Goal: Task Accomplishment & Management: Use online tool/utility

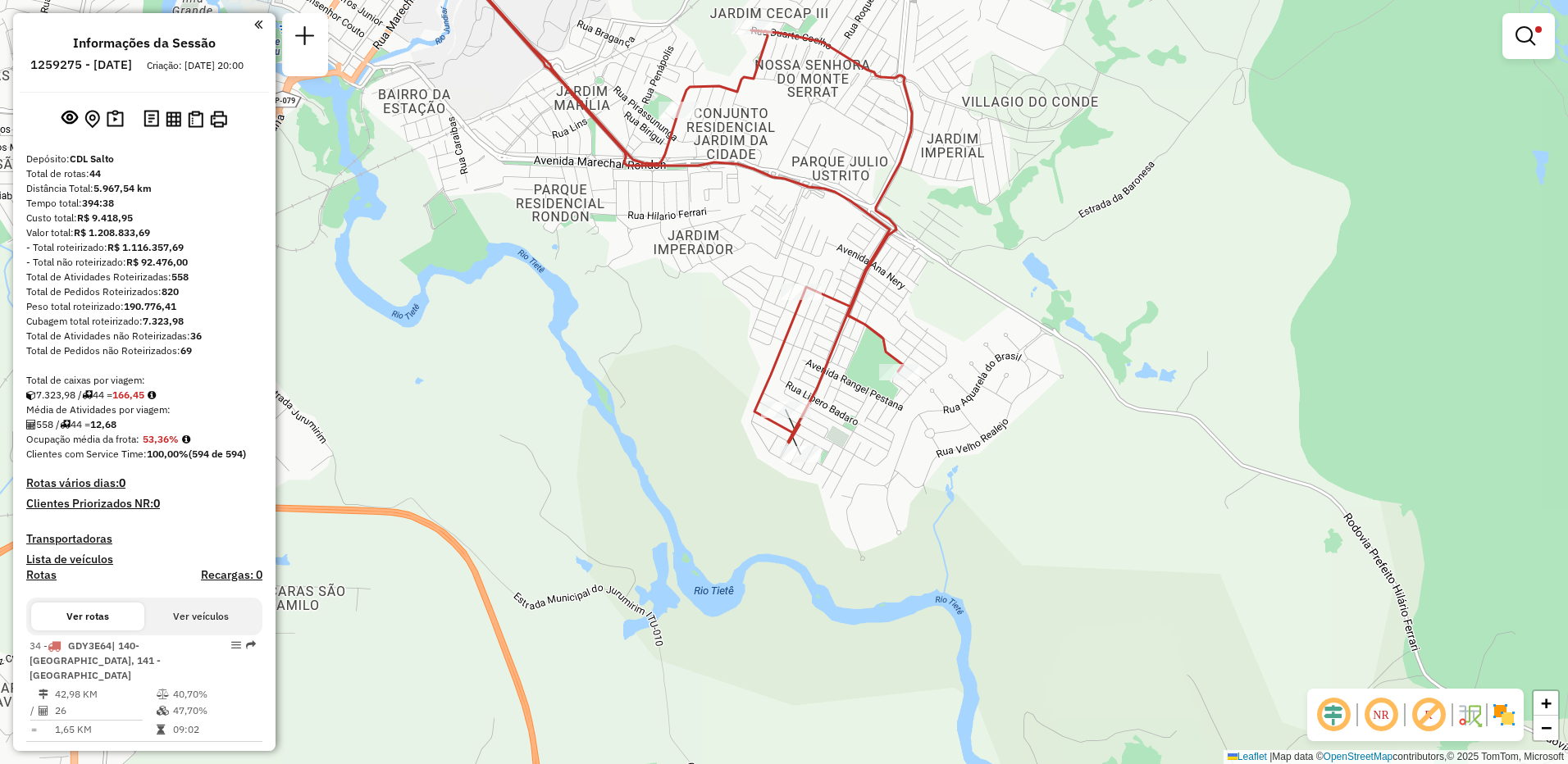
scroll to position [292, 0]
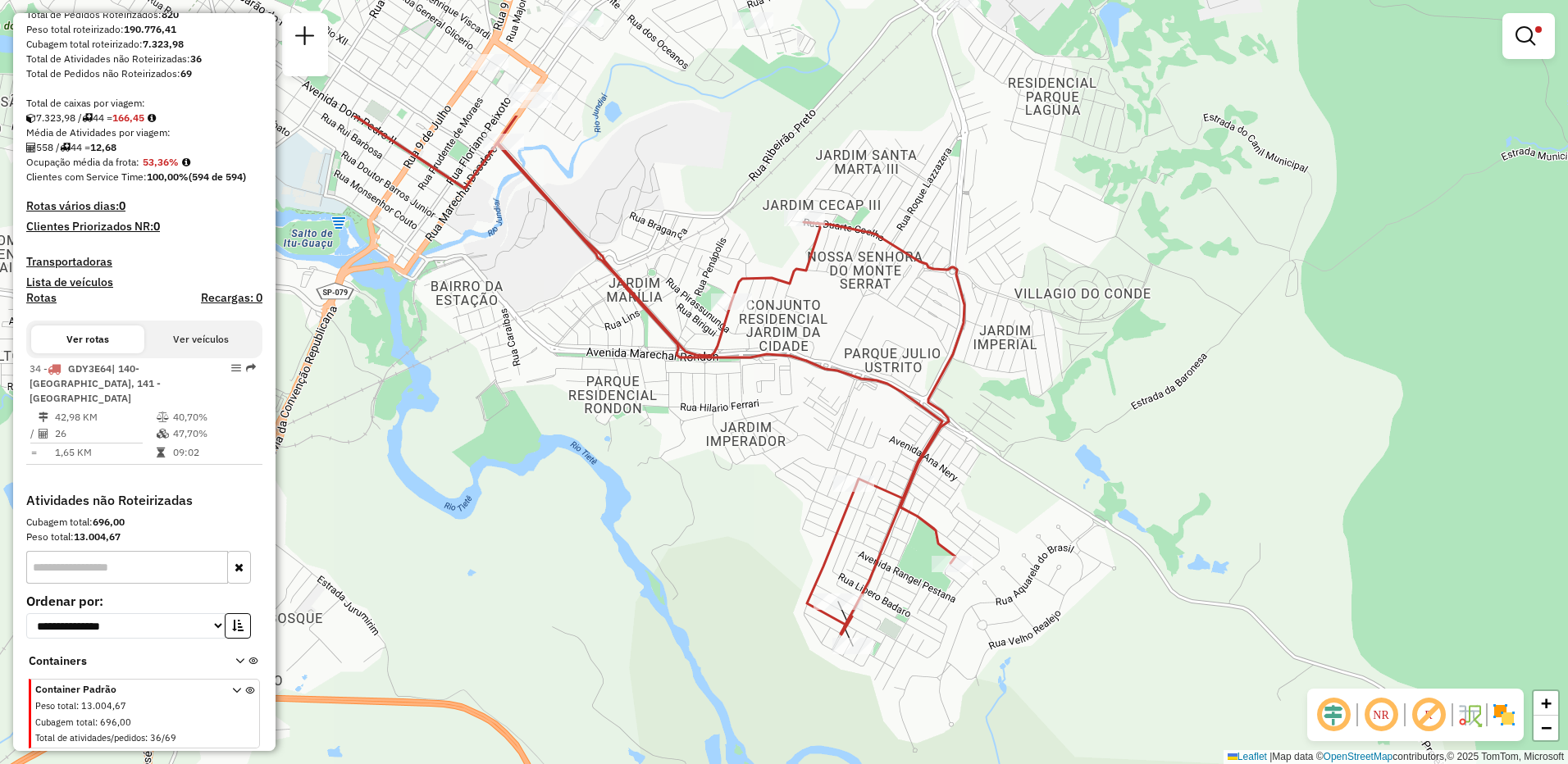
drag, startPoint x: 580, startPoint y: 393, endPoint x: 633, endPoint y: 585, distance: 199.2
click at [633, 585] on div "Limpar filtros Janela de atendimento Grade de atendimento Capacidade Transporta…" at bounding box center [784, 382] width 1568 height 764
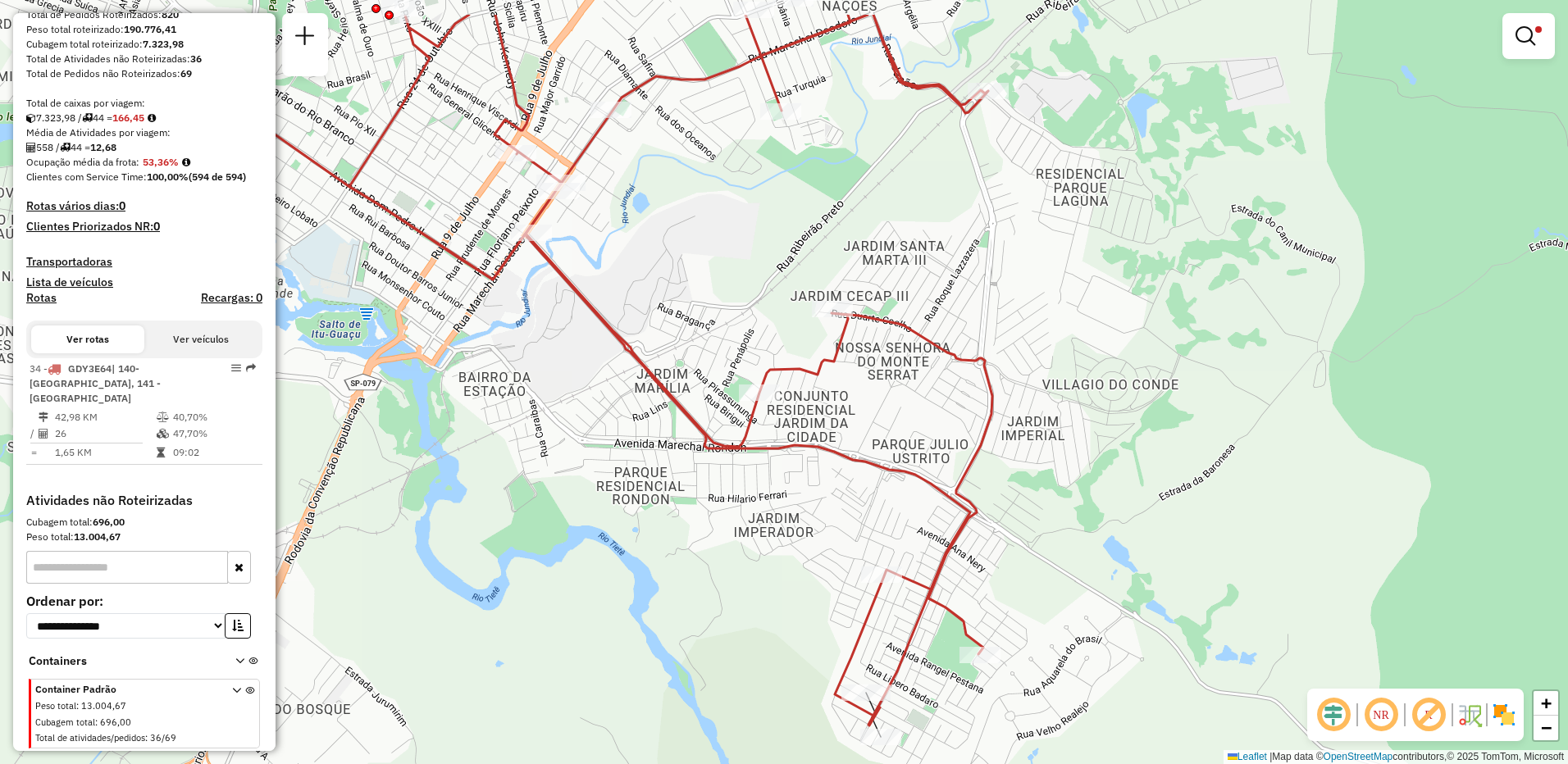
drag, startPoint x: 594, startPoint y: 445, endPoint x: 622, endPoint y: 536, distance: 95.2
click at [622, 536] on div "Limpar filtros Janela de atendimento Grade de atendimento Capacidade Transporta…" at bounding box center [784, 382] width 1568 height 764
click at [963, 517] on icon at bounding box center [670, 324] width 644 height 802
select select "**********"
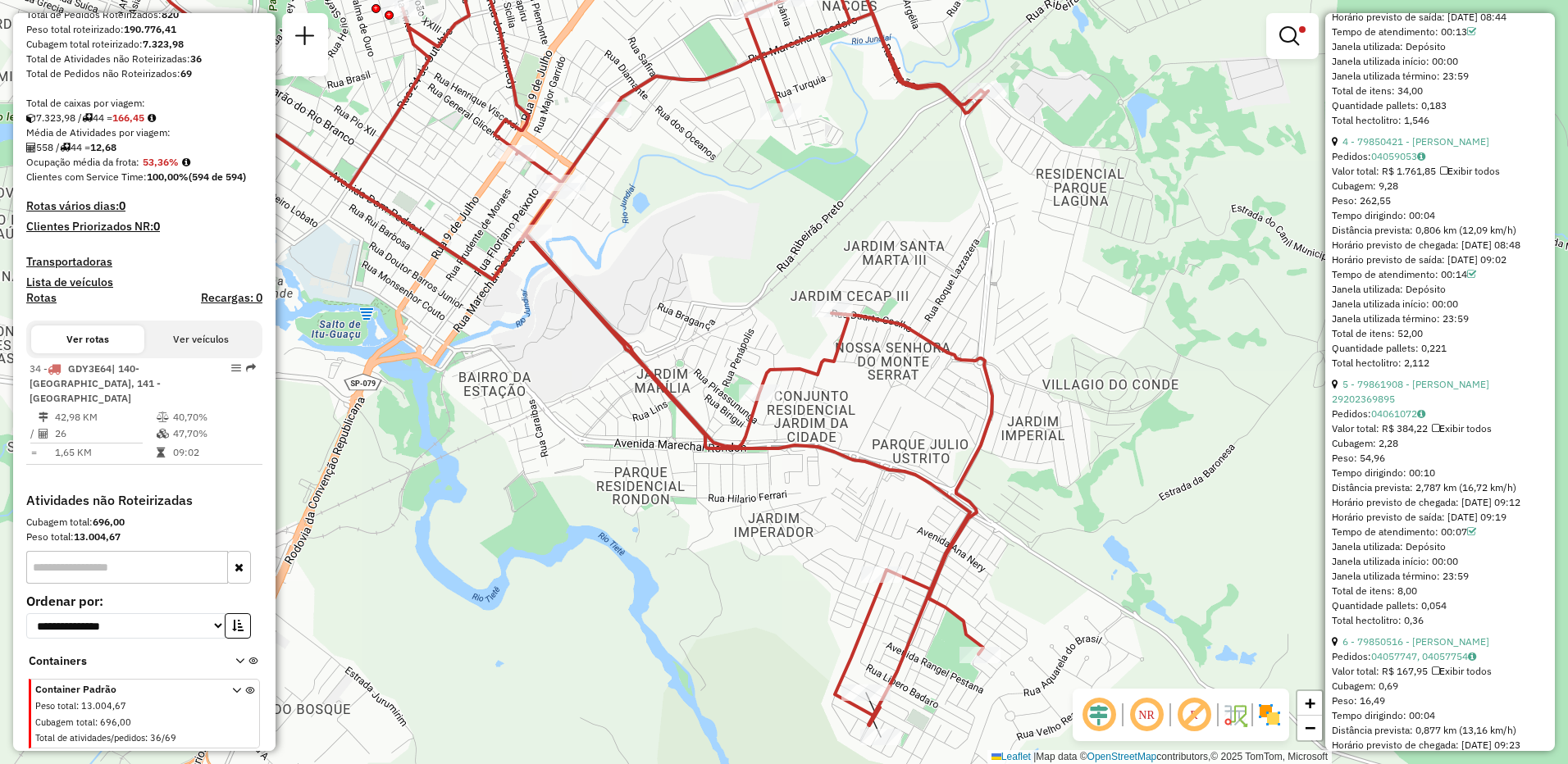
scroll to position [0, 0]
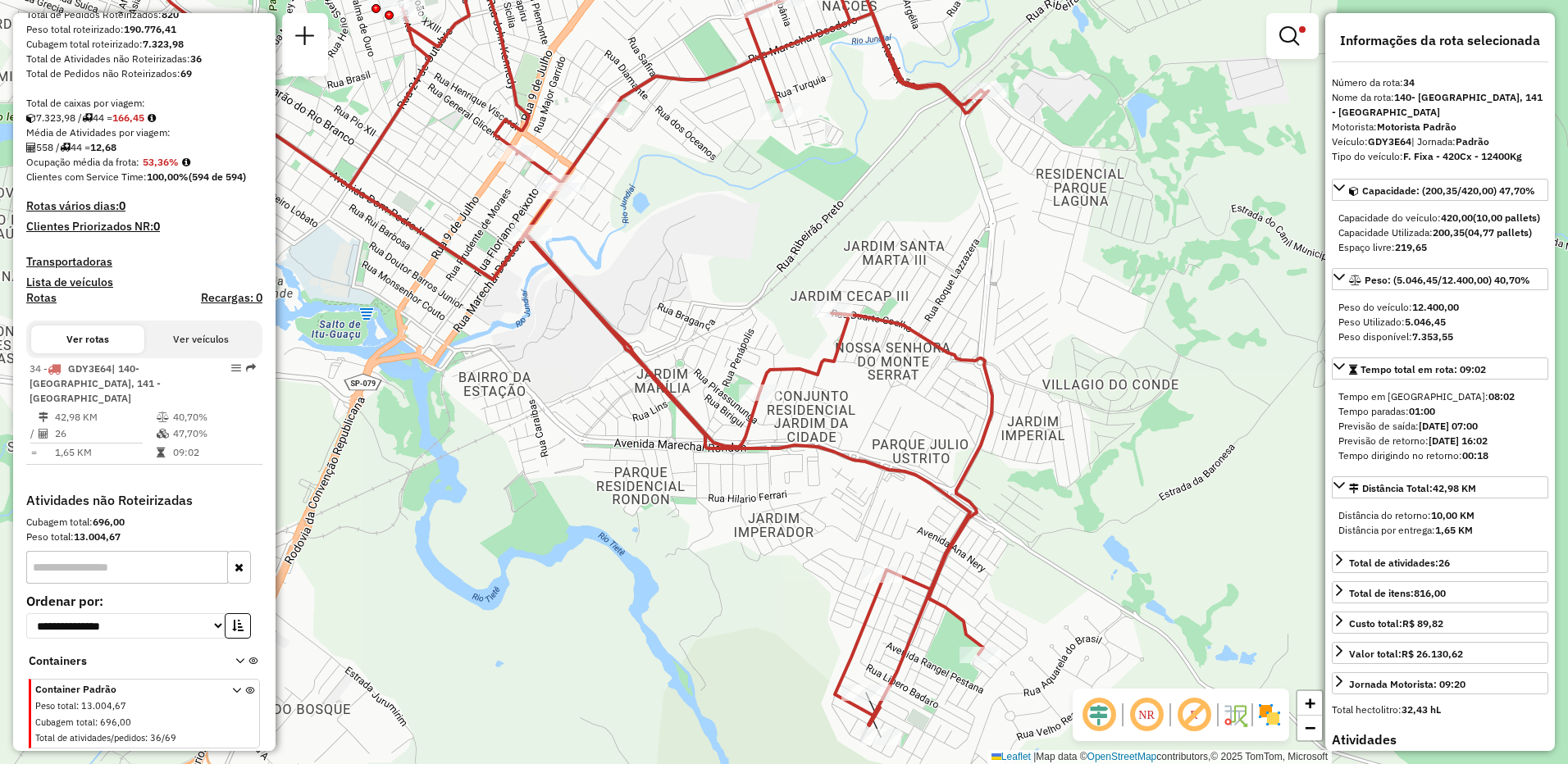
click at [45, 295] on h4 "Rotas" at bounding box center [41, 298] width 30 height 14
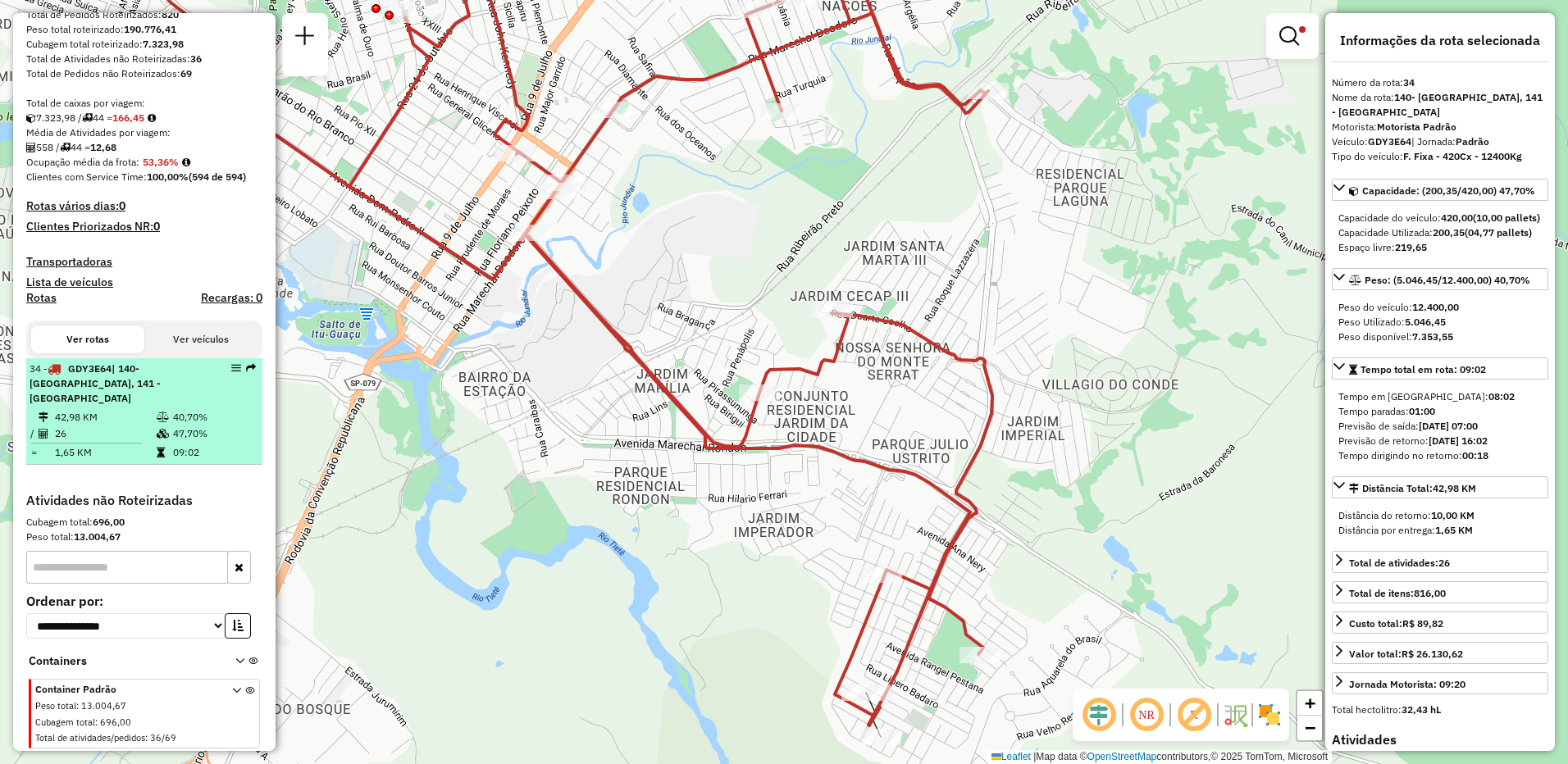
click at [202, 445] on td "09:02" at bounding box center [214, 453] width 83 height 16
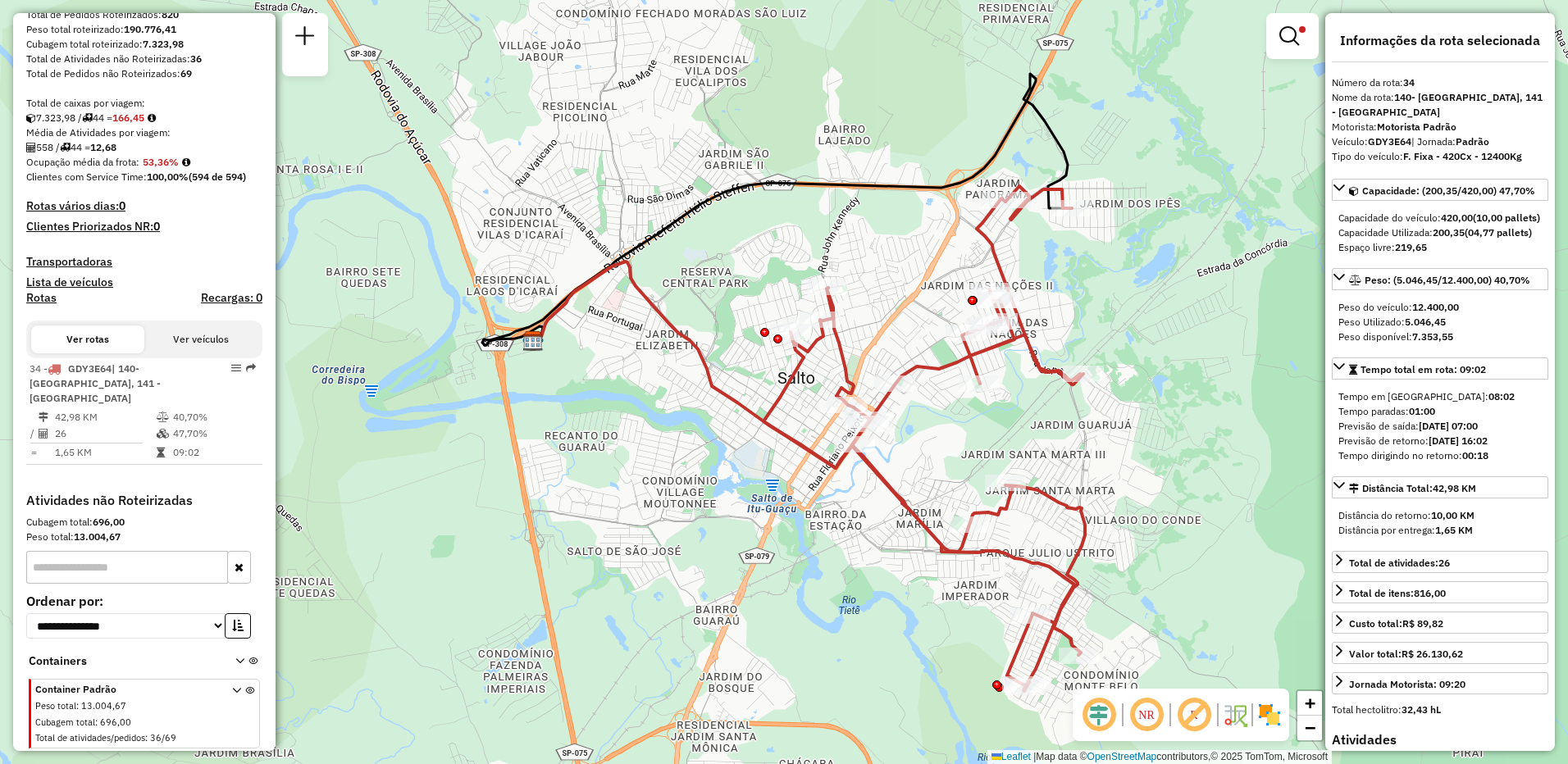
click at [184, 344] on button "Ver veículos" at bounding box center [200, 339] width 113 height 28
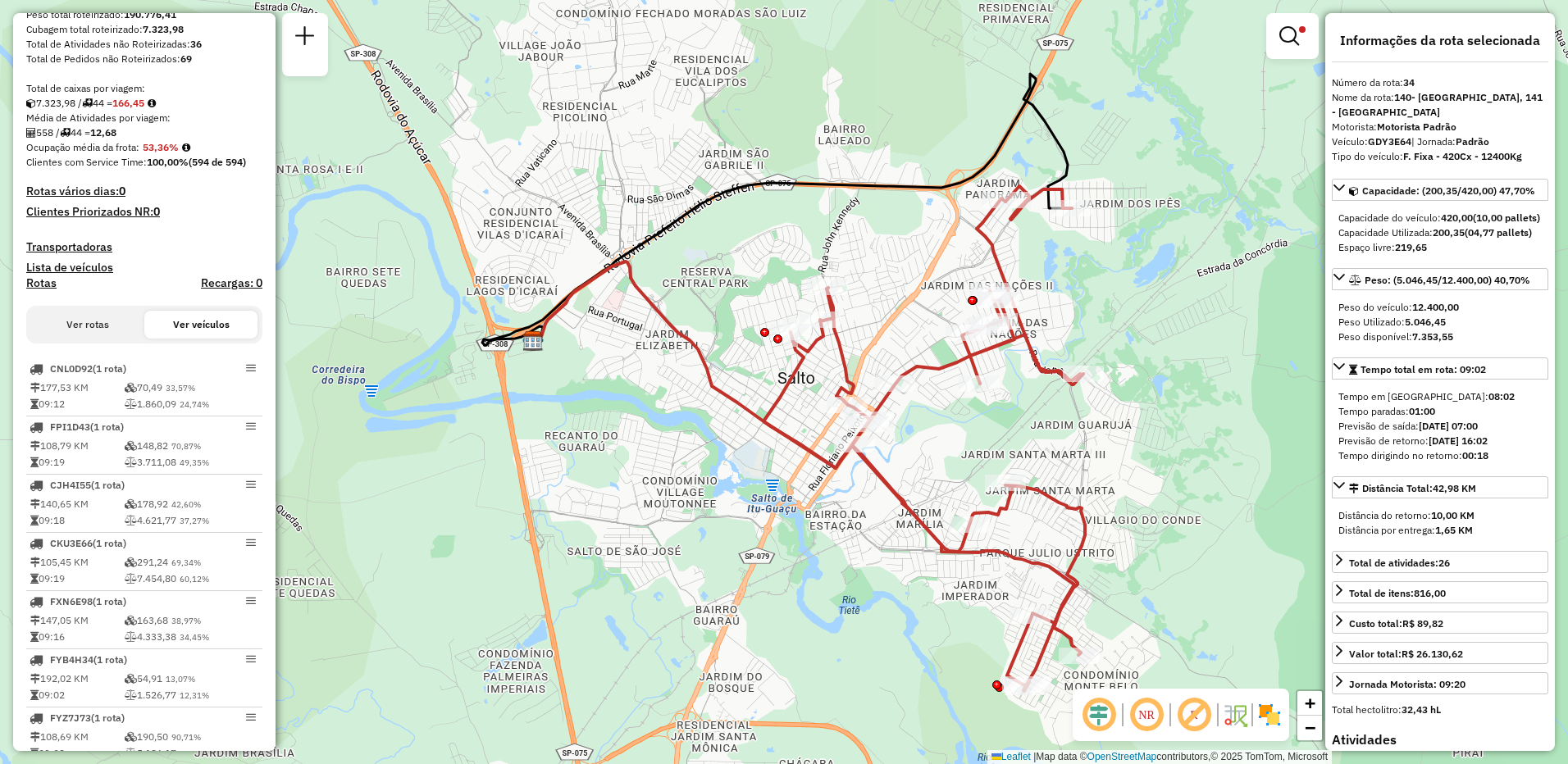
click at [89, 338] on button "Ver rotas" at bounding box center [87, 324] width 113 height 28
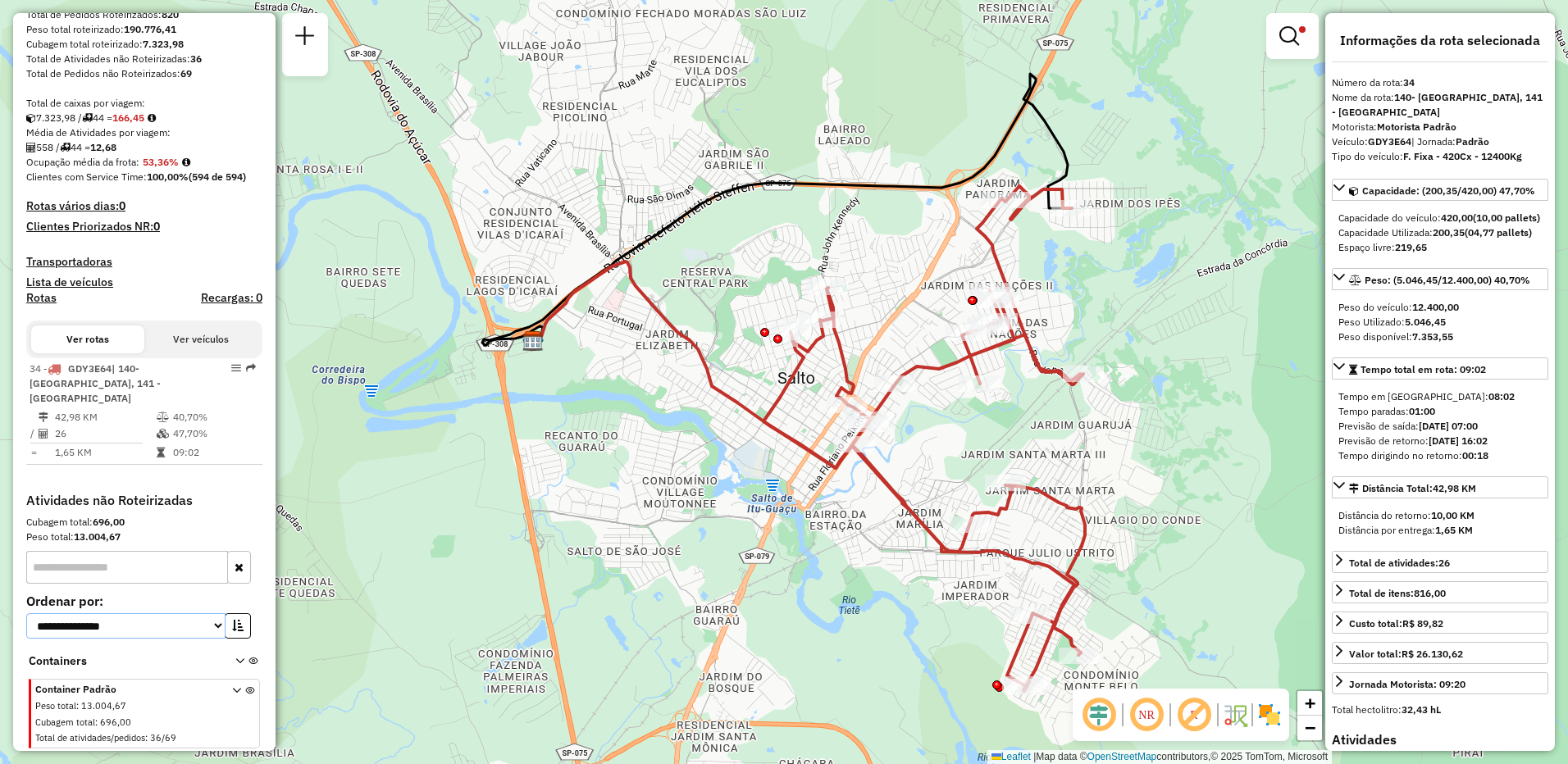
click at [212, 628] on select "**********" at bounding box center [126, 626] width 199 height 25
click at [26, 613] on select "**********" at bounding box center [126, 626] width 199 height 25
click at [206, 626] on select "**********" at bounding box center [126, 626] width 199 height 25
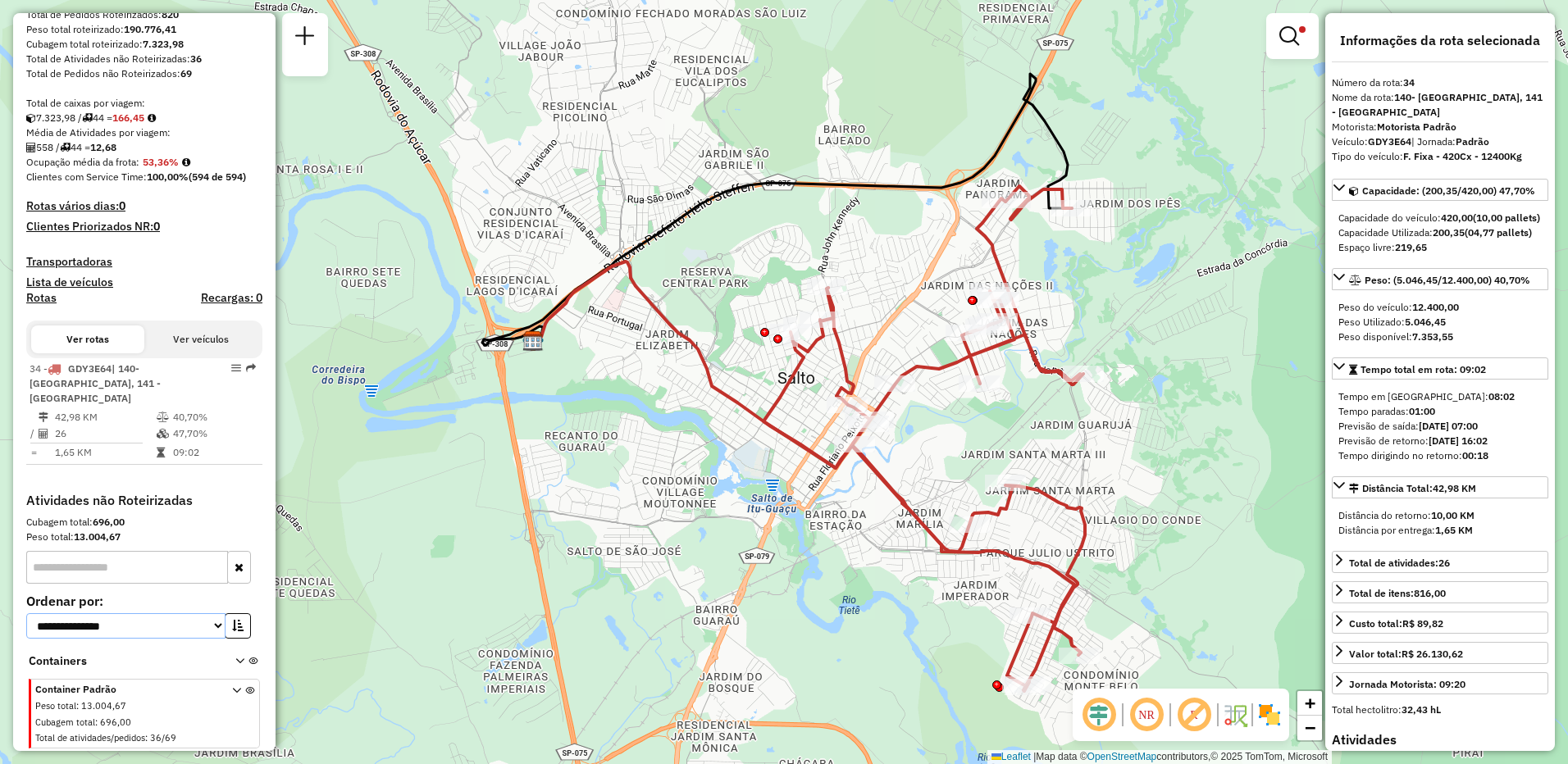
click at [26, 613] on select "**********" at bounding box center [126, 626] width 199 height 25
click at [196, 627] on select "**********" at bounding box center [126, 626] width 199 height 25
click at [207, 633] on select "**********" at bounding box center [126, 626] width 199 height 25
click at [26, 613] on select "**********" at bounding box center [126, 626] width 199 height 25
click at [197, 633] on select "**********" at bounding box center [126, 626] width 199 height 25
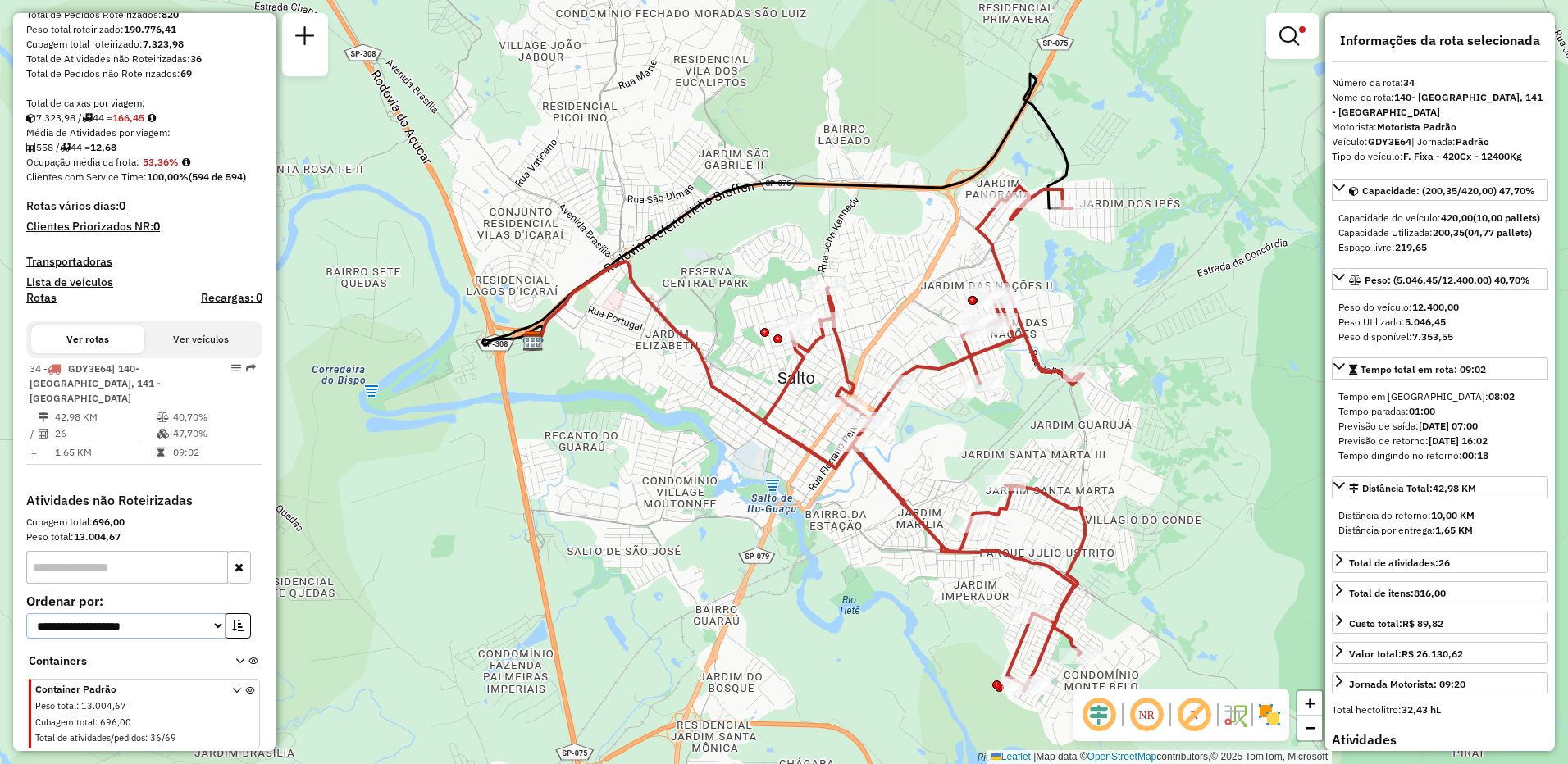
select select "**********"
click at [26, 613] on select "**********" at bounding box center [126, 626] width 199 height 25
click at [187, 567] on input "text" at bounding box center [127, 568] width 202 height 33
click at [221, 474] on div "34 - GDY3E64 | 140- [GEOGRAPHIC_DATA], 141 - [GEOGRAPHIC_DATA] 2 - ST 42,98 KM …" at bounding box center [144, 426] width 236 height 134
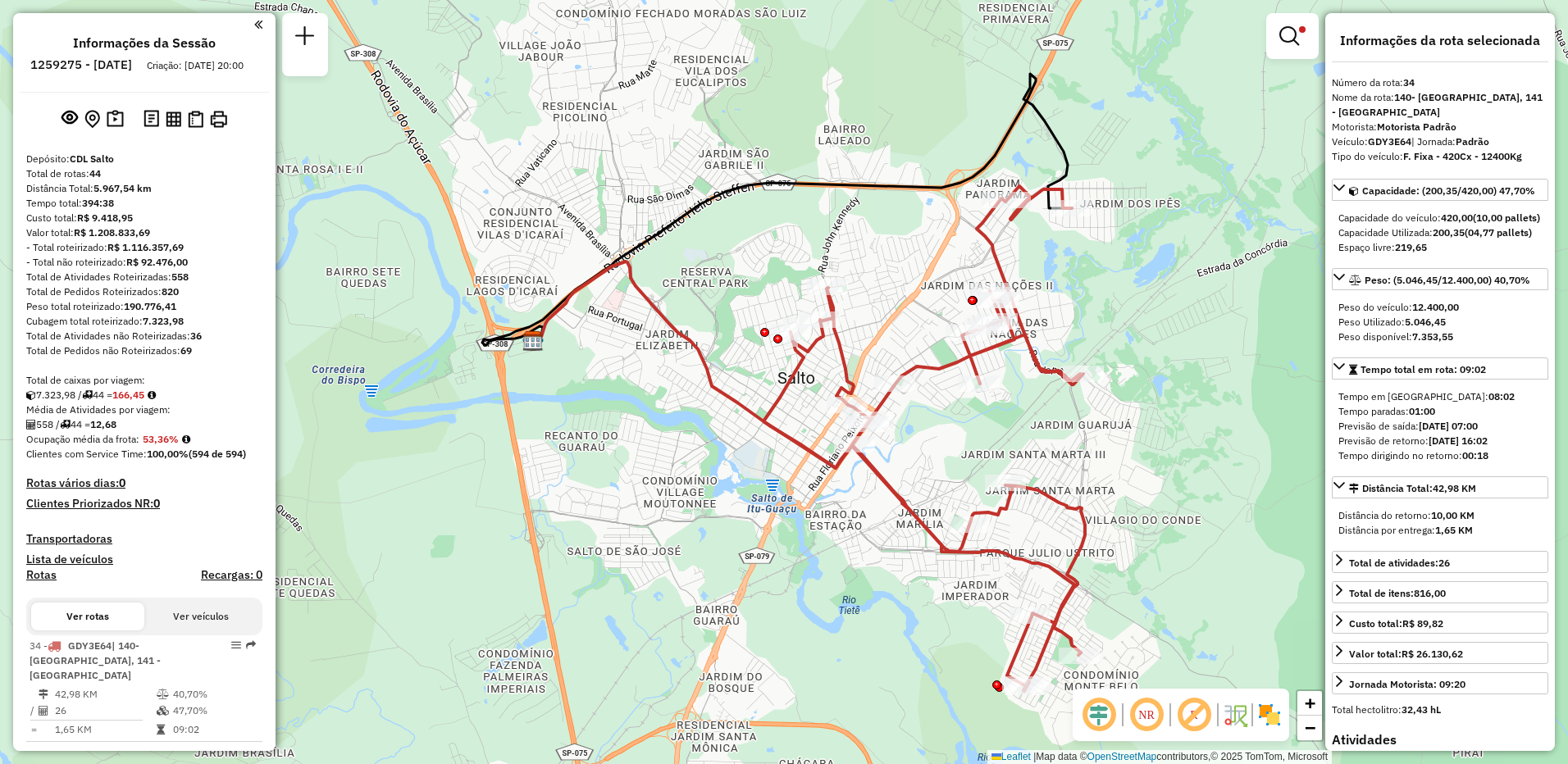
click at [194, 631] on button "Ver veículos" at bounding box center [200, 616] width 113 height 28
click at [107, 623] on button "Ver rotas" at bounding box center [87, 616] width 113 height 28
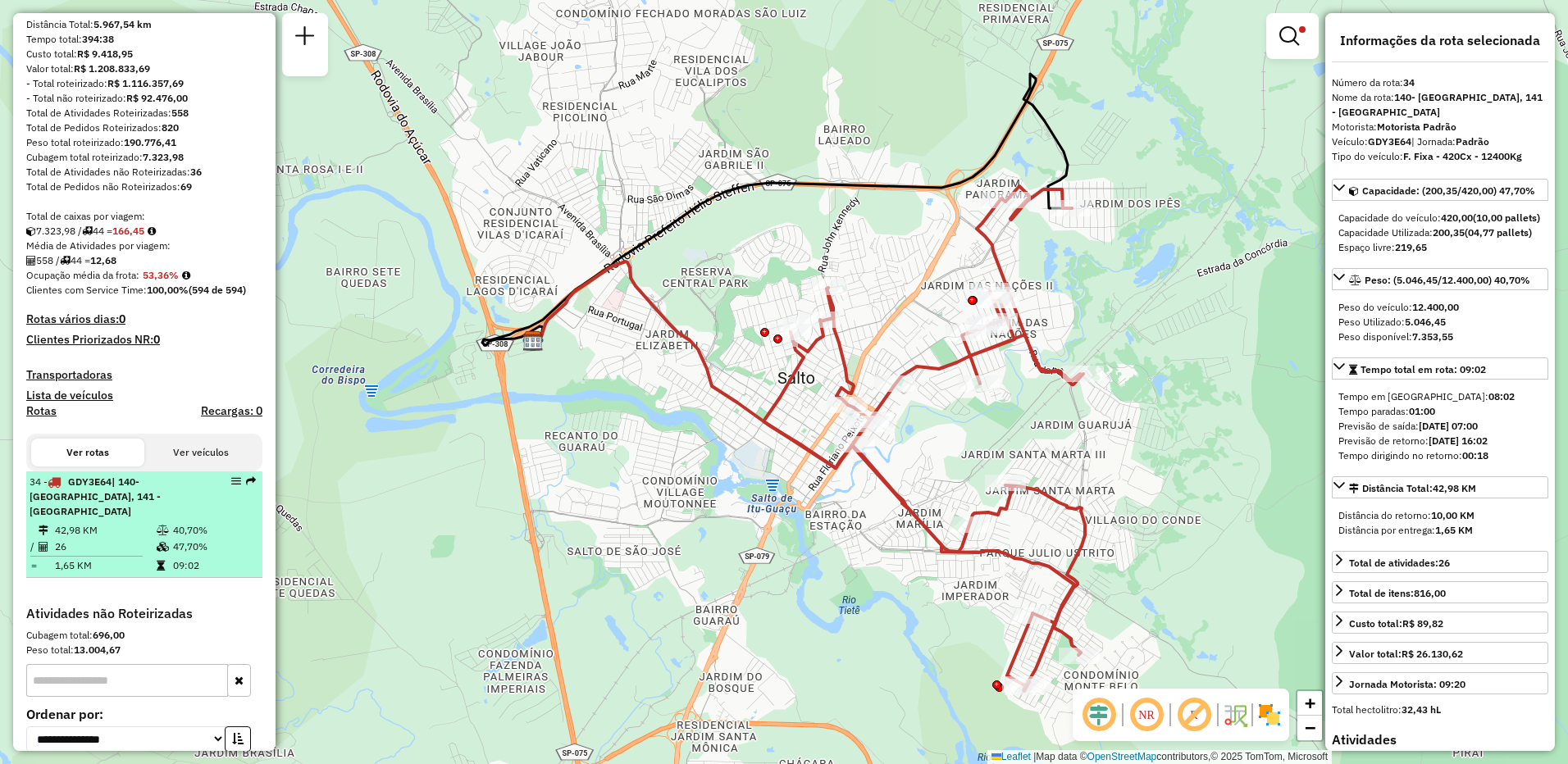
click at [197, 574] on td "09:02" at bounding box center [214, 566] width 83 height 16
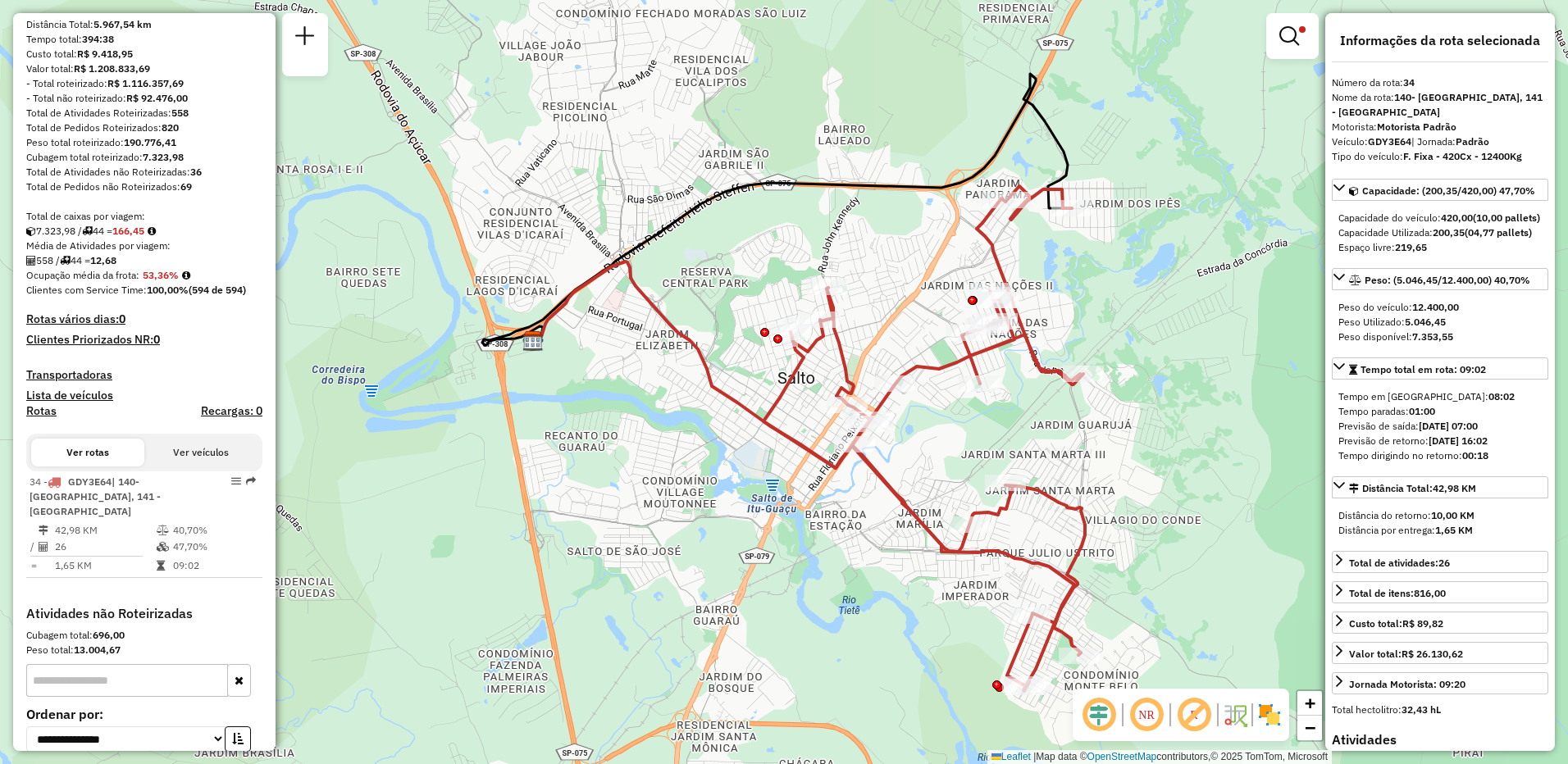
scroll to position [0, 0]
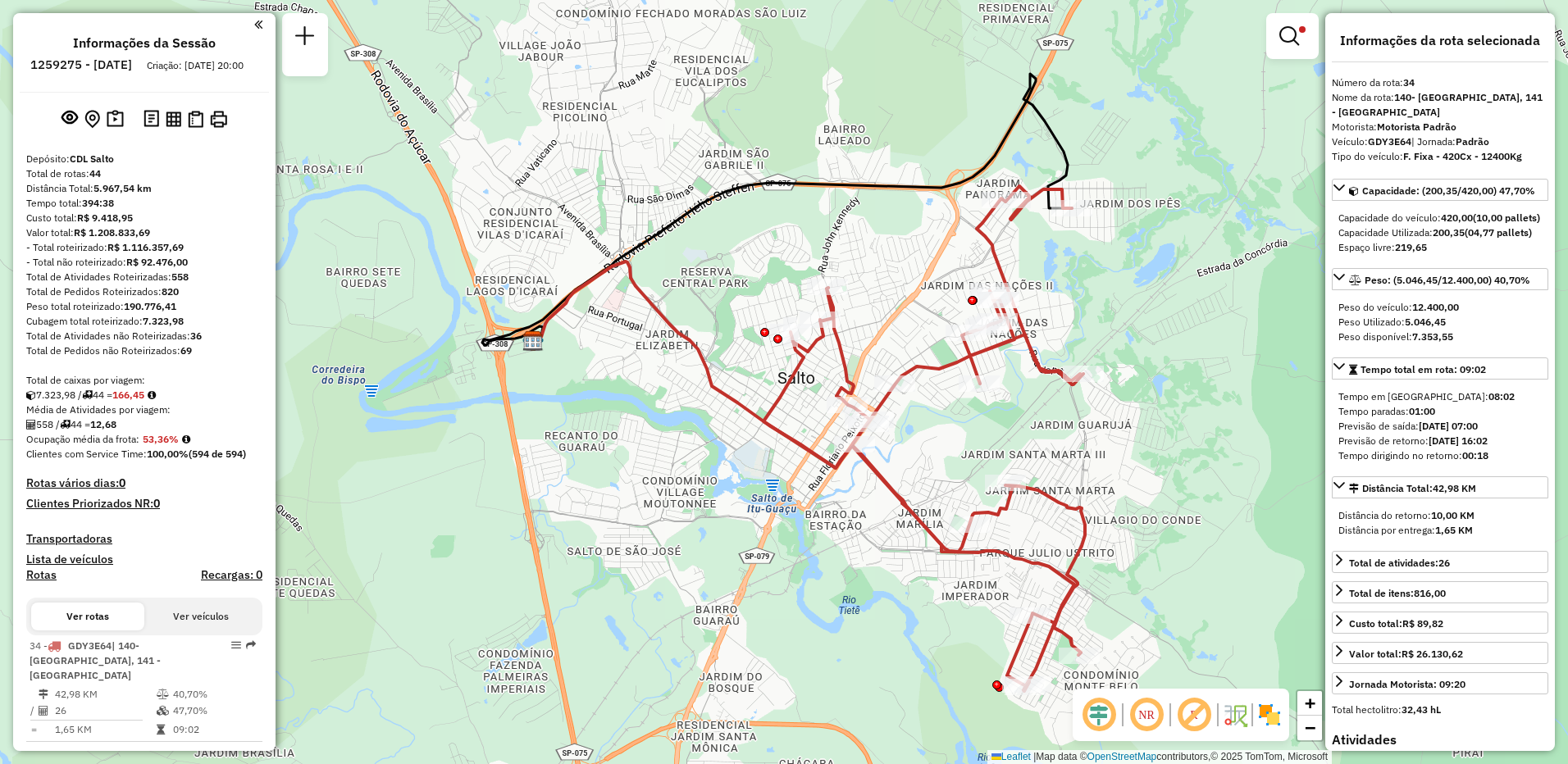
click at [256, 33] on link at bounding box center [258, 24] width 8 height 19
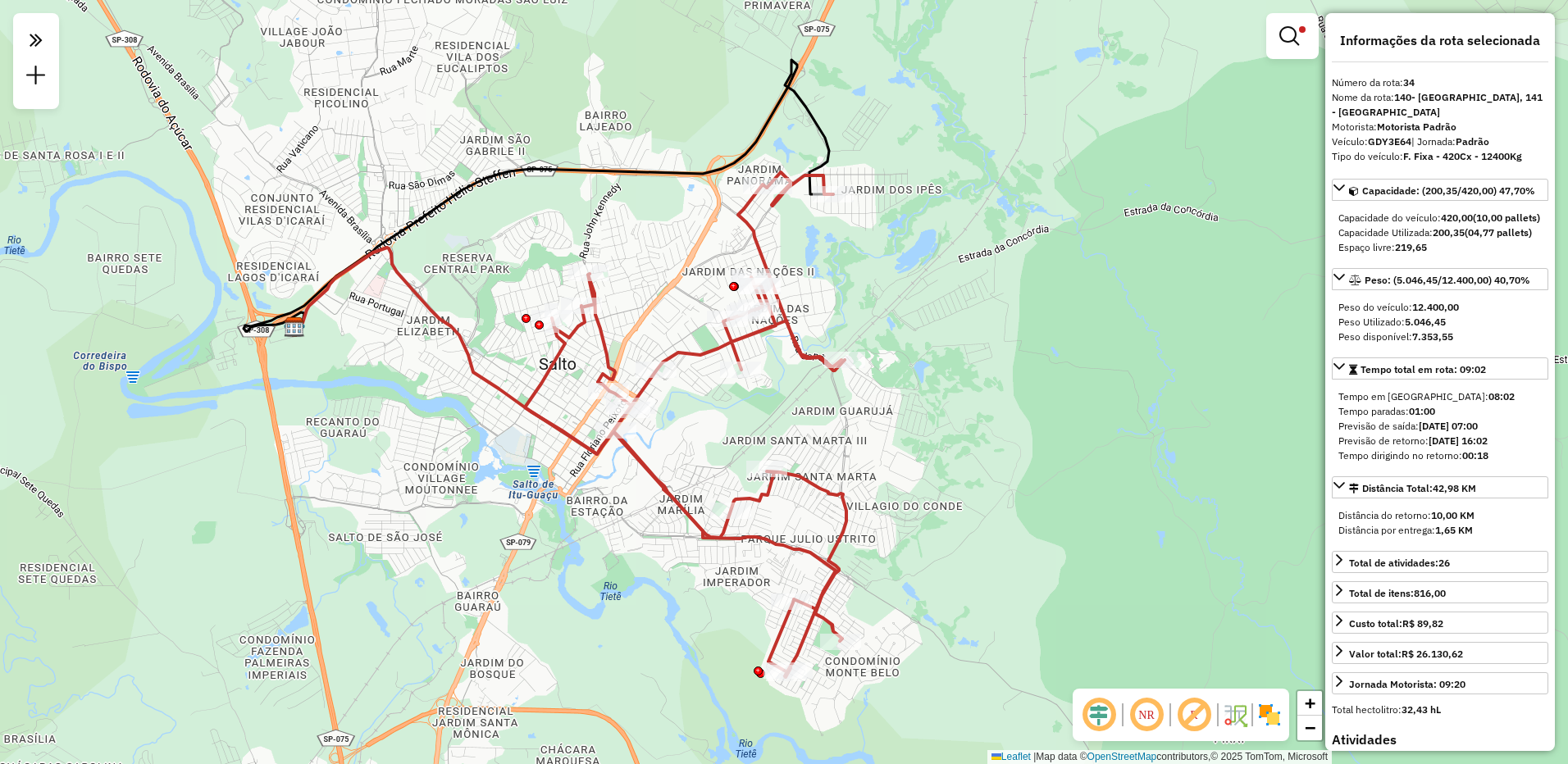
drag, startPoint x: 694, startPoint y: 488, endPoint x: 456, endPoint y: 475, distance: 238.4
click at [456, 475] on div "Limpar filtros Janela de atendimento Grade de atendimento Capacidade Transporta…" at bounding box center [784, 382] width 1568 height 764
click at [1476, 220] on strong "(10,00 pallets)" at bounding box center [1507, 218] width 68 height 13
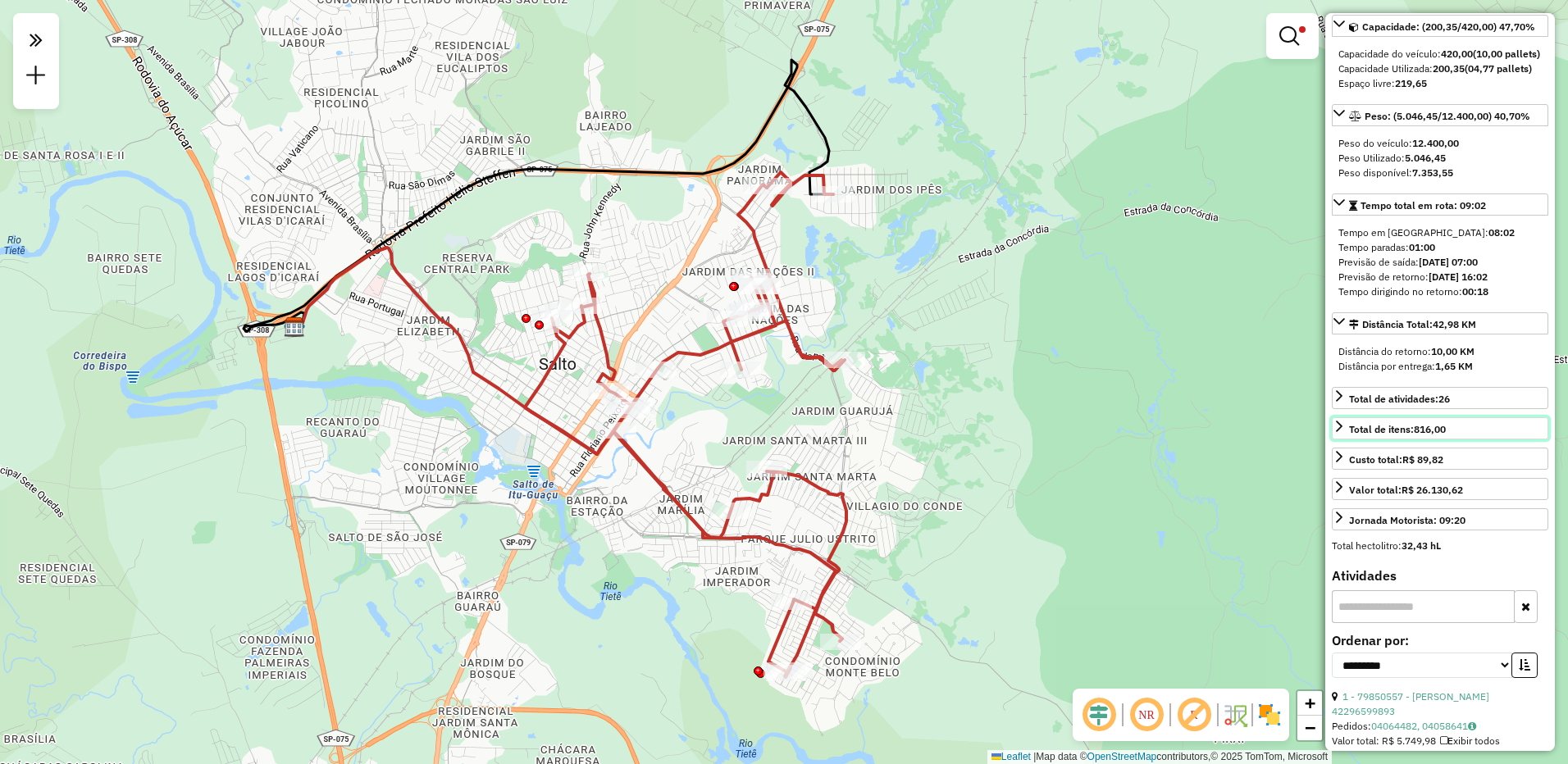
click at [1337, 432] on icon at bounding box center [1339, 426] width 7 height 12
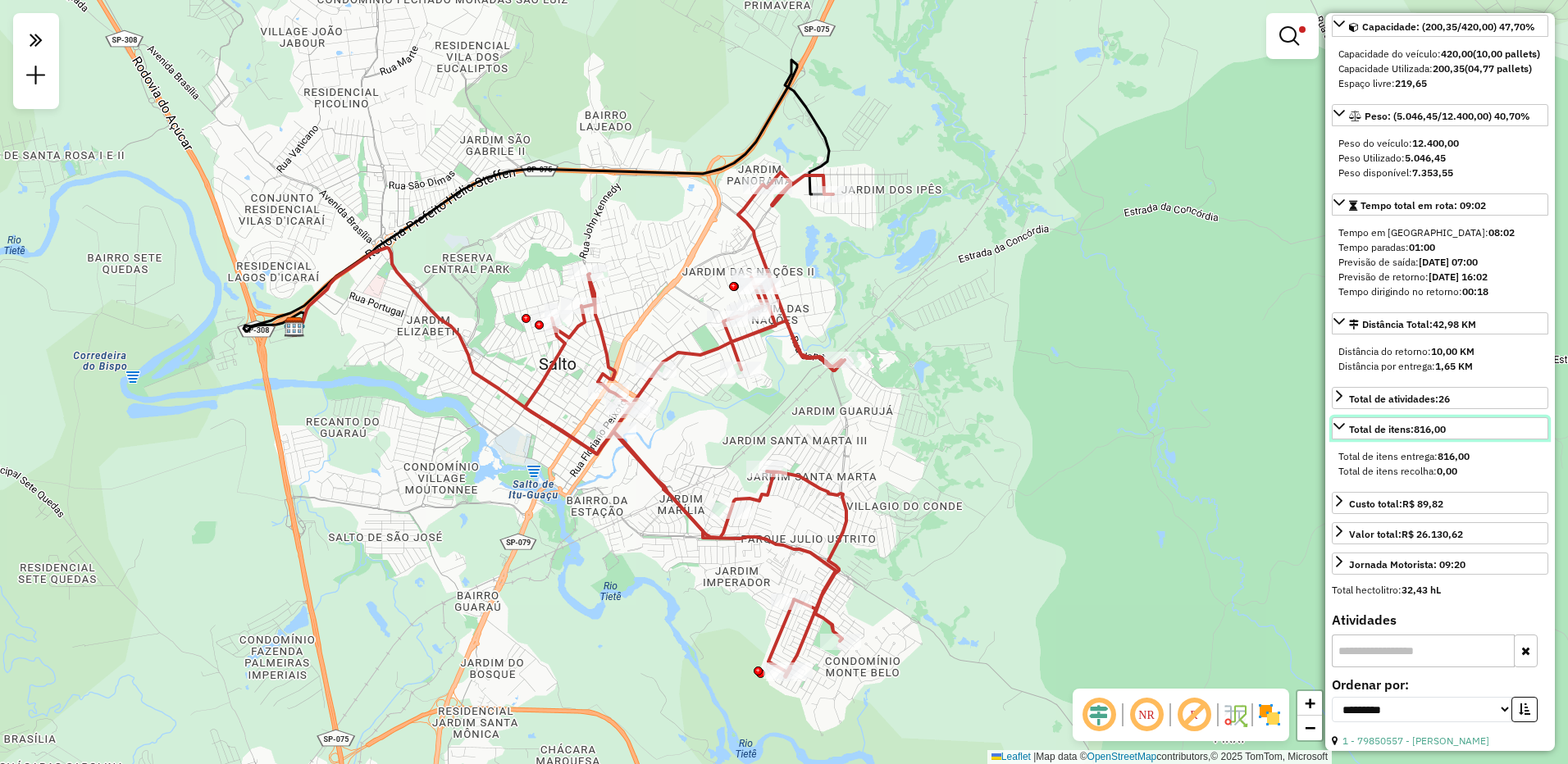
click at [1338, 433] on icon at bounding box center [1340, 426] width 14 height 14
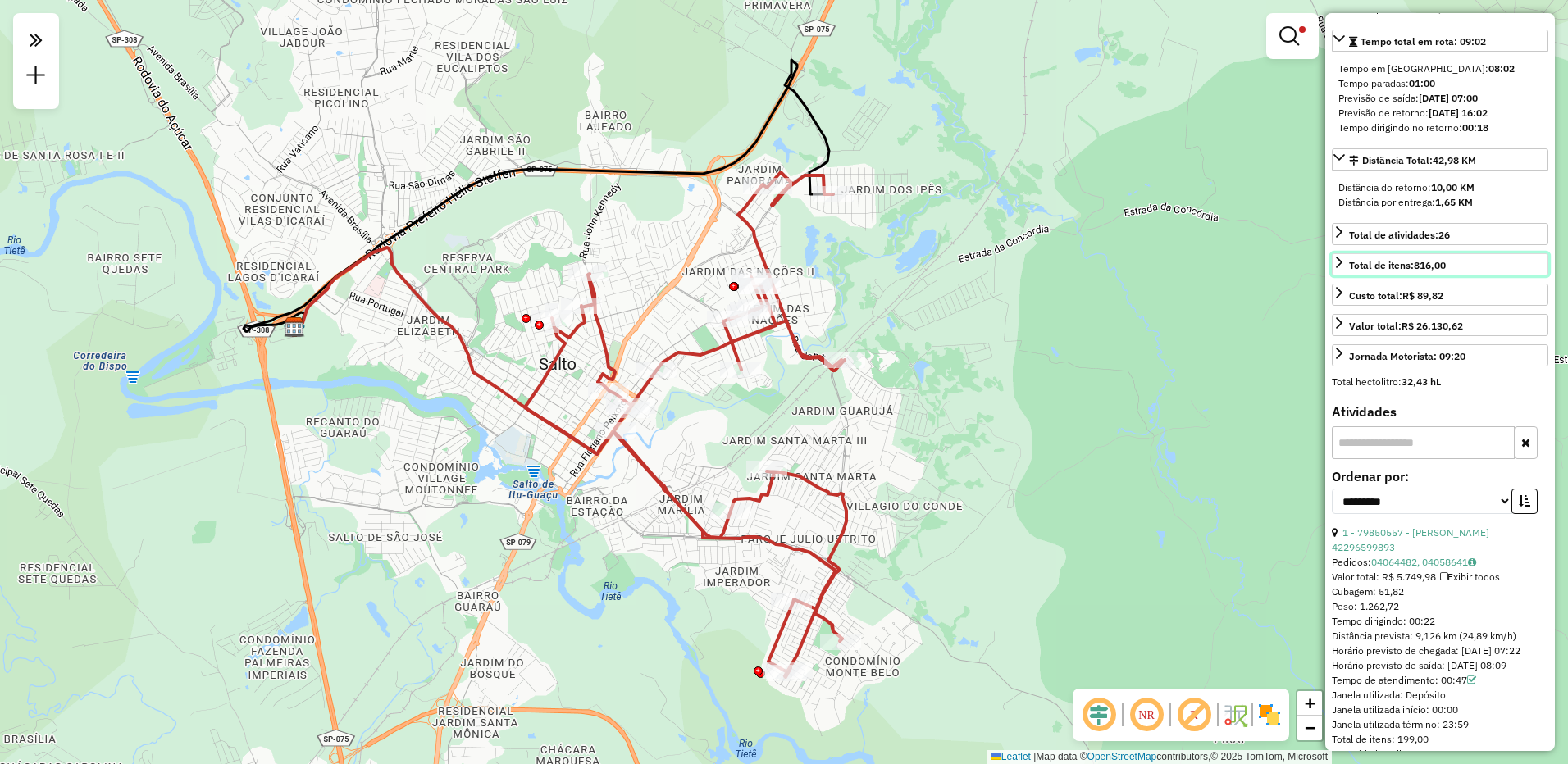
scroll to position [492, 0]
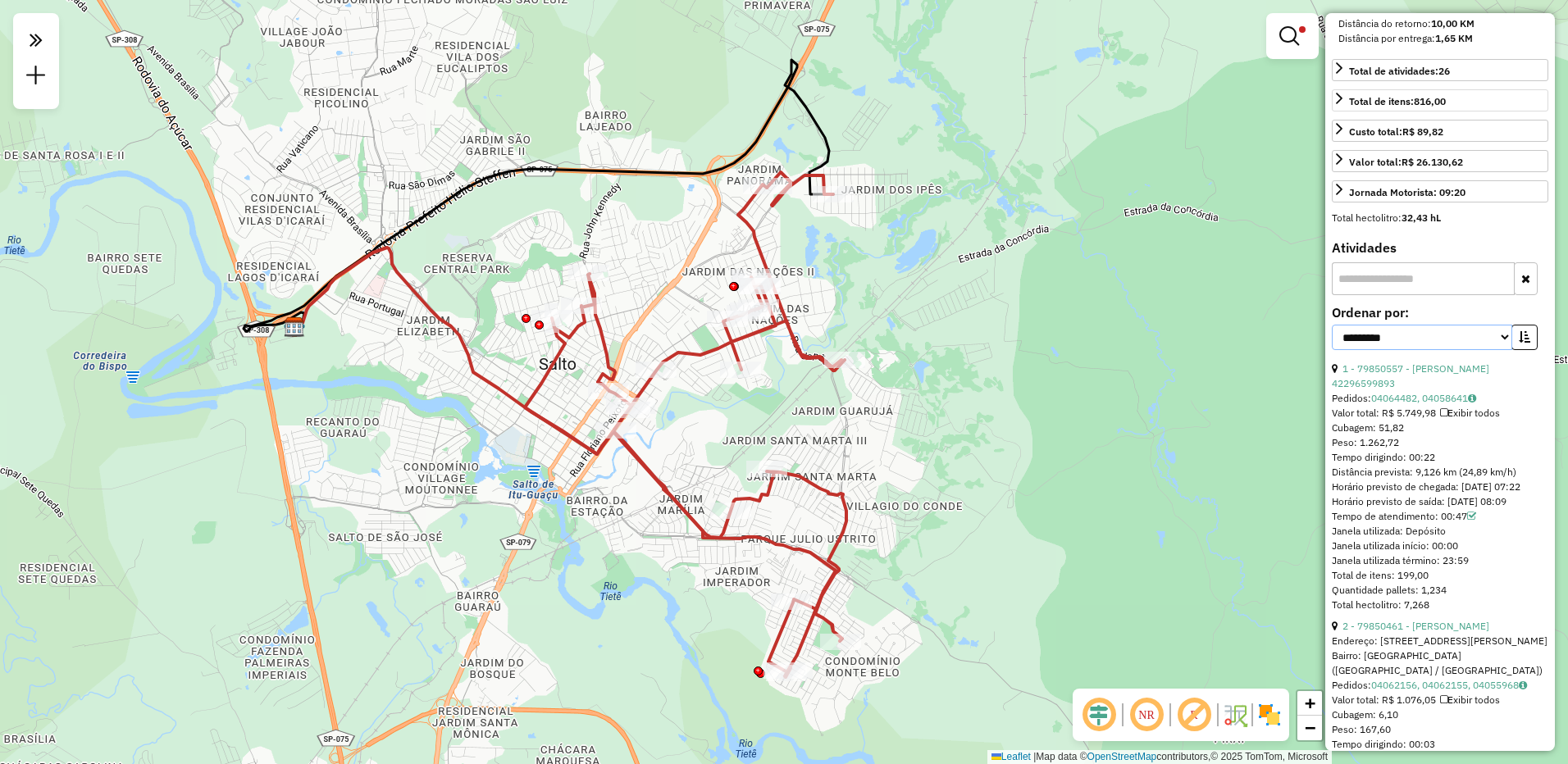
click at [1495, 350] on select "**********" at bounding box center [1422, 338] width 181 height 25
click at [1332, 350] on select "**********" at bounding box center [1422, 338] width 181 height 25
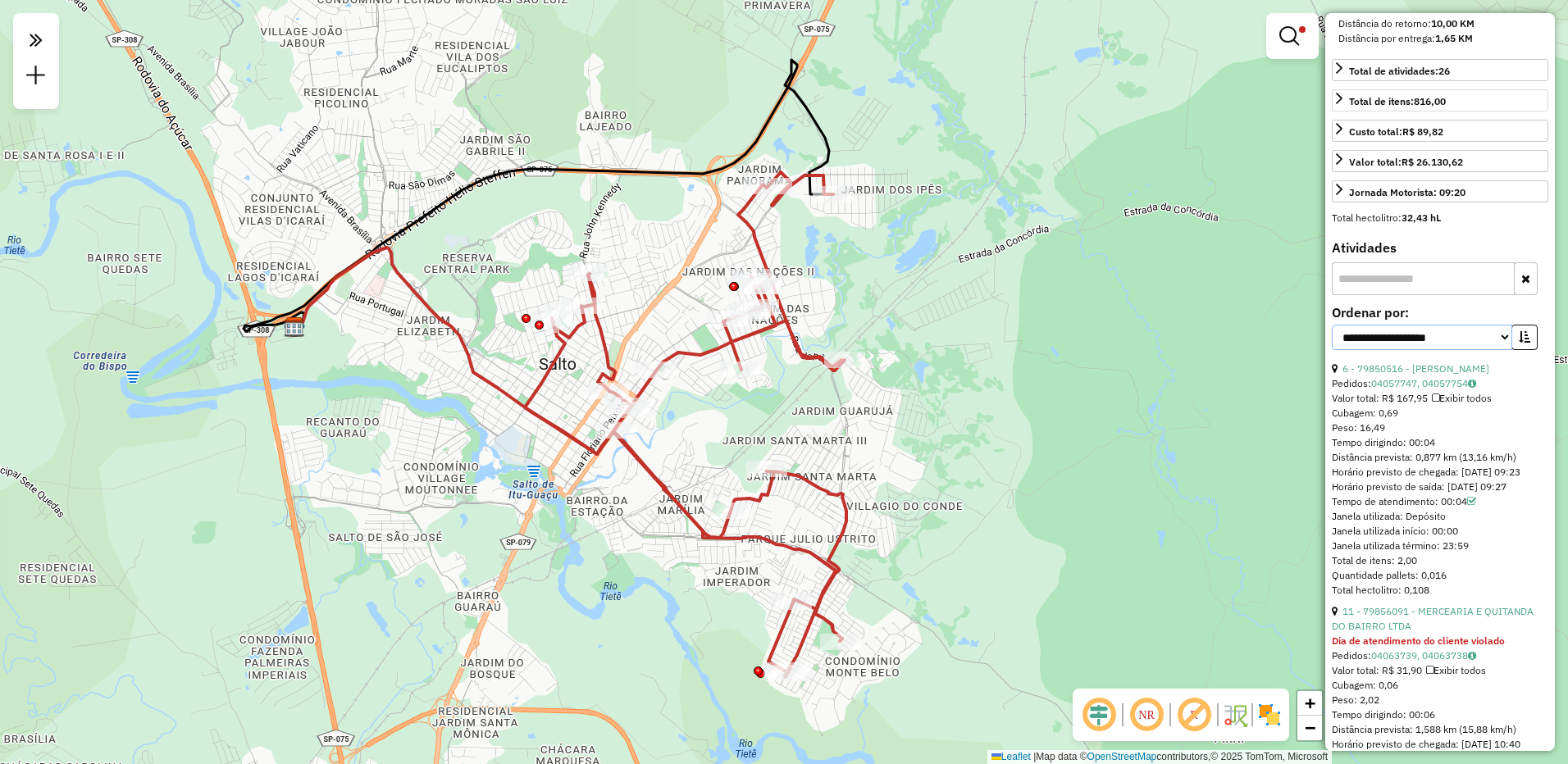
click at [1465, 350] on select "**********" at bounding box center [1422, 338] width 181 height 25
click at [1332, 350] on select "**********" at bounding box center [1422, 338] width 181 height 25
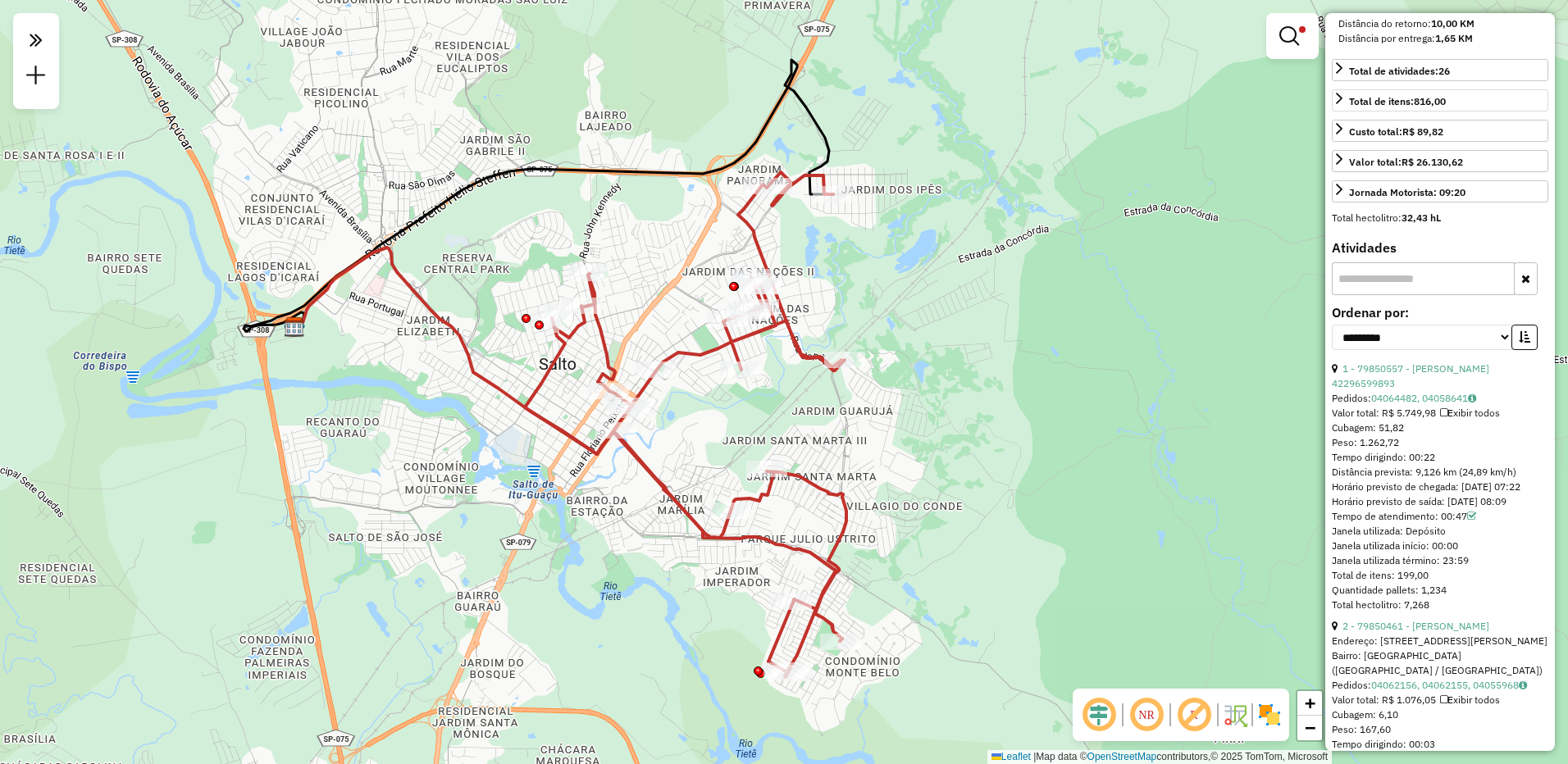
click at [1470, 353] on div "**********" at bounding box center [1440, 334] width 217 height 55
click at [1465, 350] on select "**********" at bounding box center [1422, 338] width 181 height 25
click at [1332, 350] on select "**********" at bounding box center [1422, 338] width 181 height 25
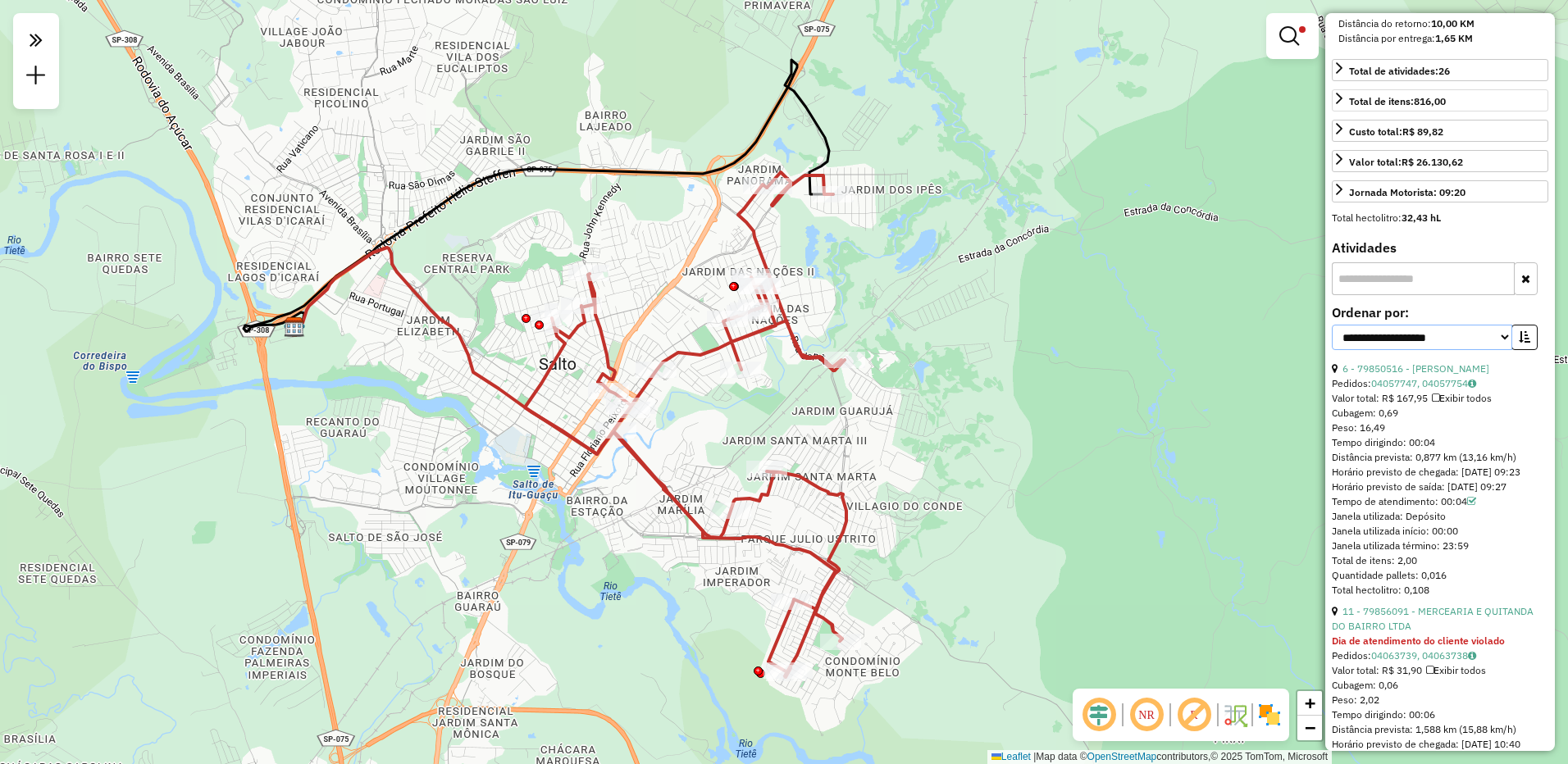
click at [1469, 350] on select "**********" at bounding box center [1422, 338] width 181 height 25
click at [1332, 350] on select "**********" at bounding box center [1422, 338] width 181 height 25
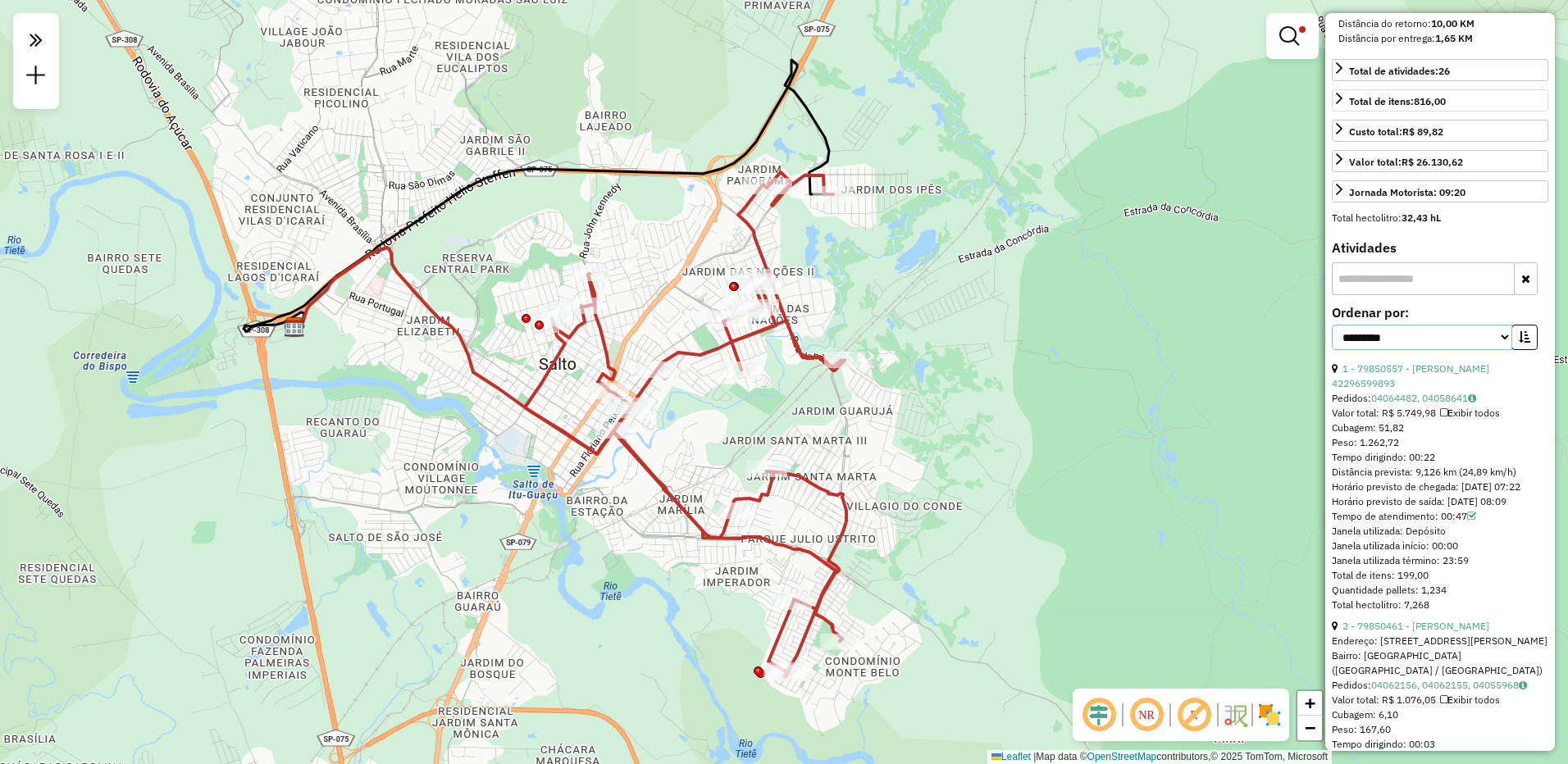
click at [1434, 350] on select "**********" at bounding box center [1422, 338] width 181 height 25
click at [1435, 350] on select "**********" at bounding box center [1422, 338] width 181 height 25
click at [1474, 350] on select "**********" at bounding box center [1422, 338] width 181 height 25
click at [1332, 350] on select "**********" at bounding box center [1422, 338] width 181 height 25
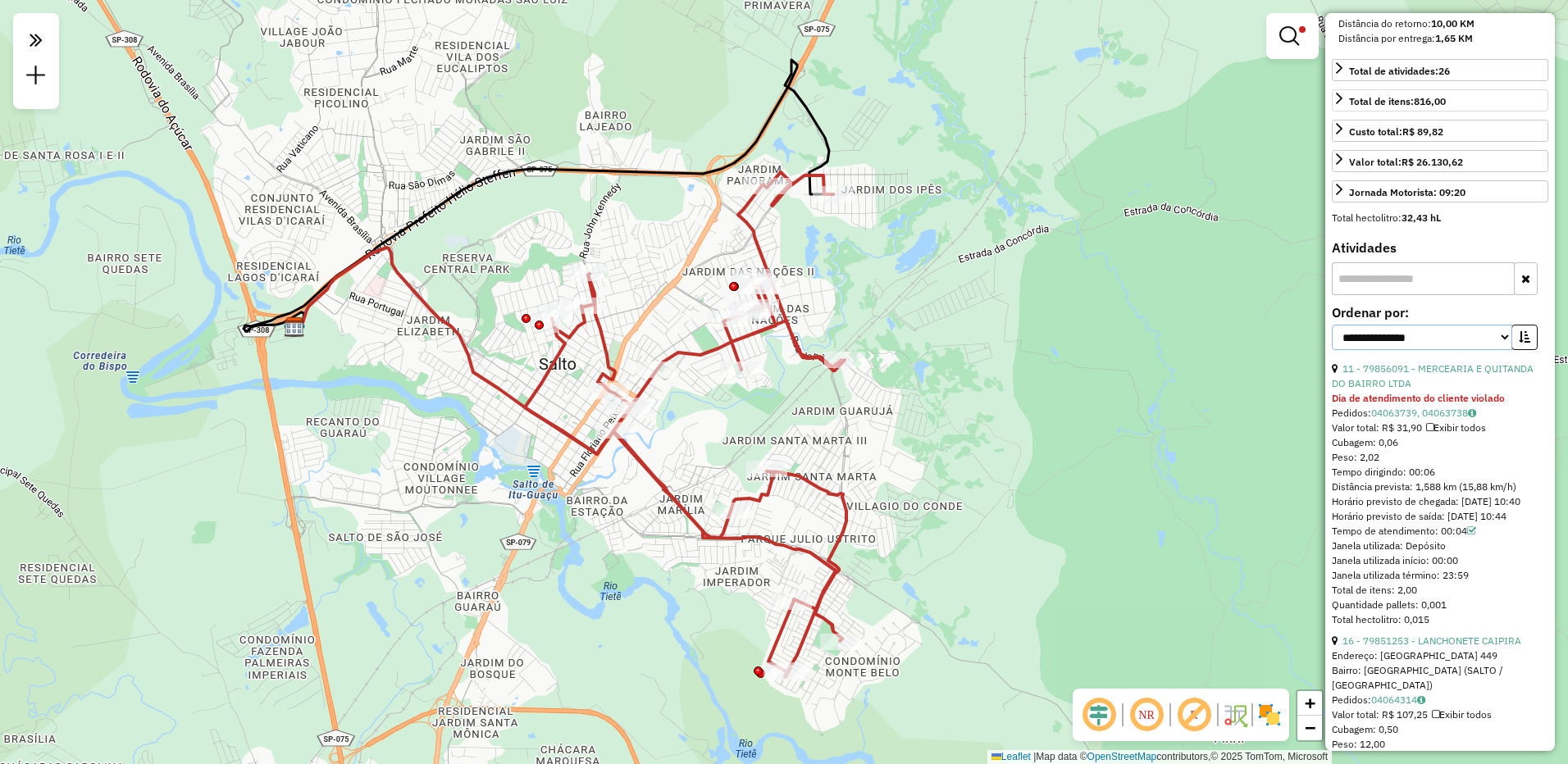
click at [1443, 350] on select "**********" at bounding box center [1422, 338] width 181 height 25
click at [1438, 322] on label "Ordenar por:" at bounding box center [1440, 312] width 217 height 19
click at [1441, 350] on select "**********" at bounding box center [1422, 338] width 181 height 25
select select "**********"
click at [1332, 350] on select "**********" at bounding box center [1422, 338] width 181 height 25
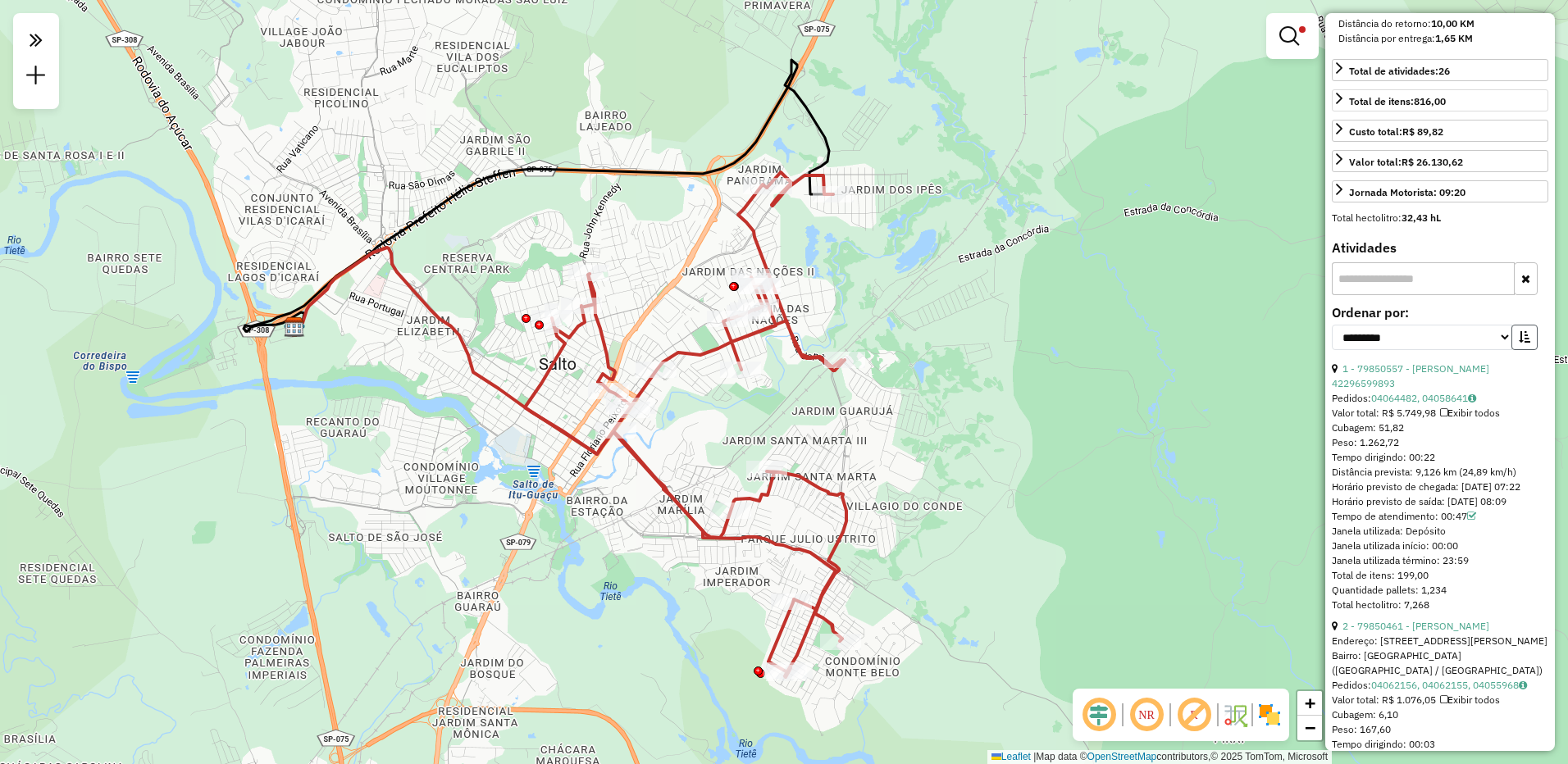
click at [1515, 350] on button "button" at bounding box center [1524, 338] width 26 height 25
click at [1516, 350] on button "button" at bounding box center [1524, 338] width 26 height 25
click at [1447, 418] on icon at bounding box center [1444, 413] width 8 height 10
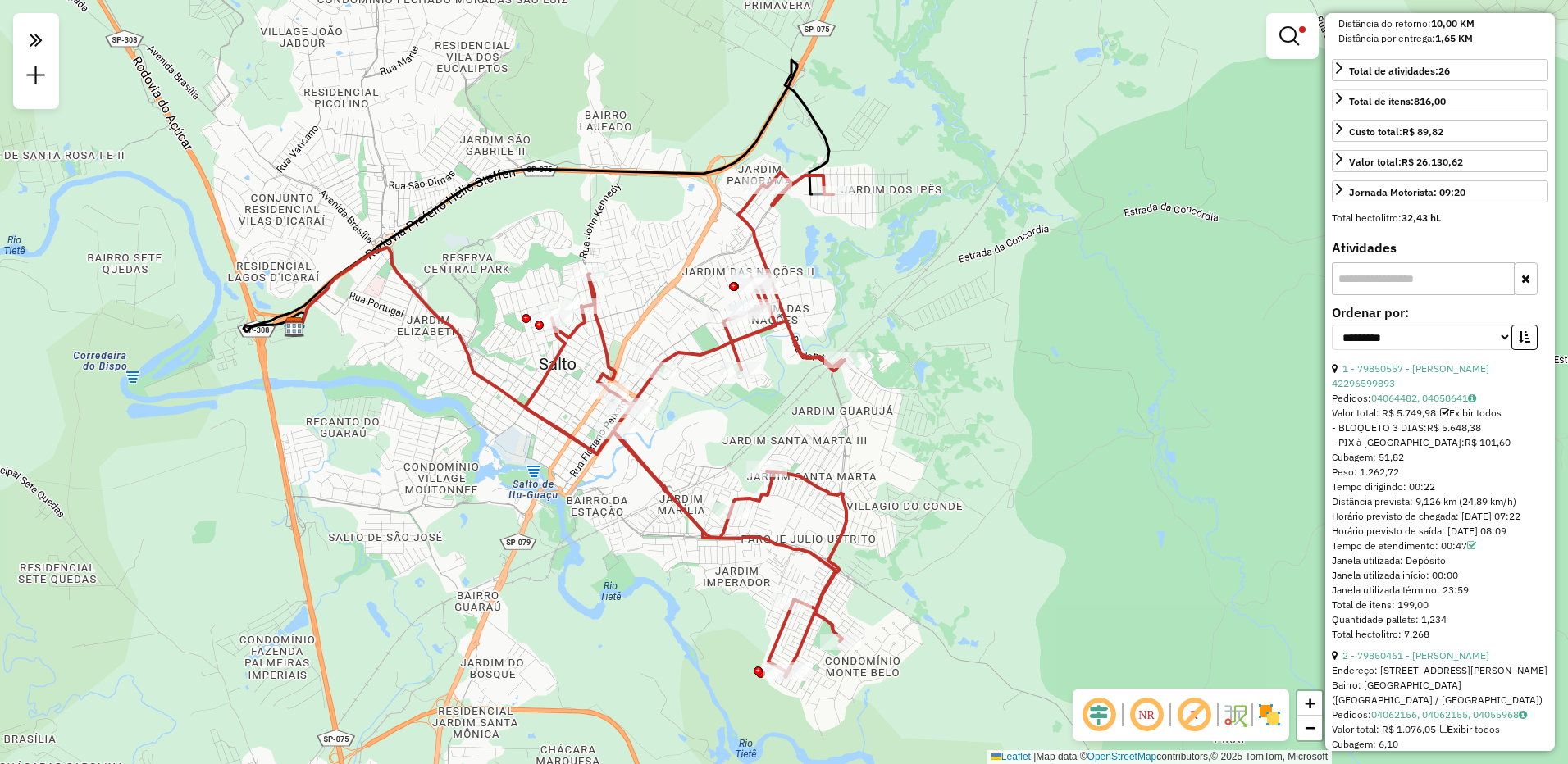
click at [1447, 418] on icon at bounding box center [1444, 413] width 9 height 10
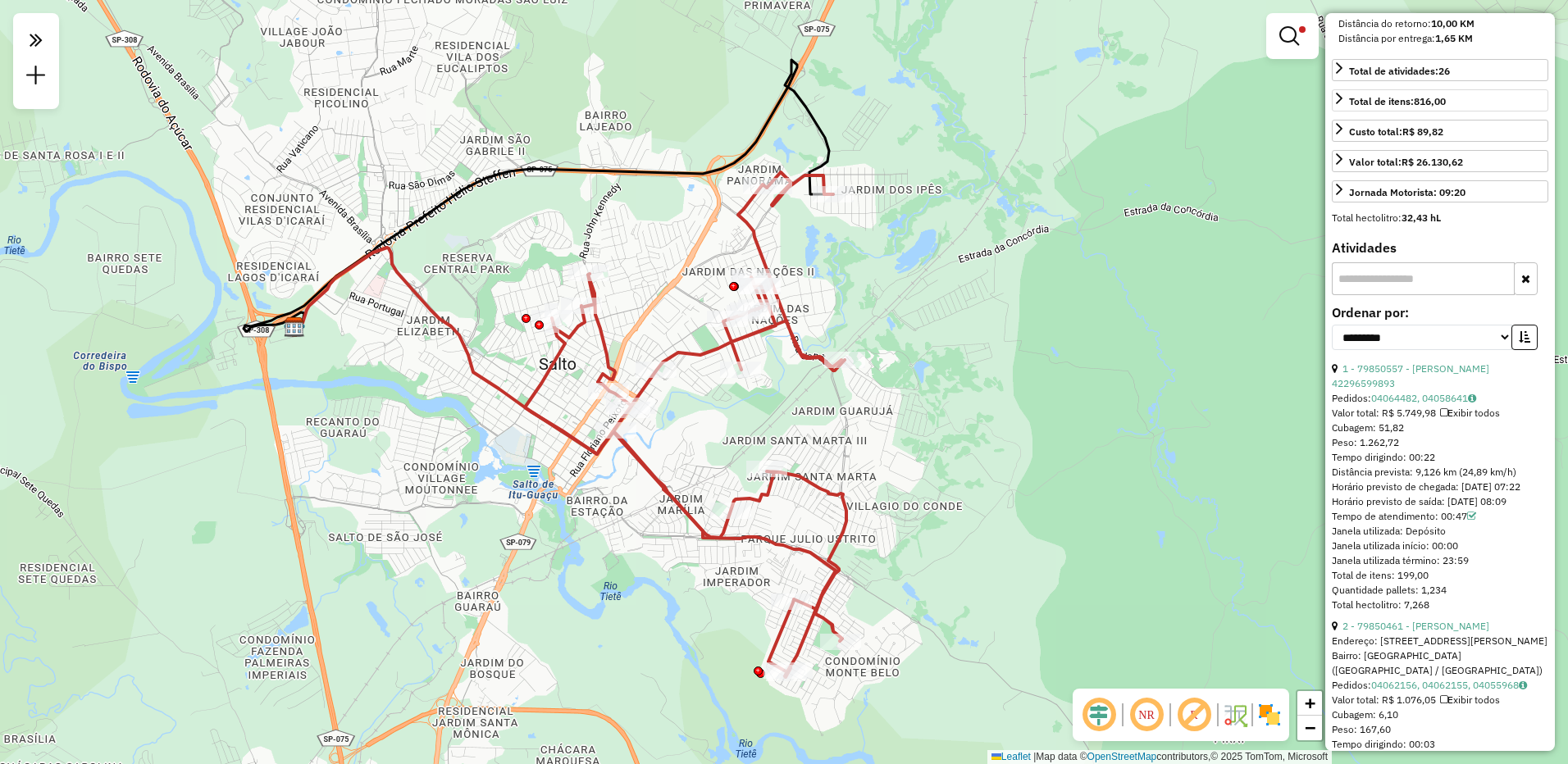
scroll to position [574, 0]
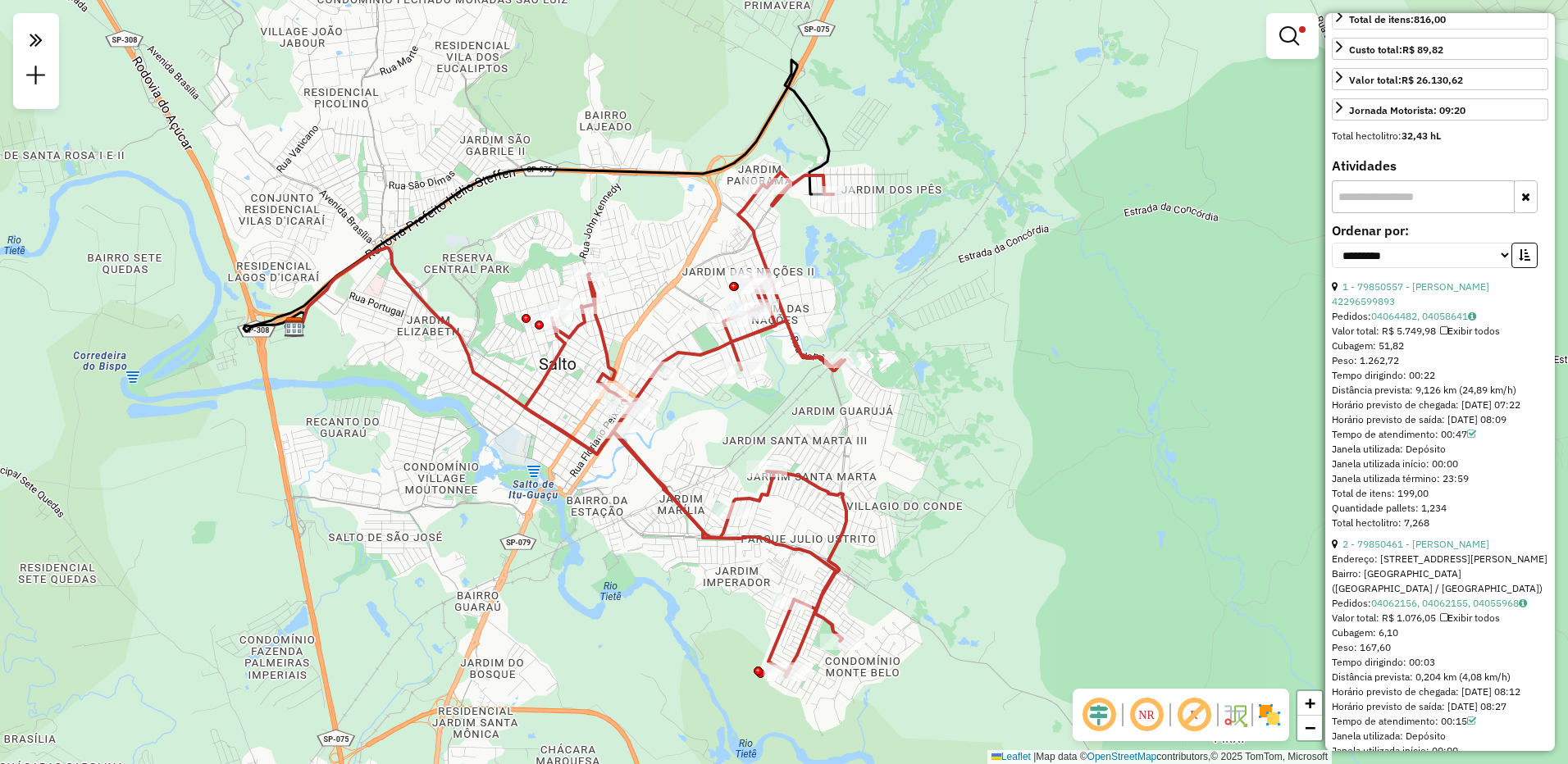
click at [1473, 440] on icon at bounding box center [1471, 434] width 9 height 10
click at [1444, 442] on div "Tempo de atendimento: 00:47" at bounding box center [1440, 434] width 217 height 15
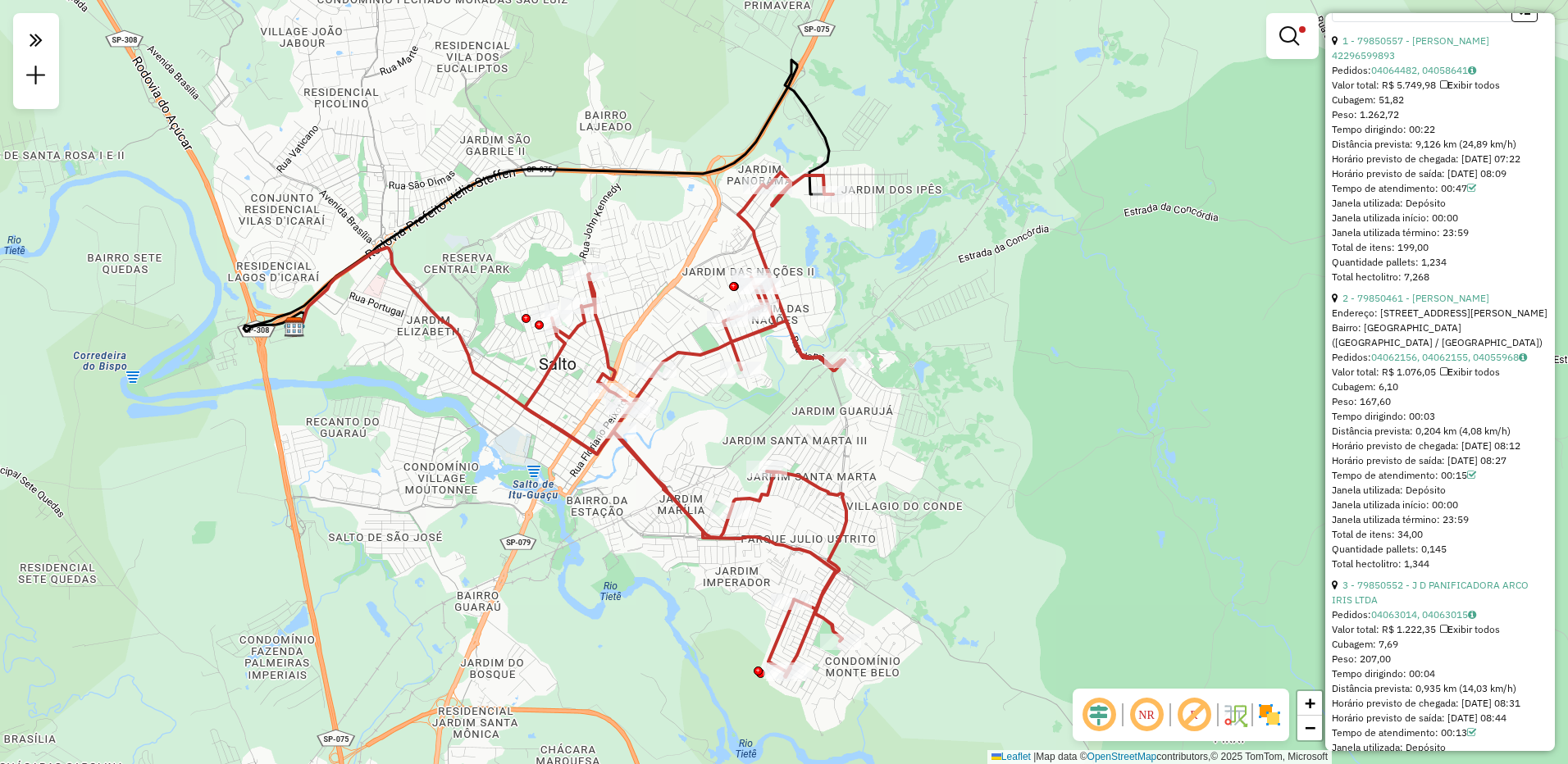
scroll to position [1066, 0]
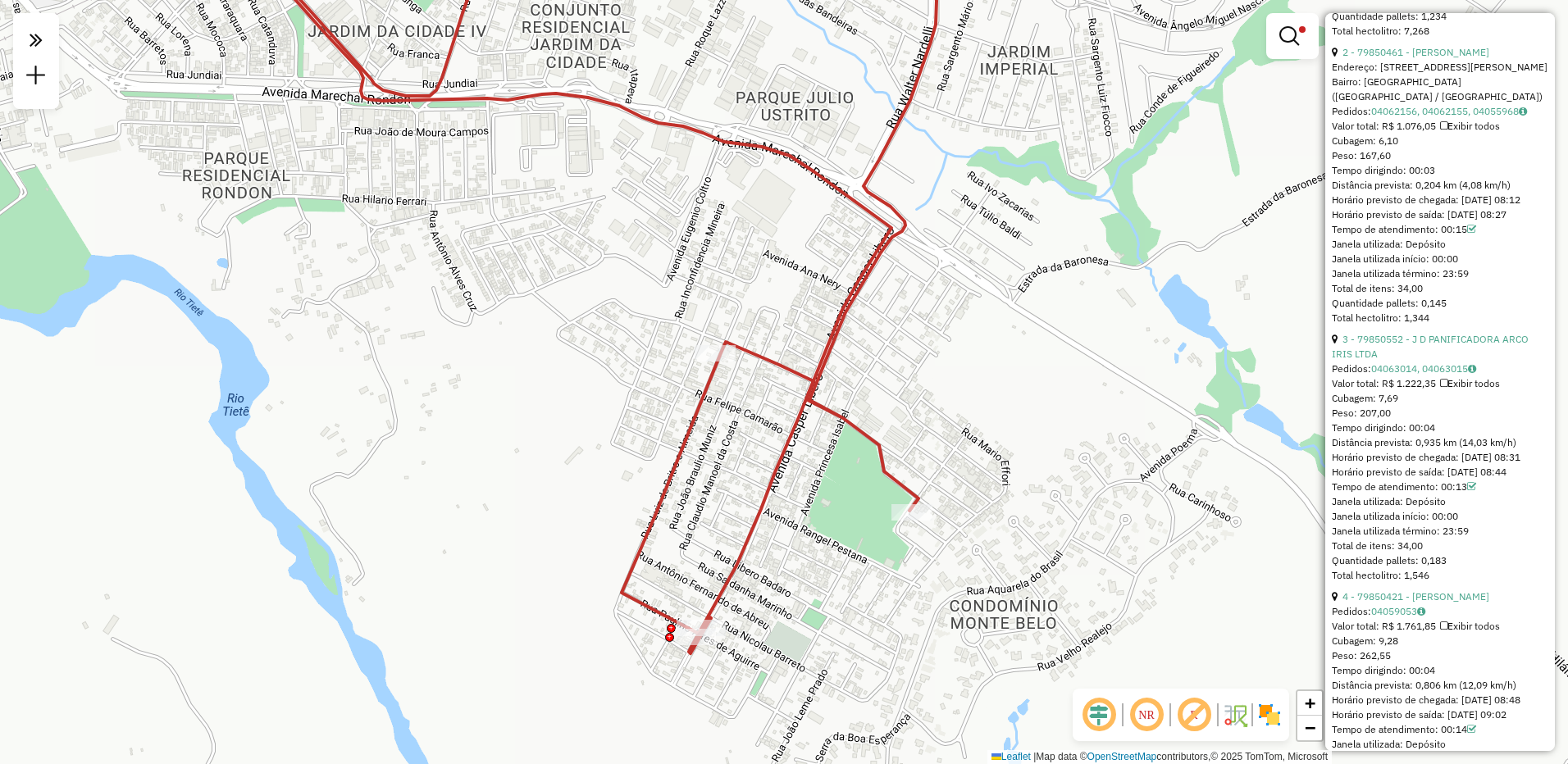
drag, startPoint x: 866, startPoint y: 600, endPoint x: 866, endPoint y: 463, distance: 137.0
click at [866, 463] on div "Limpar filtros Janela de atendimento Grade de atendimento Capacidade Transporta…" at bounding box center [784, 382] width 1568 height 764
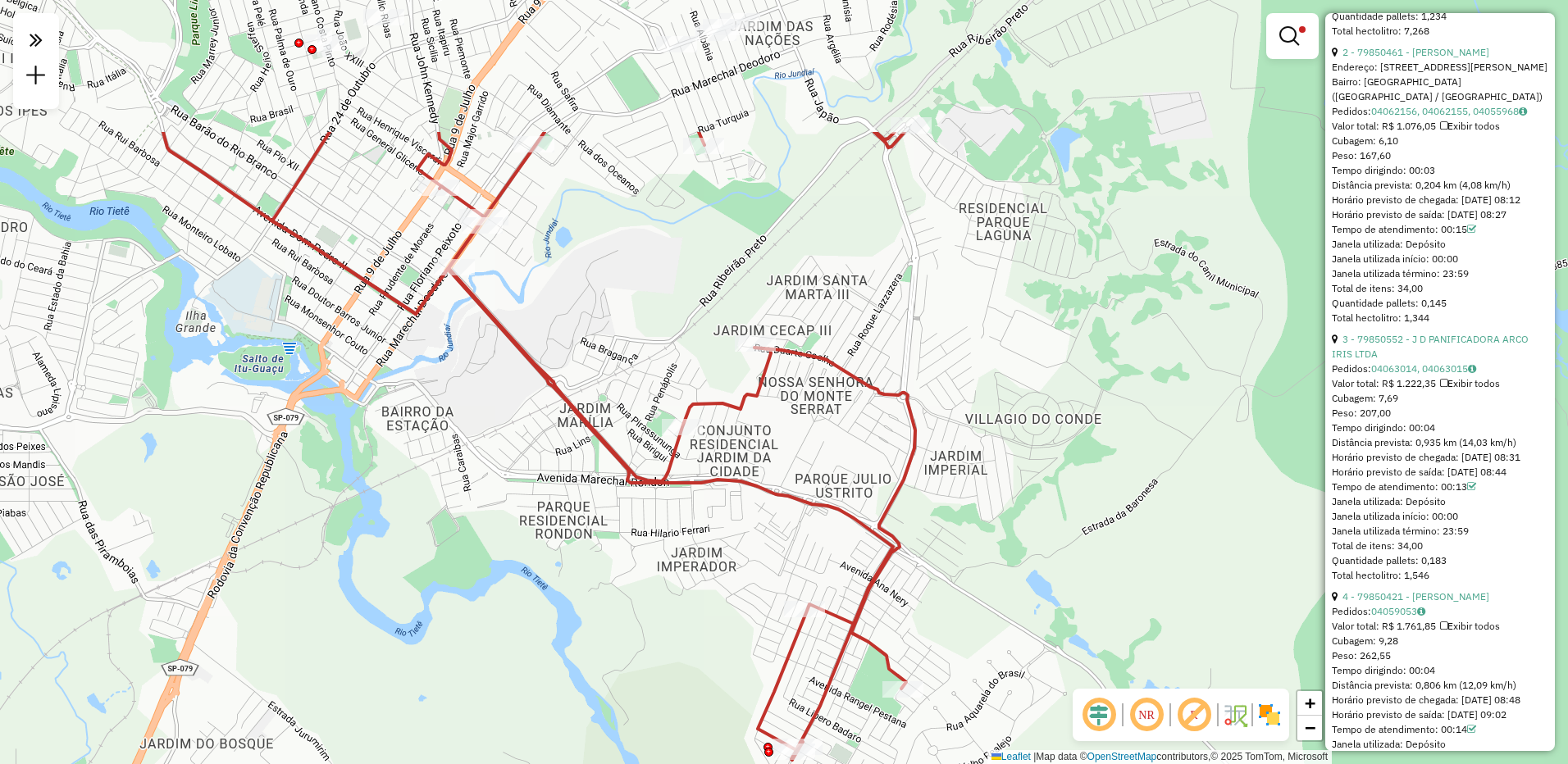
drag, startPoint x: 940, startPoint y: 264, endPoint x: 954, endPoint y: 477, distance: 213.5
click at [954, 477] on div "Limpar filtros Janela de atendimento Grade de atendimento Capacidade Transporta…" at bounding box center [784, 382] width 1568 height 764
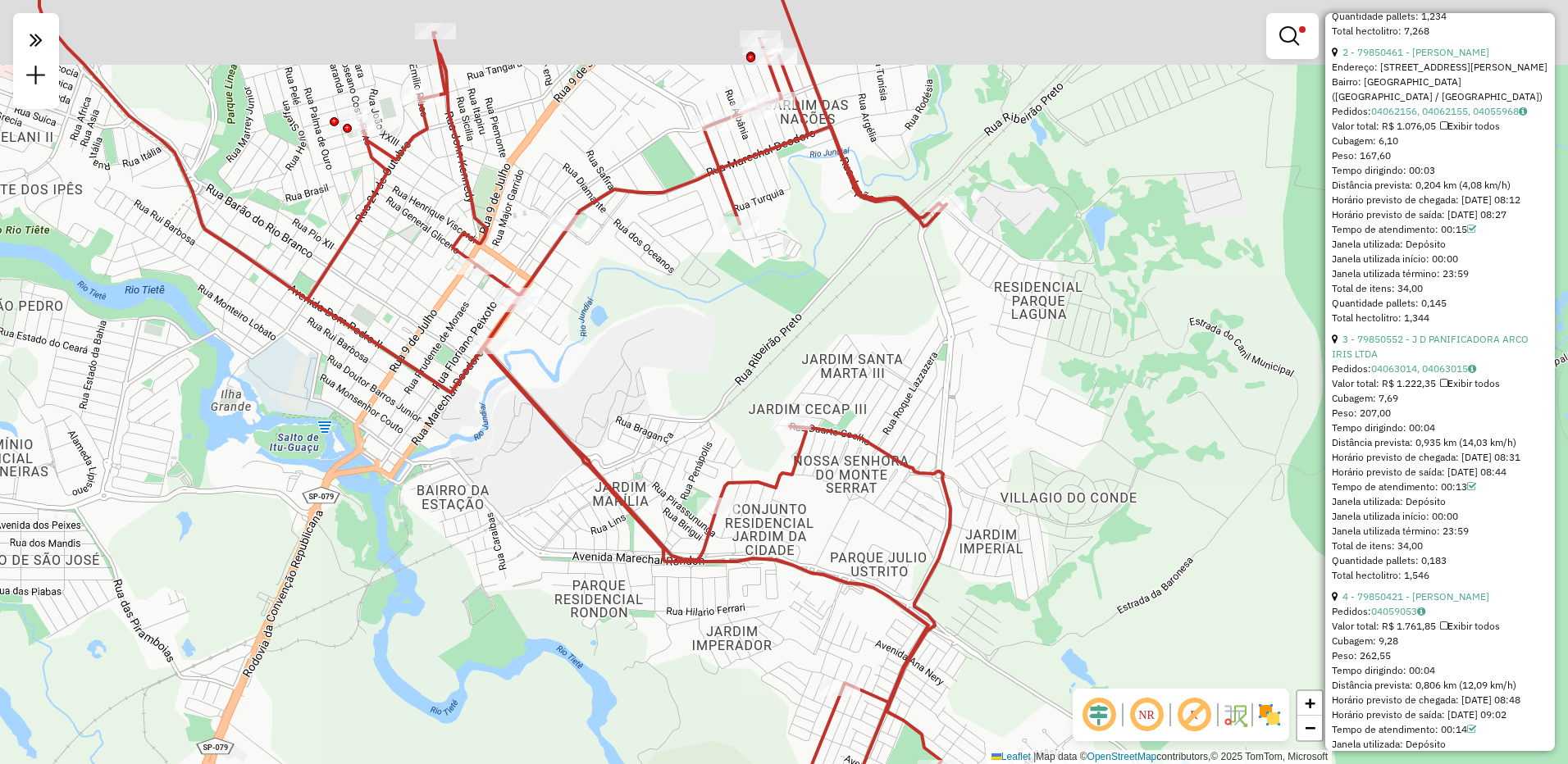
drag, startPoint x: 594, startPoint y: 353, endPoint x: 643, endPoint y: 460, distance: 117.7
click at [642, 460] on div "Limpar filtros Janela de atendimento Grade de atendimento Capacidade Transporta…" at bounding box center [784, 382] width 1568 height 764
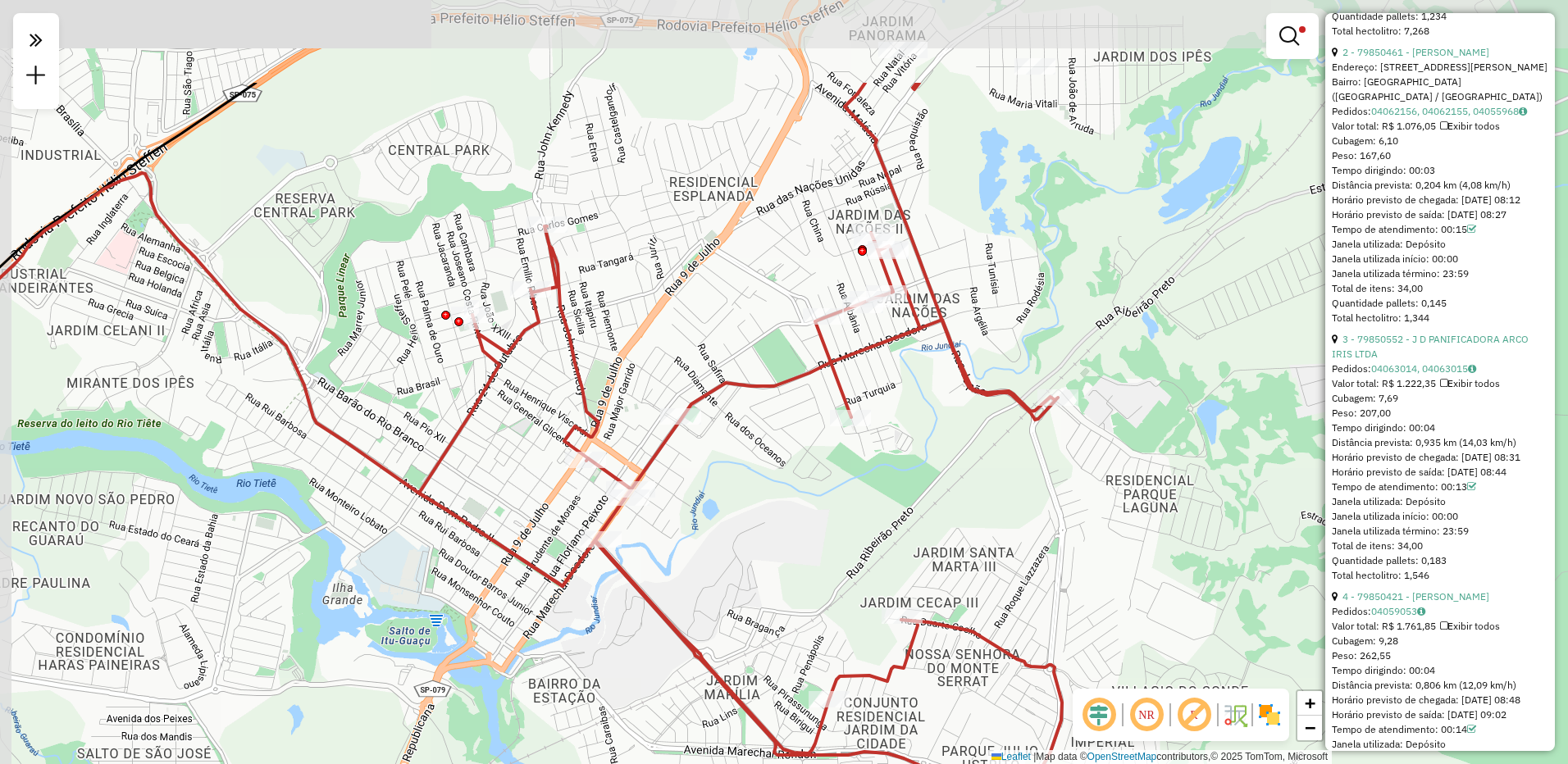
drag, startPoint x: 662, startPoint y: 375, endPoint x: 758, endPoint y: 534, distance: 185.7
click at [758, 534] on div "Limpar filtros Janela de atendimento Grade de atendimento Capacidade Transporta…" at bounding box center [784, 382] width 1568 height 764
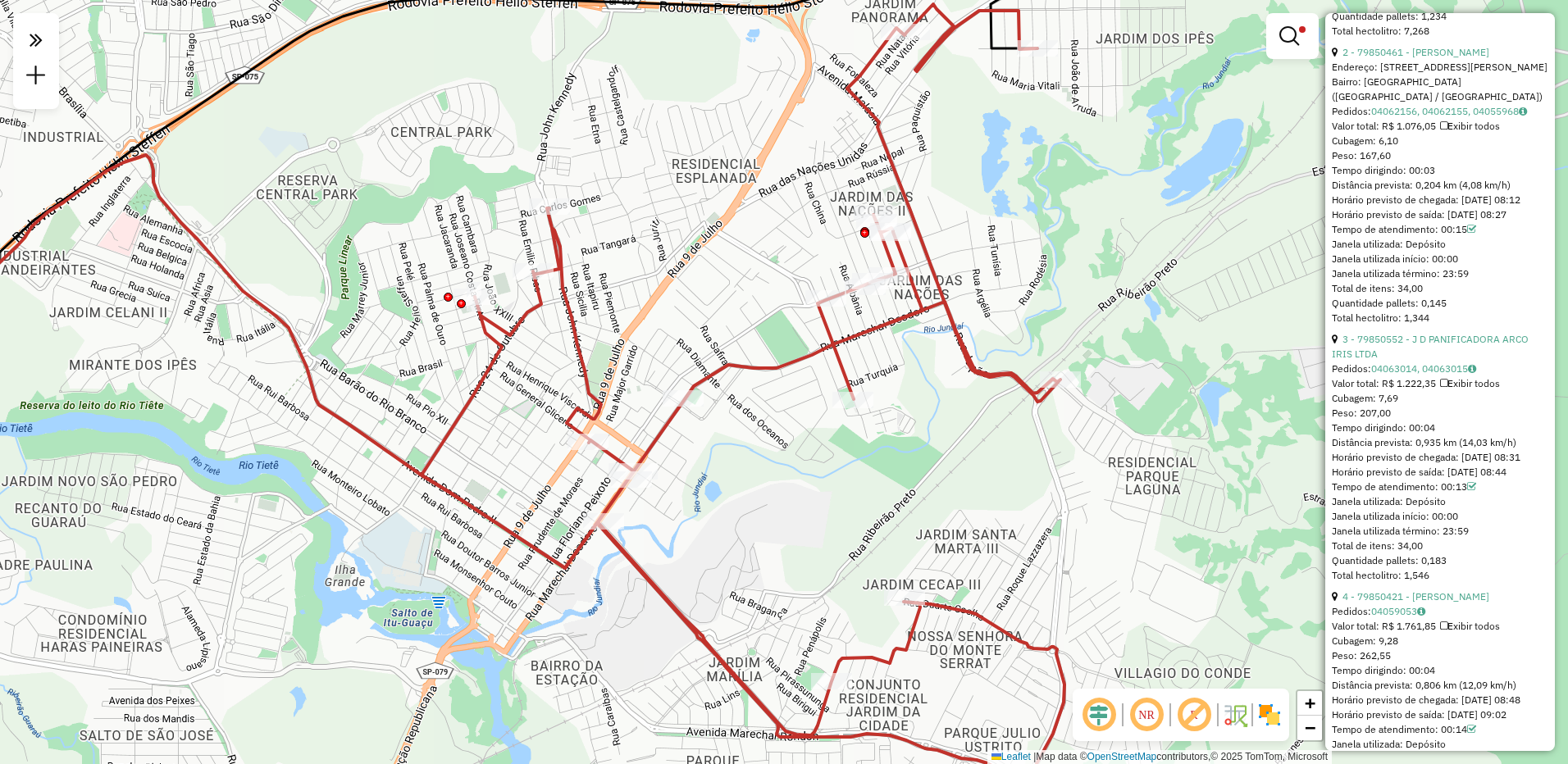
drag, startPoint x: 510, startPoint y: 380, endPoint x: 513, endPoint y: 361, distance: 19.2
click at [513, 361] on div "Limpar filtros Janela de atendimento Grade de atendimento Capacidade Transporta…" at bounding box center [784, 382] width 1568 height 764
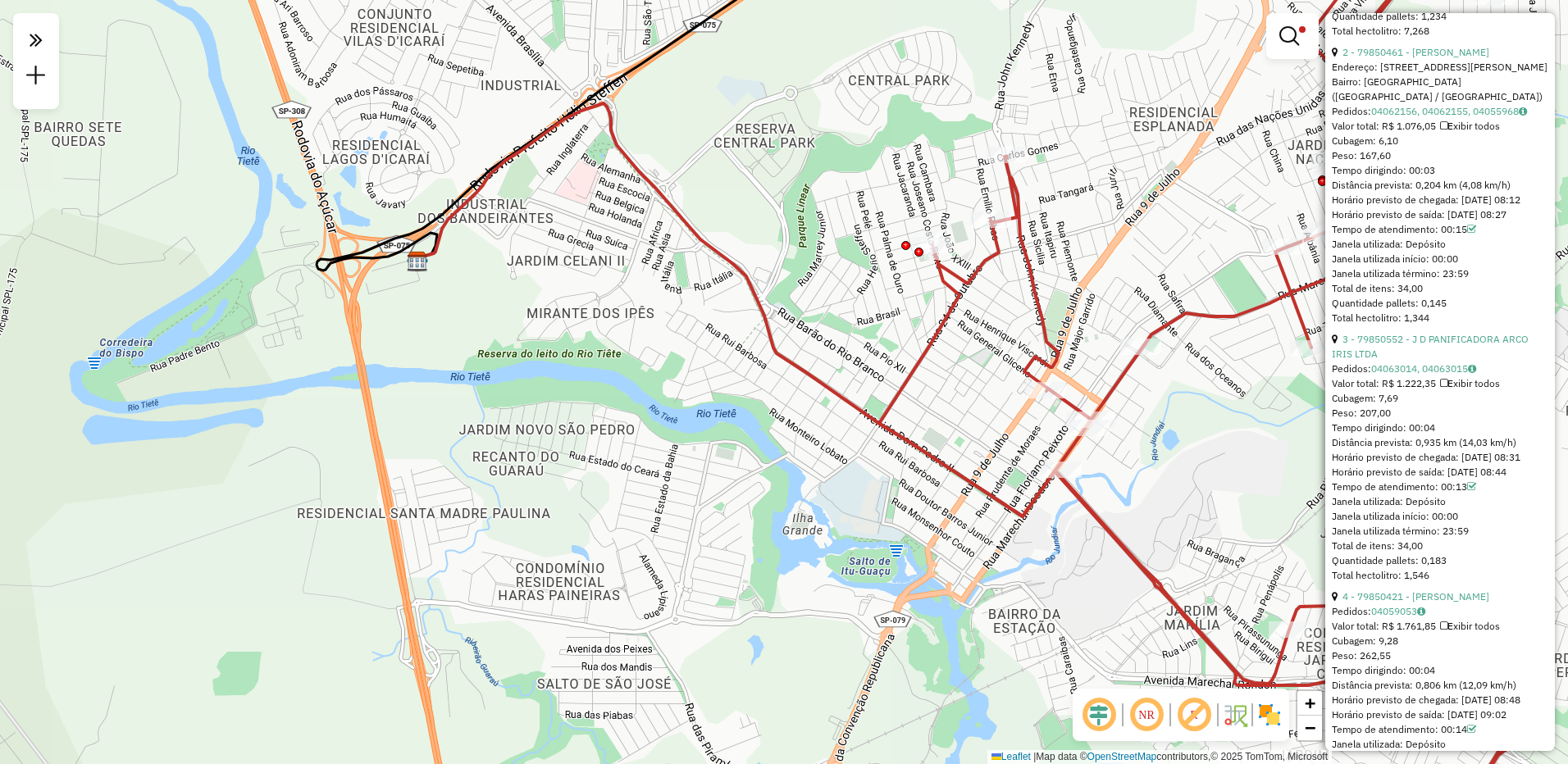
drag, startPoint x: 459, startPoint y: 369, endPoint x: 898, endPoint y: 310, distance: 442.9
click at [898, 310] on div "Limpar filtros Janela de atendimento Grade de atendimento Capacidade Transporta…" at bounding box center [784, 382] width 1568 height 764
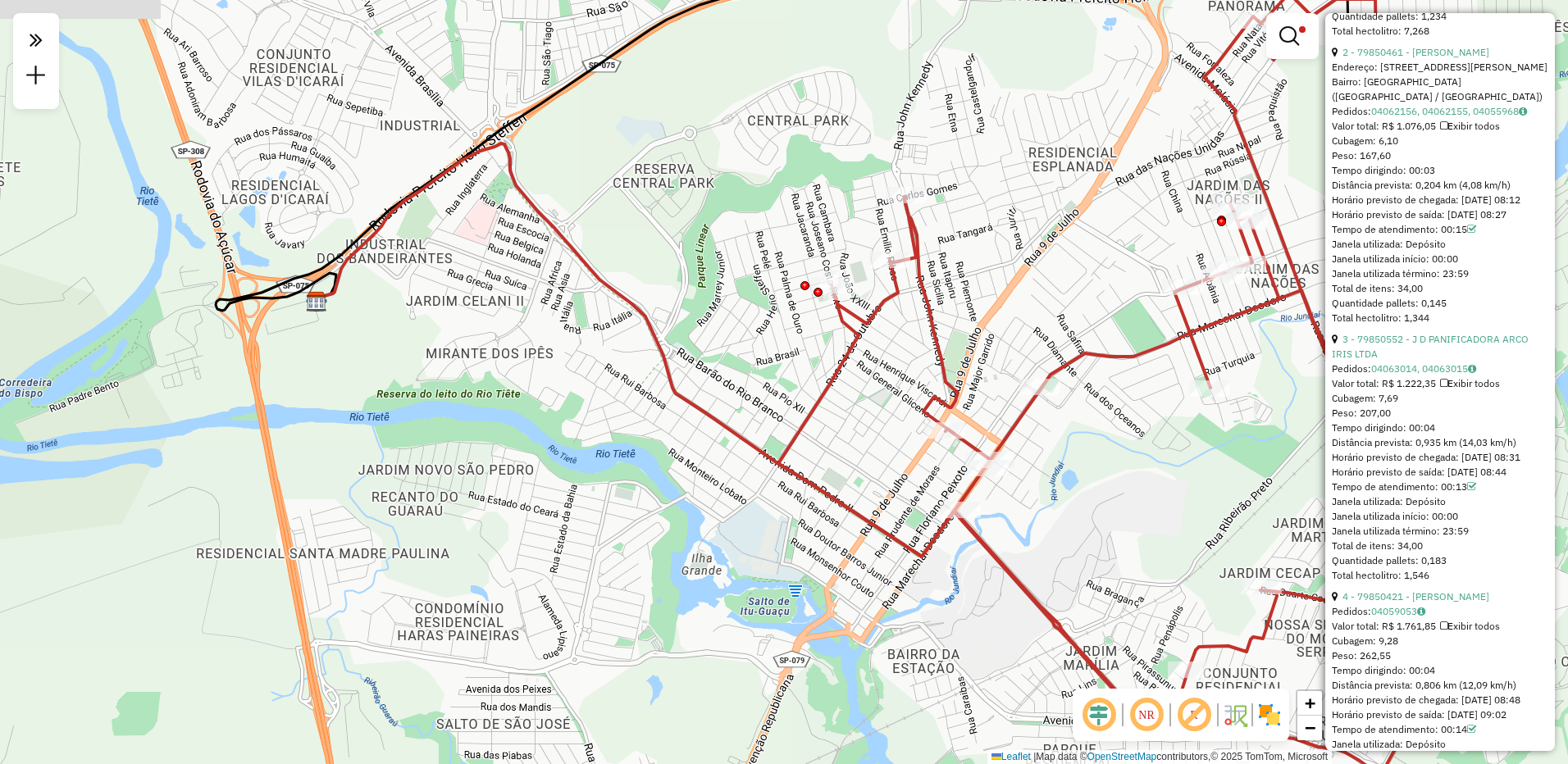
drag, startPoint x: 851, startPoint y: 310, endPoint x: 751, endPoint y: 350, distance: 107.7
click at [751, 350] on div "Limpar filtros Janela de atendimento Grade de atendimento Capacidade Transporta…" at bounding box center [784, 382] width 1568 height 764
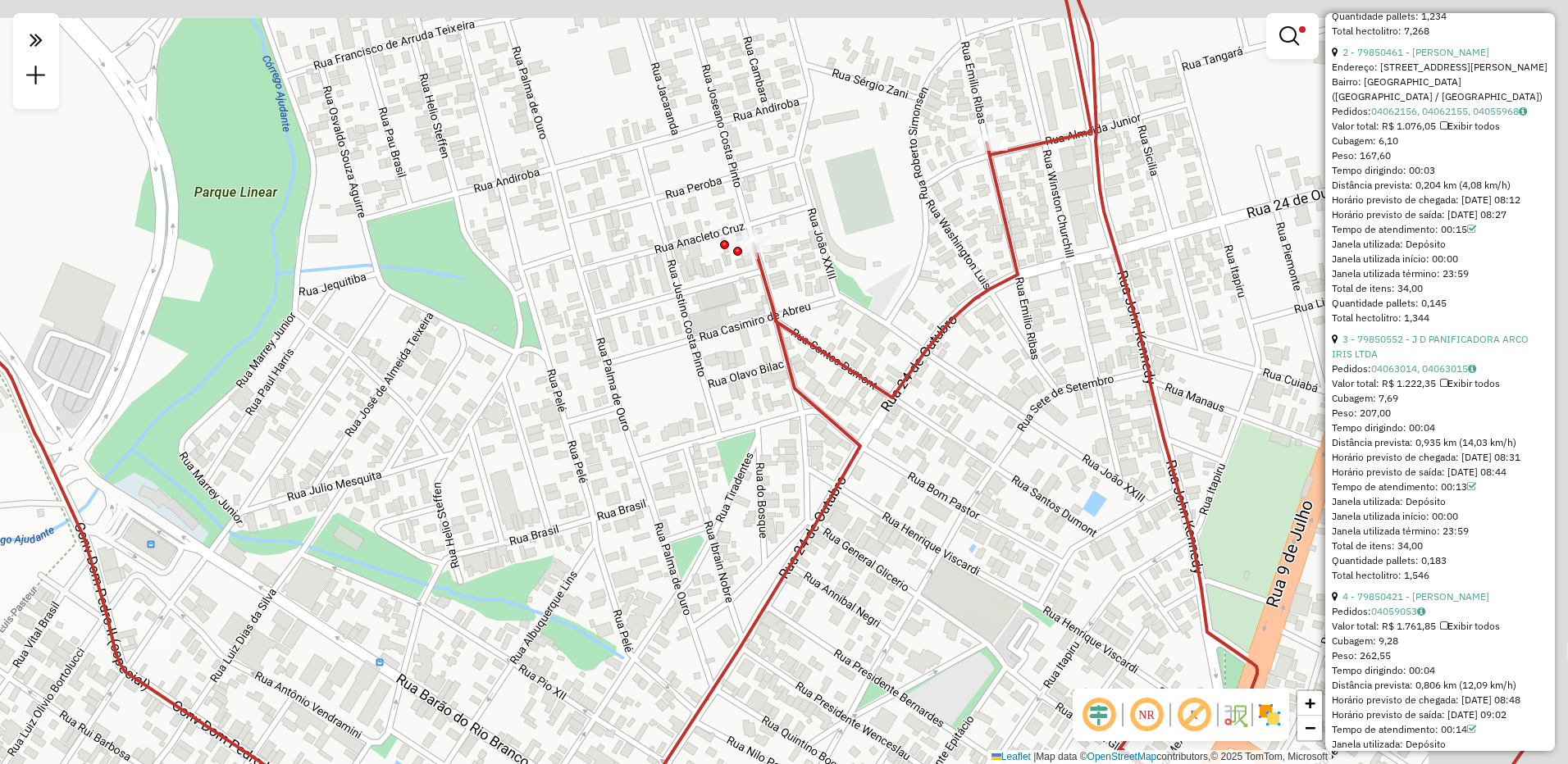
drag, startPoint x: 1056, startPoint y: 276, endPoint x: 812, endPoint y: 335, distance: 251.0
click at [812, 335] on div "Limpar filtros Janela de atendimento Grade de atendimento Capacidade Transporta…" at bounding box center [784, 382] width 1568 height 764
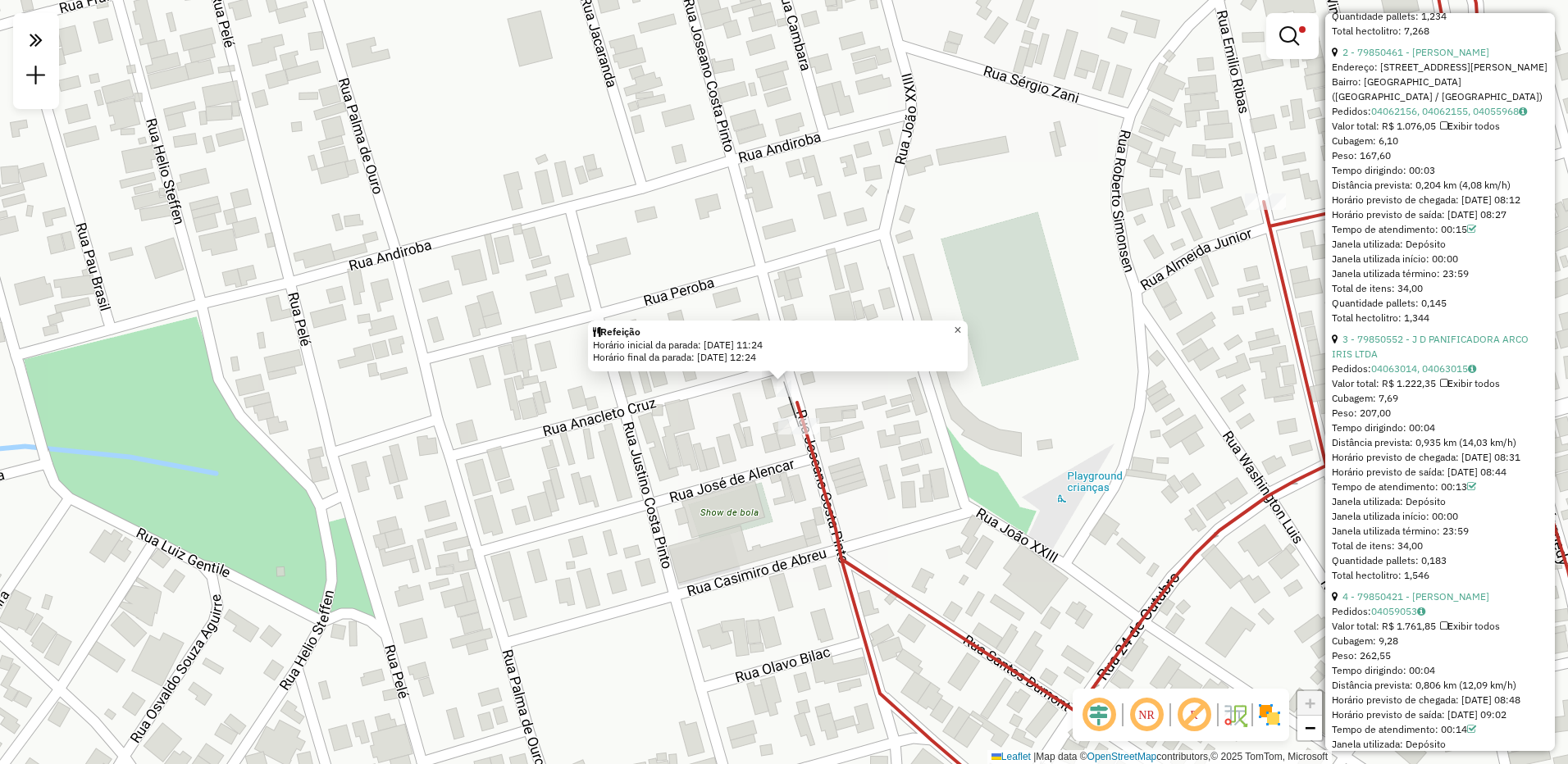
click at [962, 328] on span "×" at bounding box center [958, 330] width 8 height 14
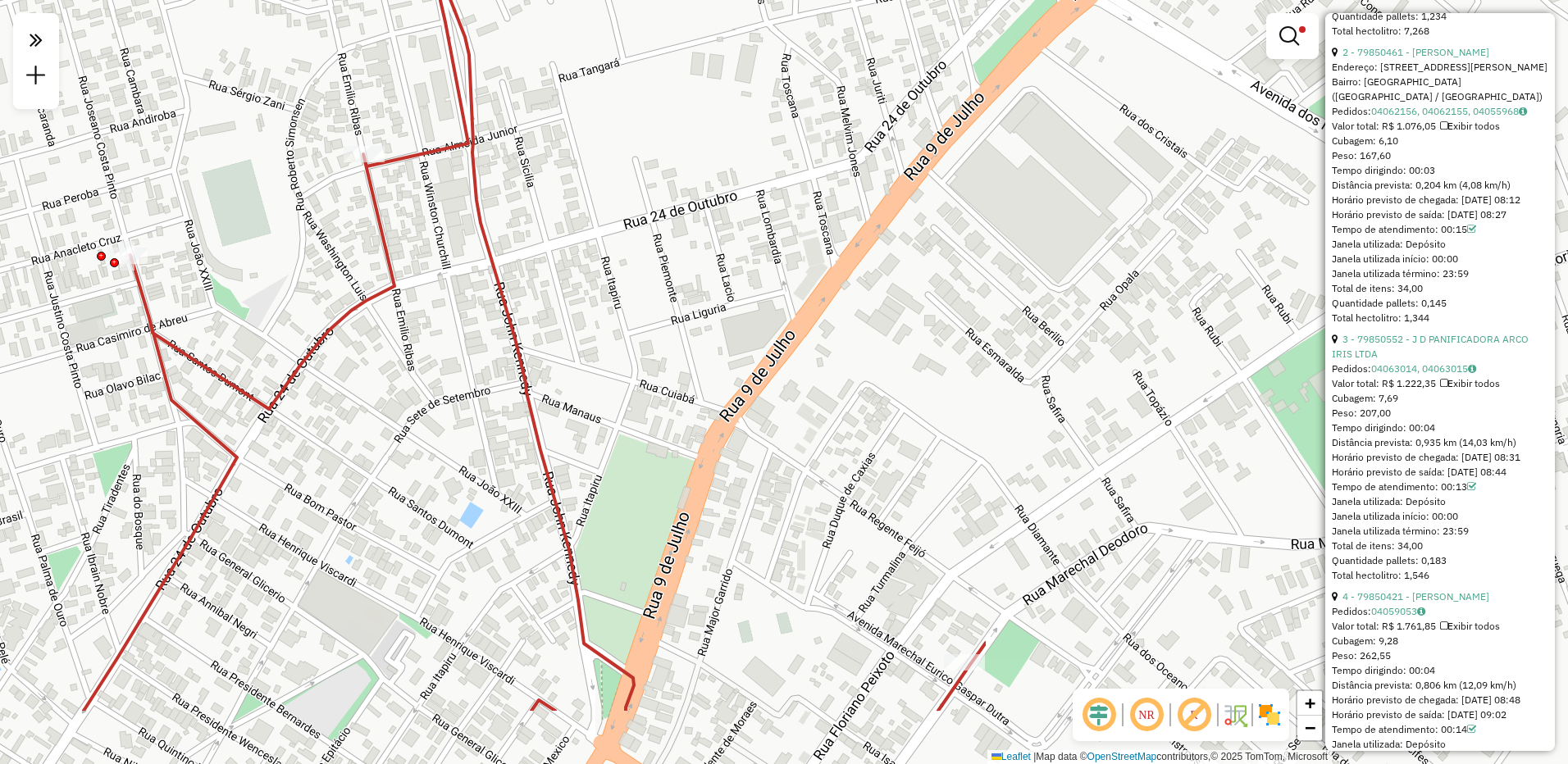
drag, startPoint x: 1022, startPoint y: 358, endPoint x: 283, endPoint y: 228, distance: 750.3
click at [283, 228] on div "Limpar filtros Janela de atendimento Grade de atendimento Capacidade Transporta…" at bounding box center [784, 382] width 1568 height 764
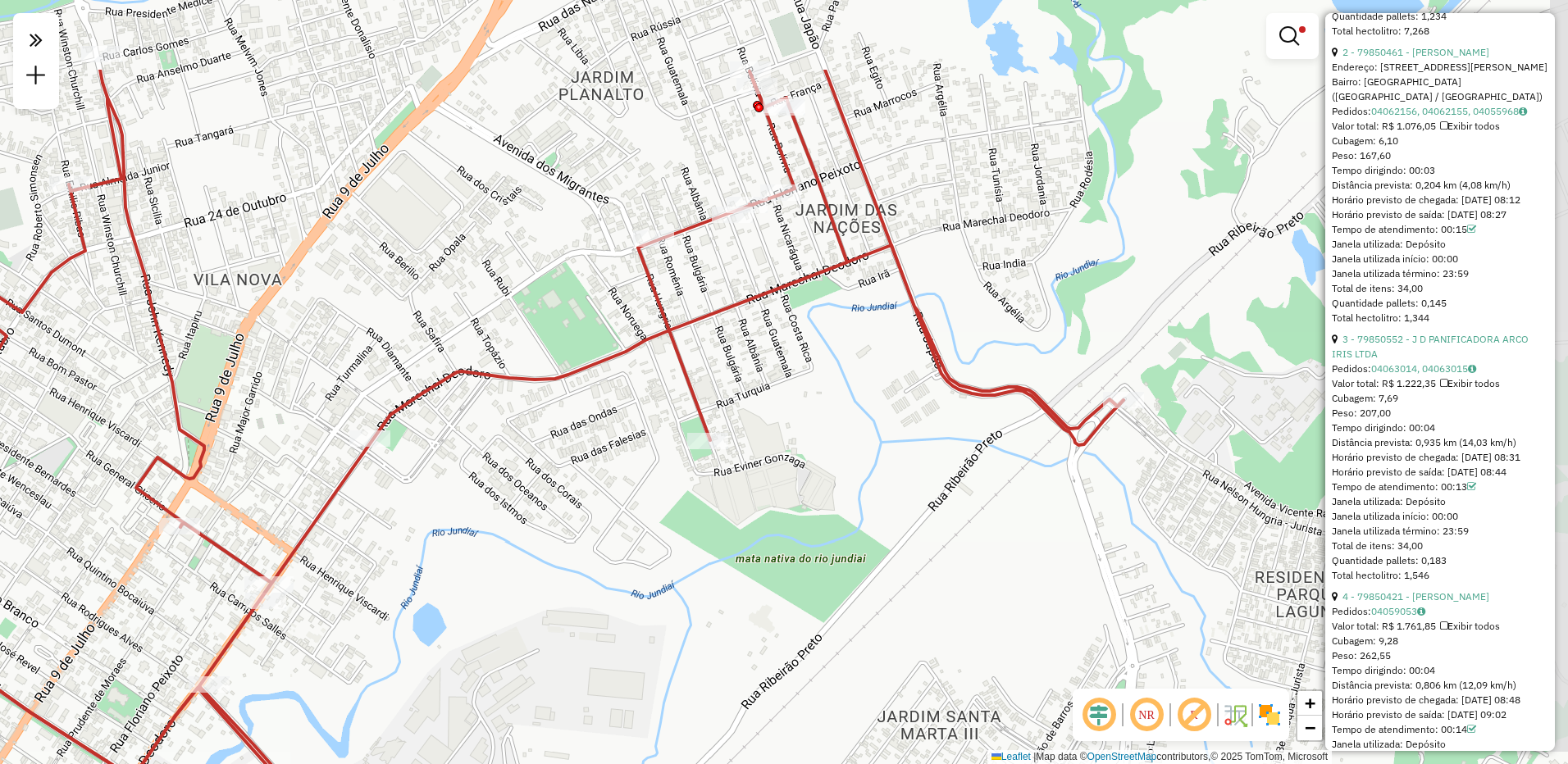
drag, startPoint x: 597, startPoint y: 204, endPoint x: 490, endPoint y: 350, distance: 181.0
click at [490, 350] on div "Limpar filtros Janela de atendimento Grade de atendimento Capacidade Transporta…" at bounding box center [784, 382] width 1568 height 764
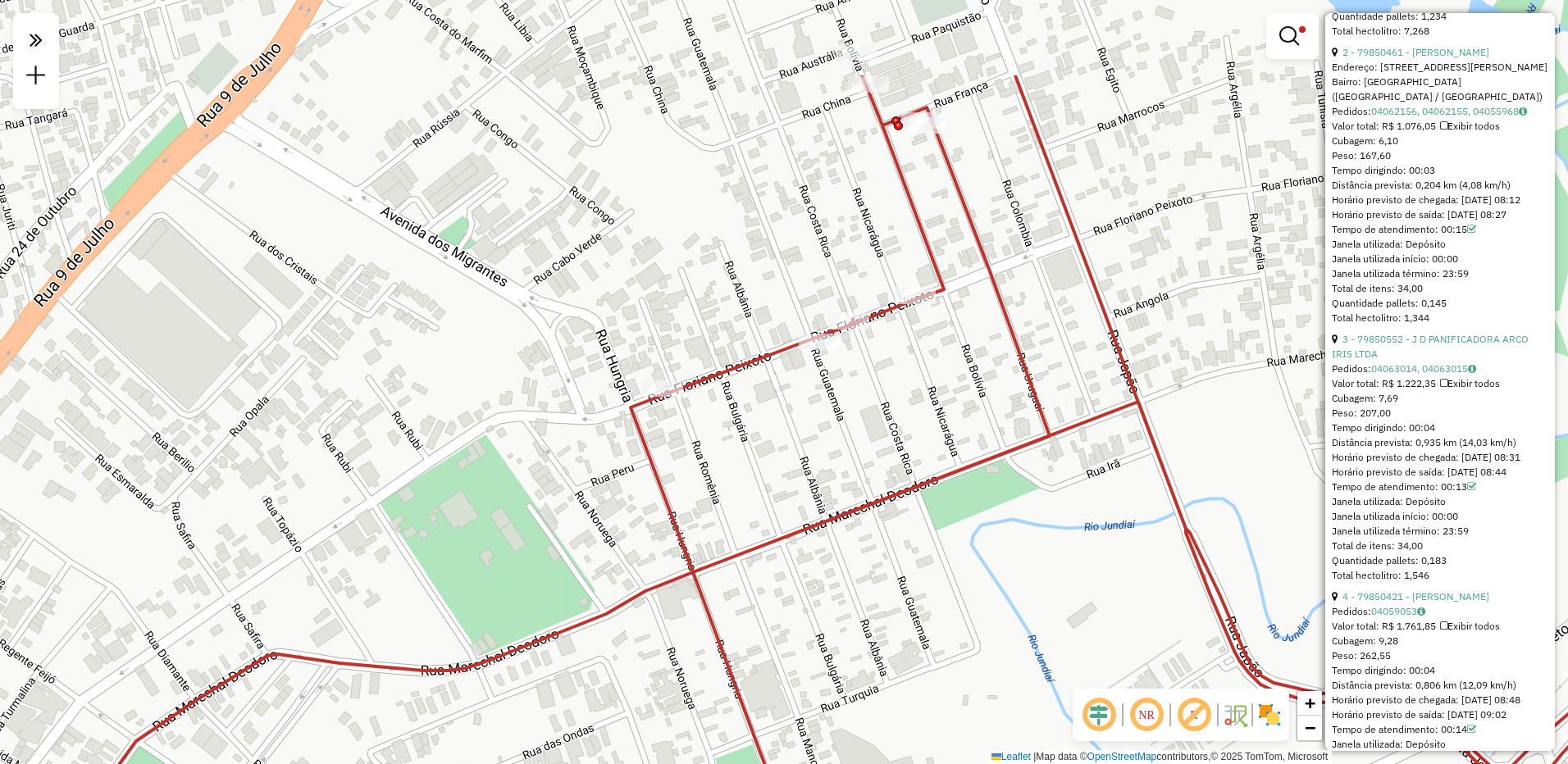
drag, startPoint x: 623, startPoint y: 137, endPoint x: 630, endPoint y: 288, distance: 151.2
click at [630, 288] on div "Limpar filtros Janela de atendimento Grade de atendimento Capacidade Transporta…" at bounding box center [784, 382] width 1568 height 764
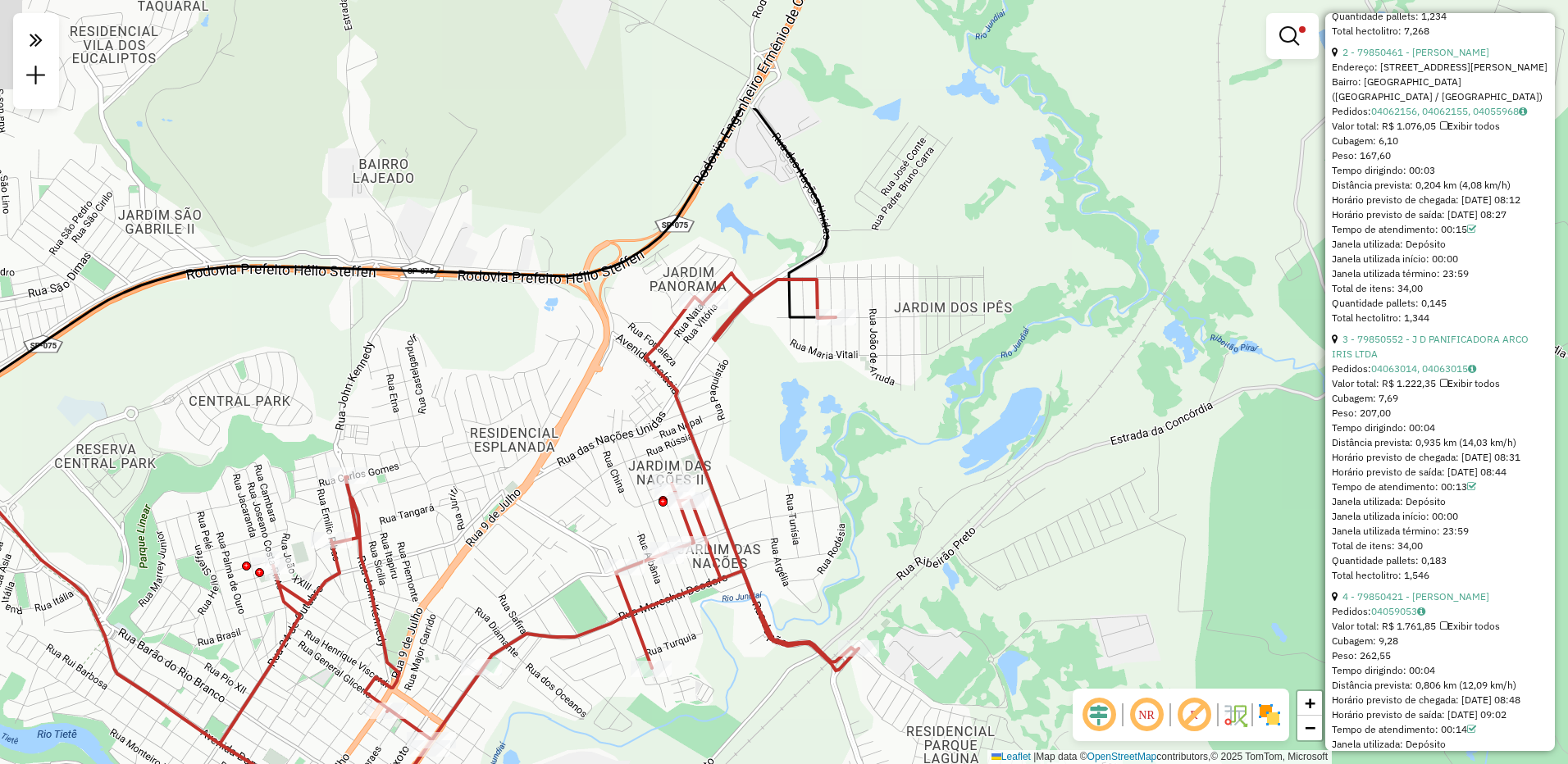
drag, startPoint x: 1011, startPoint y: 348, endPoint x: 1022, endPoint y: 520, distance: 172.4
click at [1018, 523] on div "Limpar filtros Janela de atendimento Grade de atendimento Capacidade Transporta…" at bounding box center [784, 382] width 1568 height 764
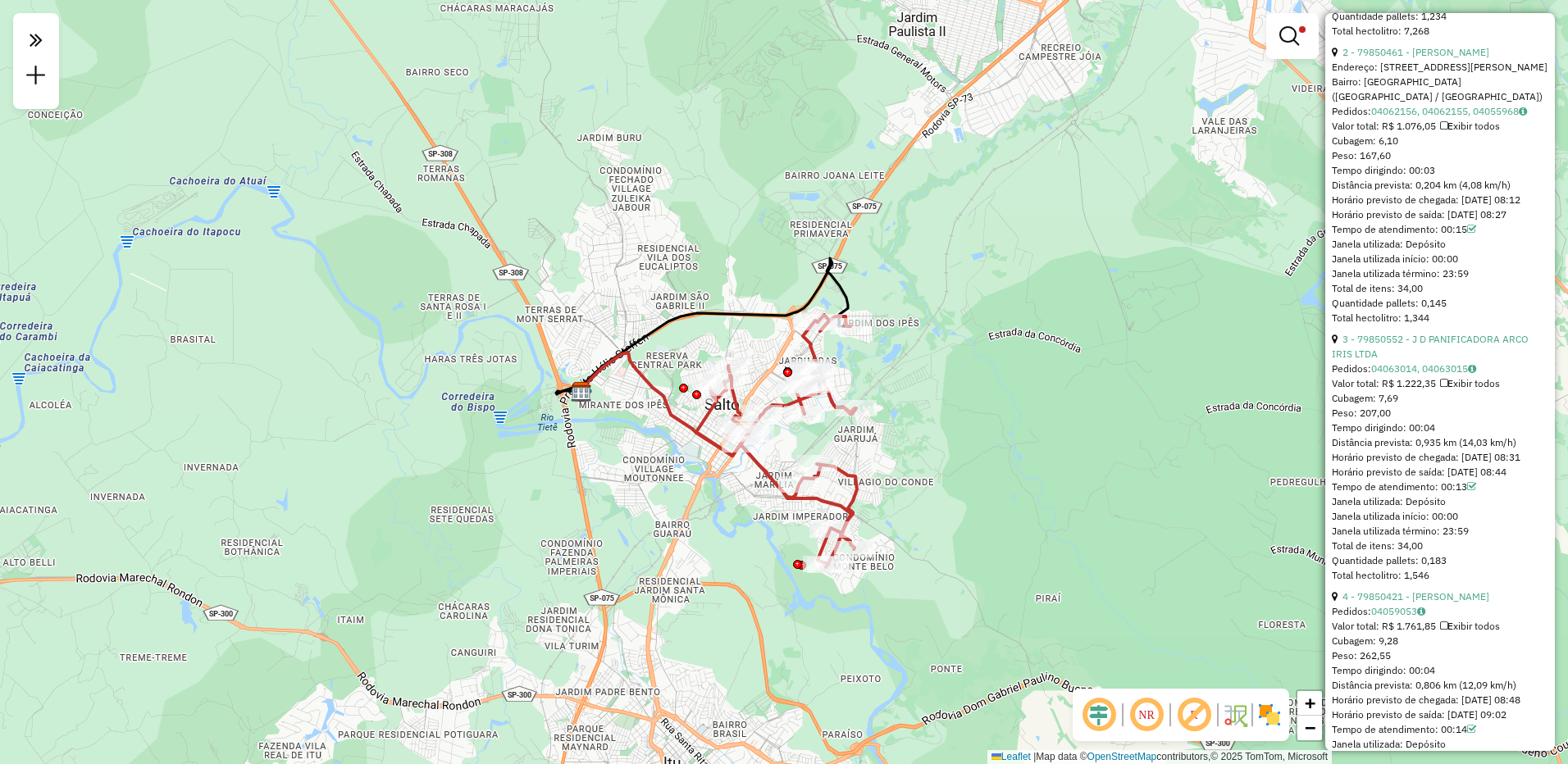
drag, startPoint x: 893, startPoint y: 386, endPoint x: 896, endPoint y: 341, distance: 45.1
click at [896, 341] on div "Limpar filtros Janela de atendimento Grade de atendimento Capacidade Transporta…" at bounding box center [784, 382] width 1568 height 764
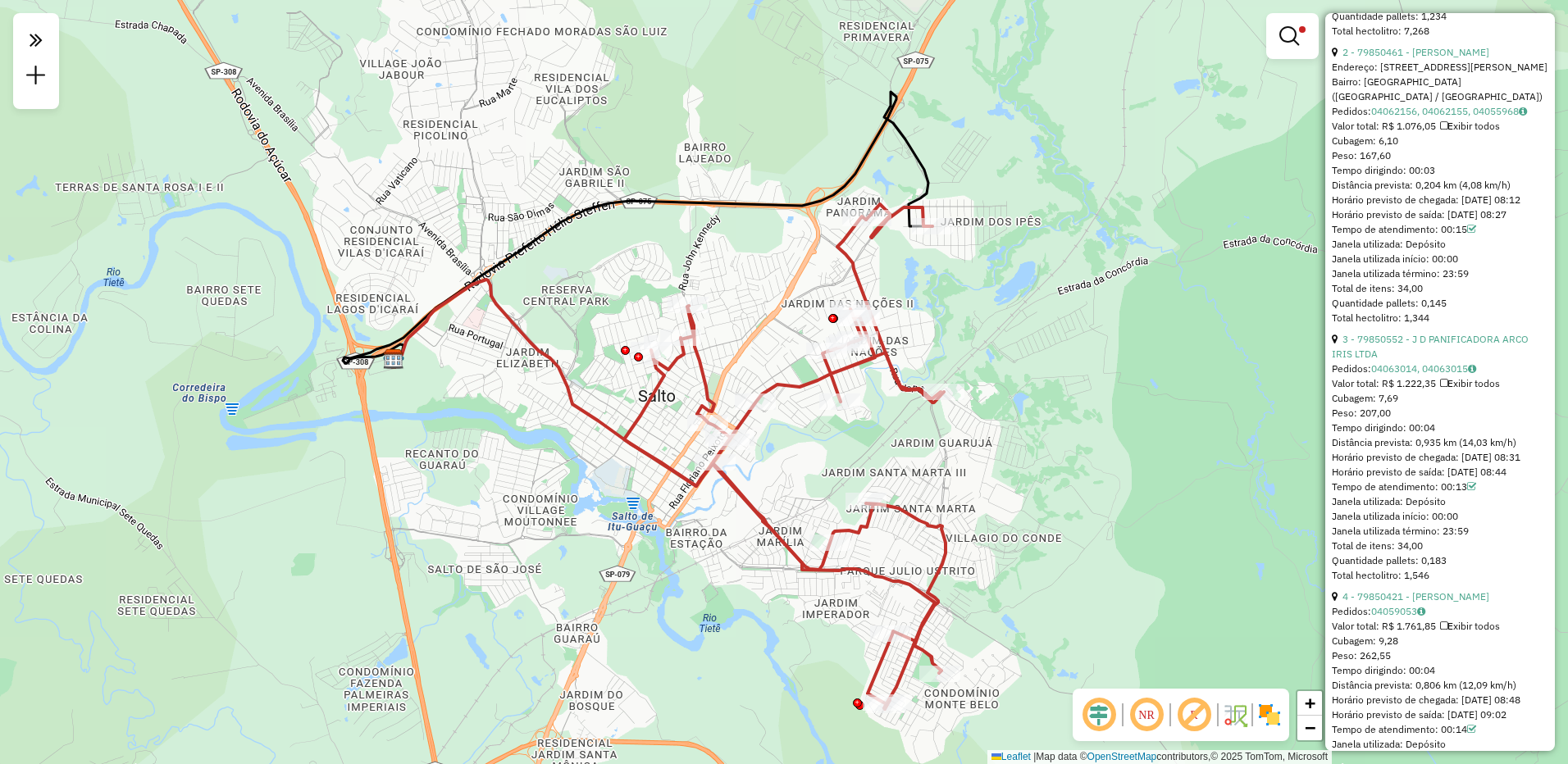
drag, startPoint x: 881, startPoint y: 381, endPoint x: 982, endPoint y: 323, distance: 116.5
click at [982, 323] on div "Limpar filtros Janela de atendimento Grade de atendimento Capacidade Transporta…" at bounding box center [784, 382] width 1568 height 764
click at [1283, 34] on em at bounding box center [1289, 36] width 19 height 19
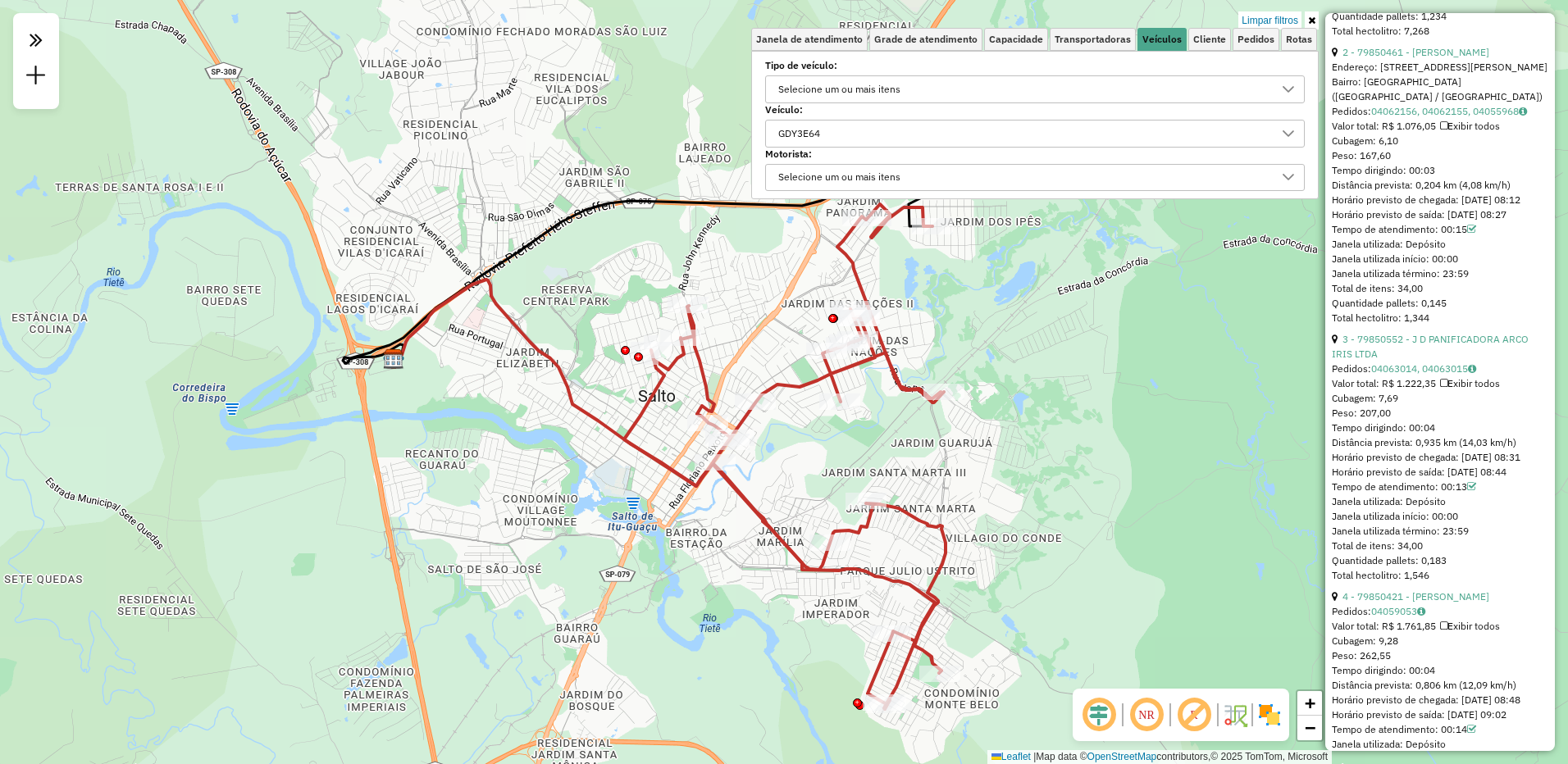
click at [1292, 134] on icon at bounding box center [1288, 133] width 14 height 14
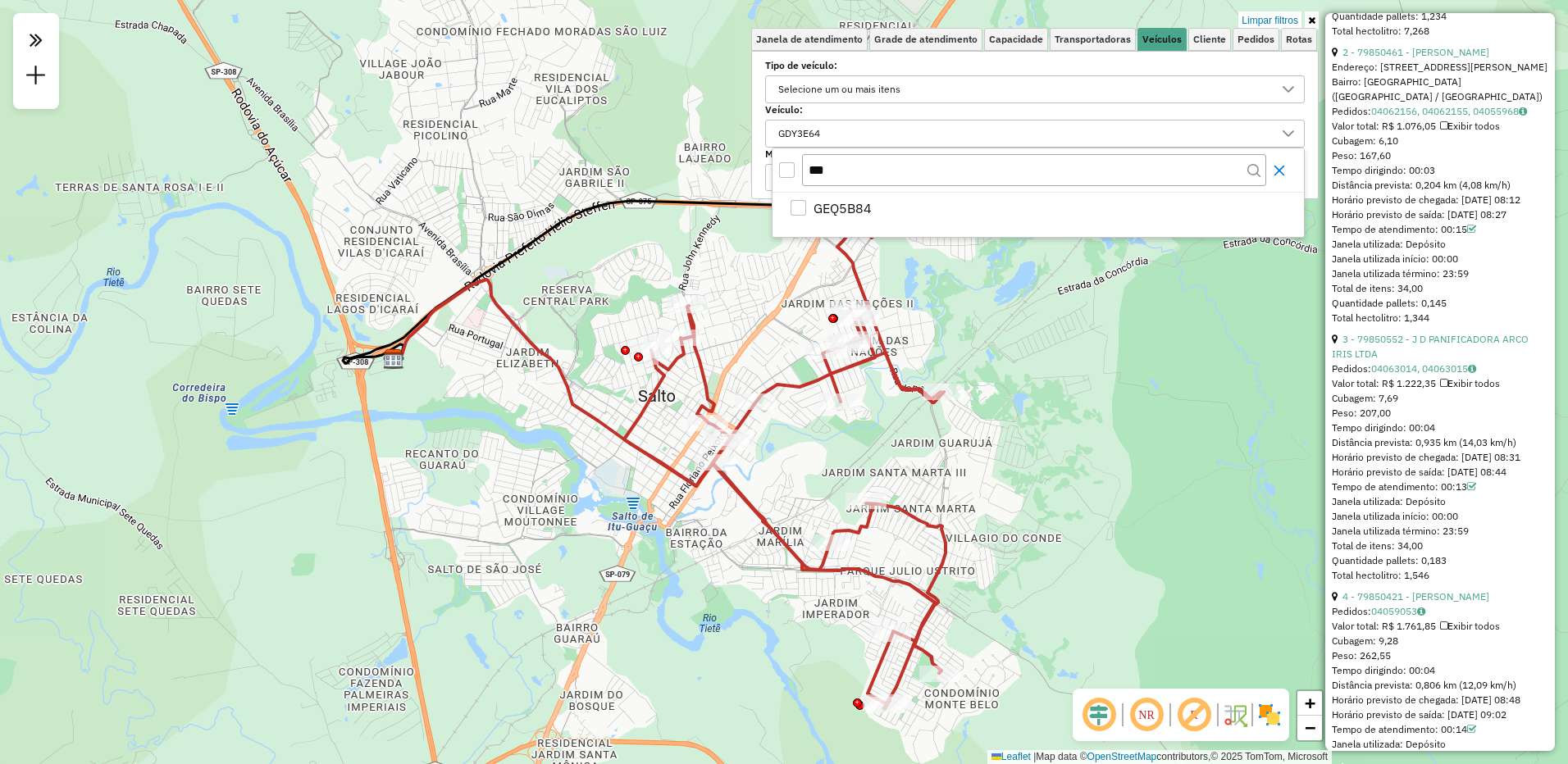
click at [1282, 170] on icon "Close" at bounding box center [1280, 171] width 14 height 14
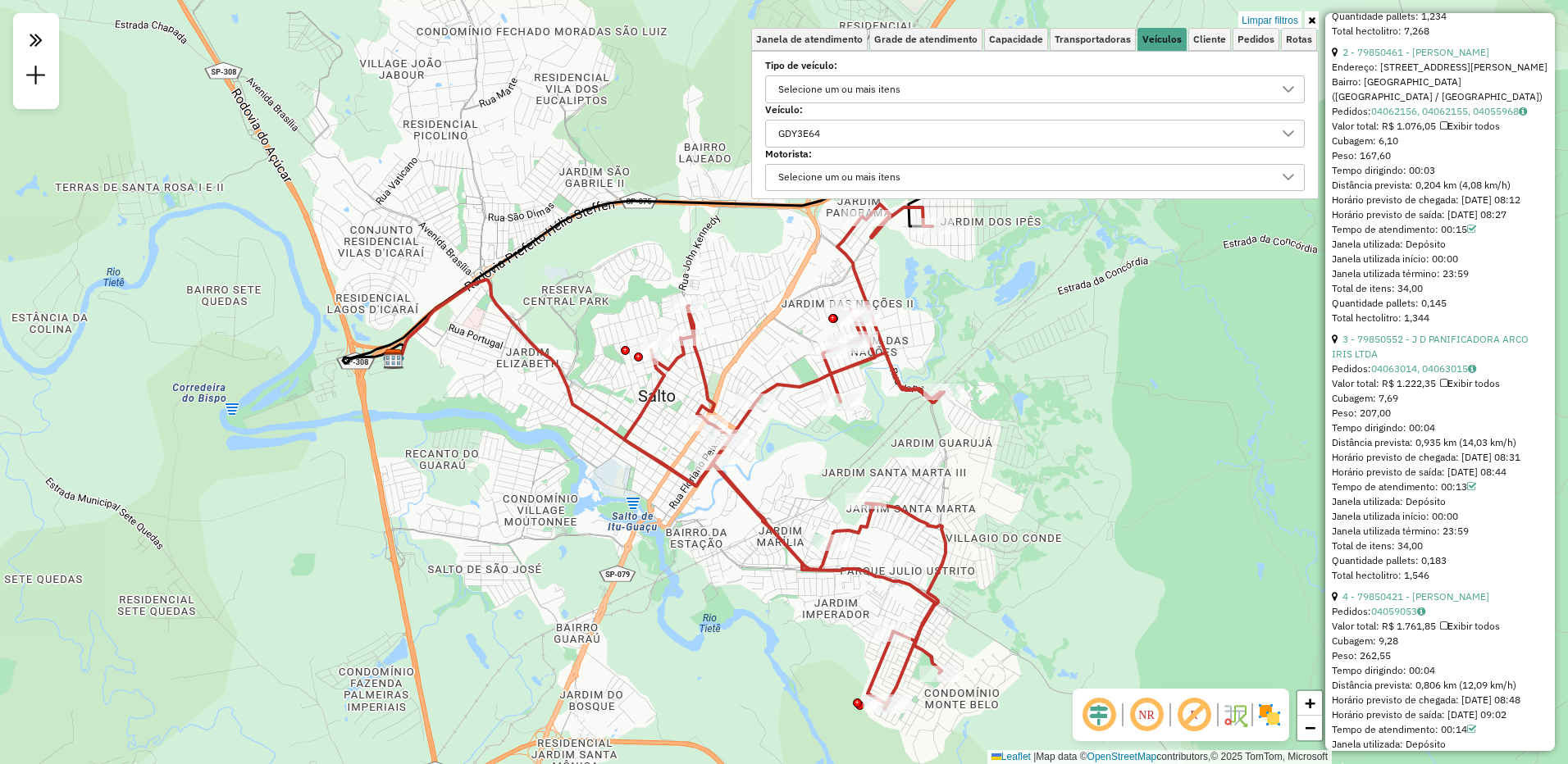
click at [953, 145] on div "GDY3E64" at bounding box center [1022, 133] width 500 height 26
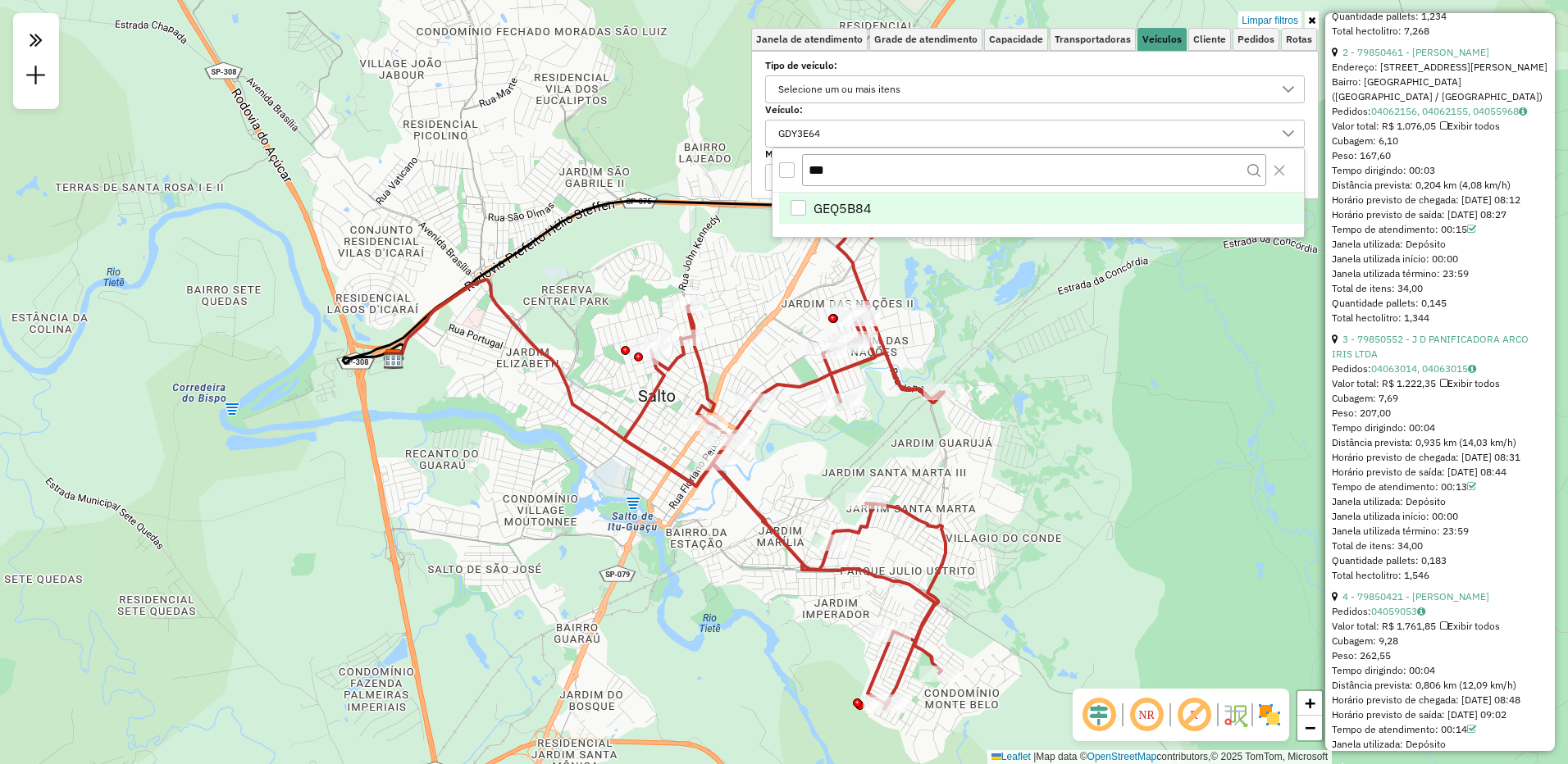
drag, startPoint x: 812, startPoint y: 173, endPoint x: 662, endPoint y: 166, distance: 150.2
click at [673, 171] on body "Aplicando filtros Pop-up bloqueado! Seu navegador bloqueou automáticamente a ab…" at bounding box center [784, 382] width 1568 height 764
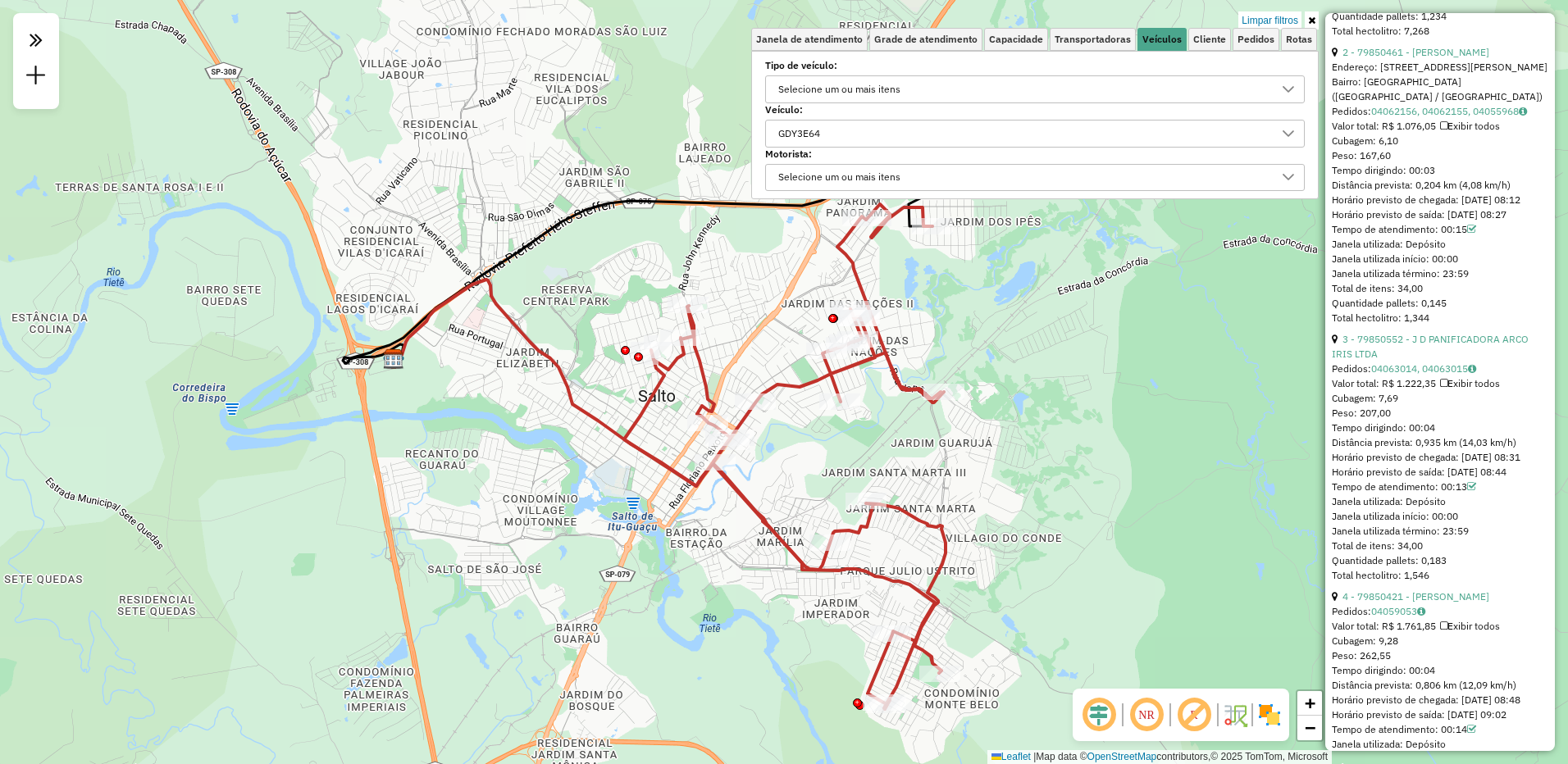
click at [837, 145] on div "GDY3E64" at bounding box center [1022, 133] width 500 height 26
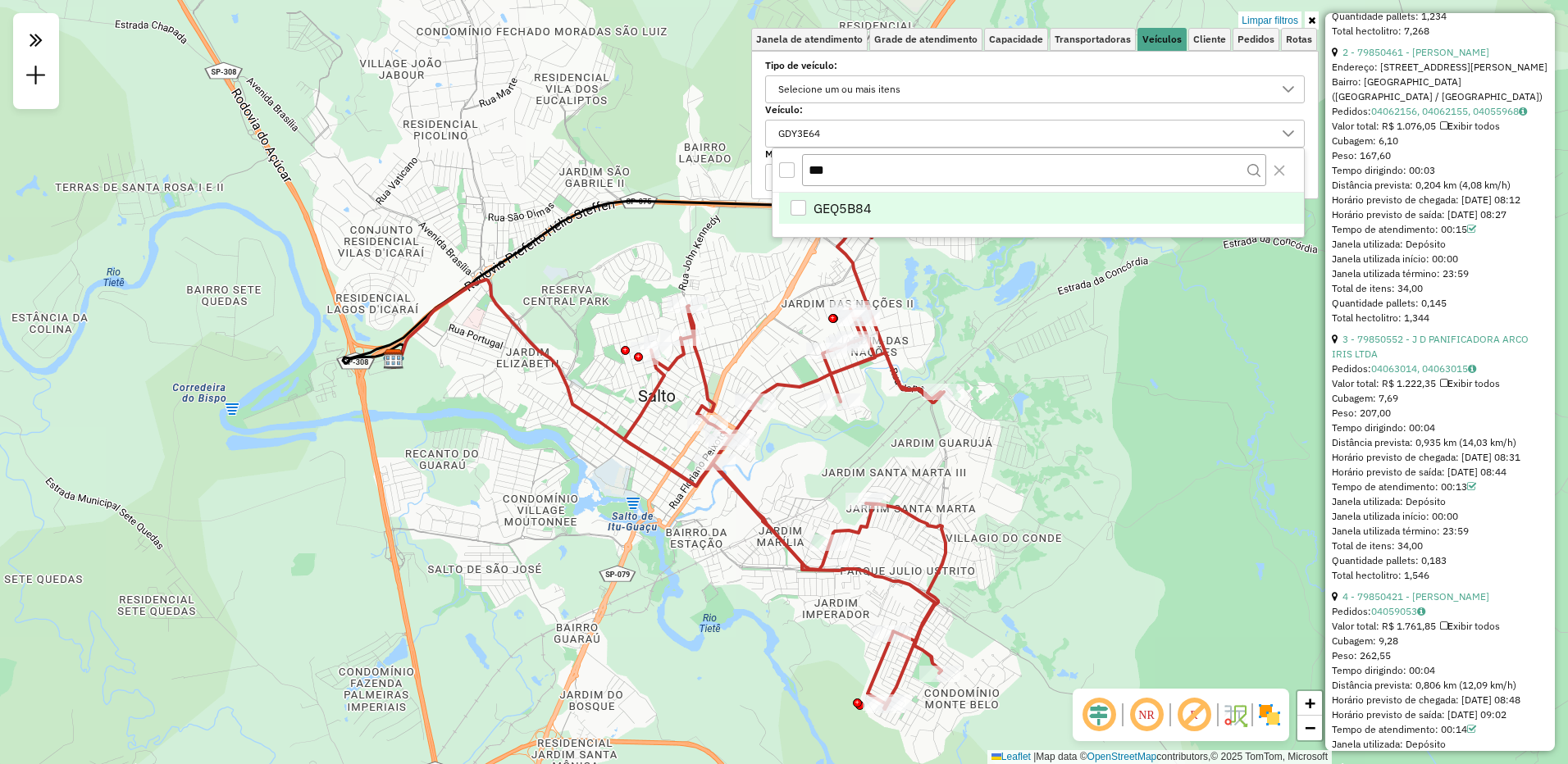
click at [838, 137] on div "GDY3E64" at bounding box center [1022, 133] width 500 height 26
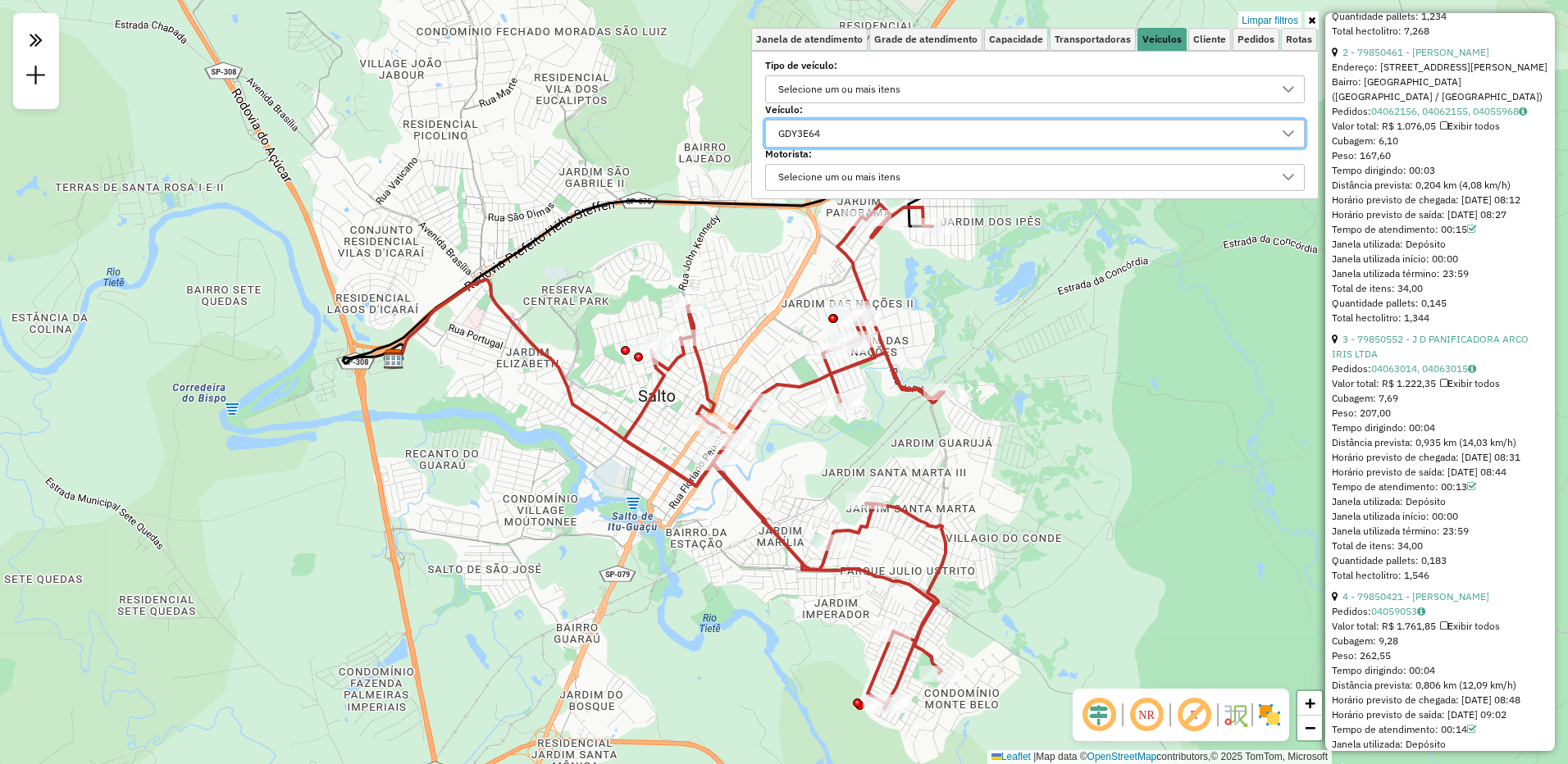
click at [826, 124] on div "GDY3E64" at bounding box center [799, 133] width 53 height 26
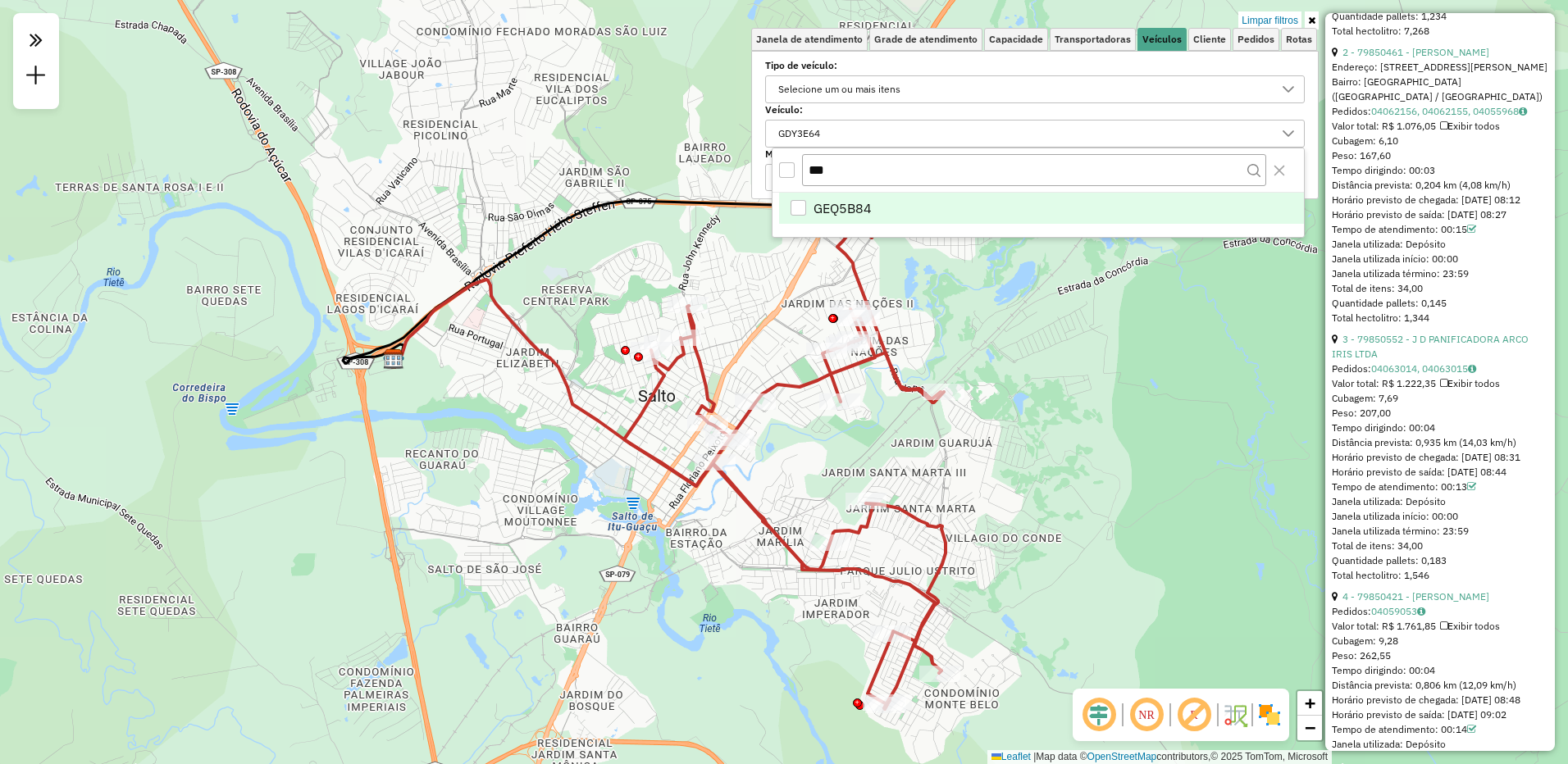
click at [825, 186] on div "***" at bounding box center [1038, 170] width 531 height 44
click at [825, 181] on input "***" at bounding box center [1034, 169] width 464 height 31
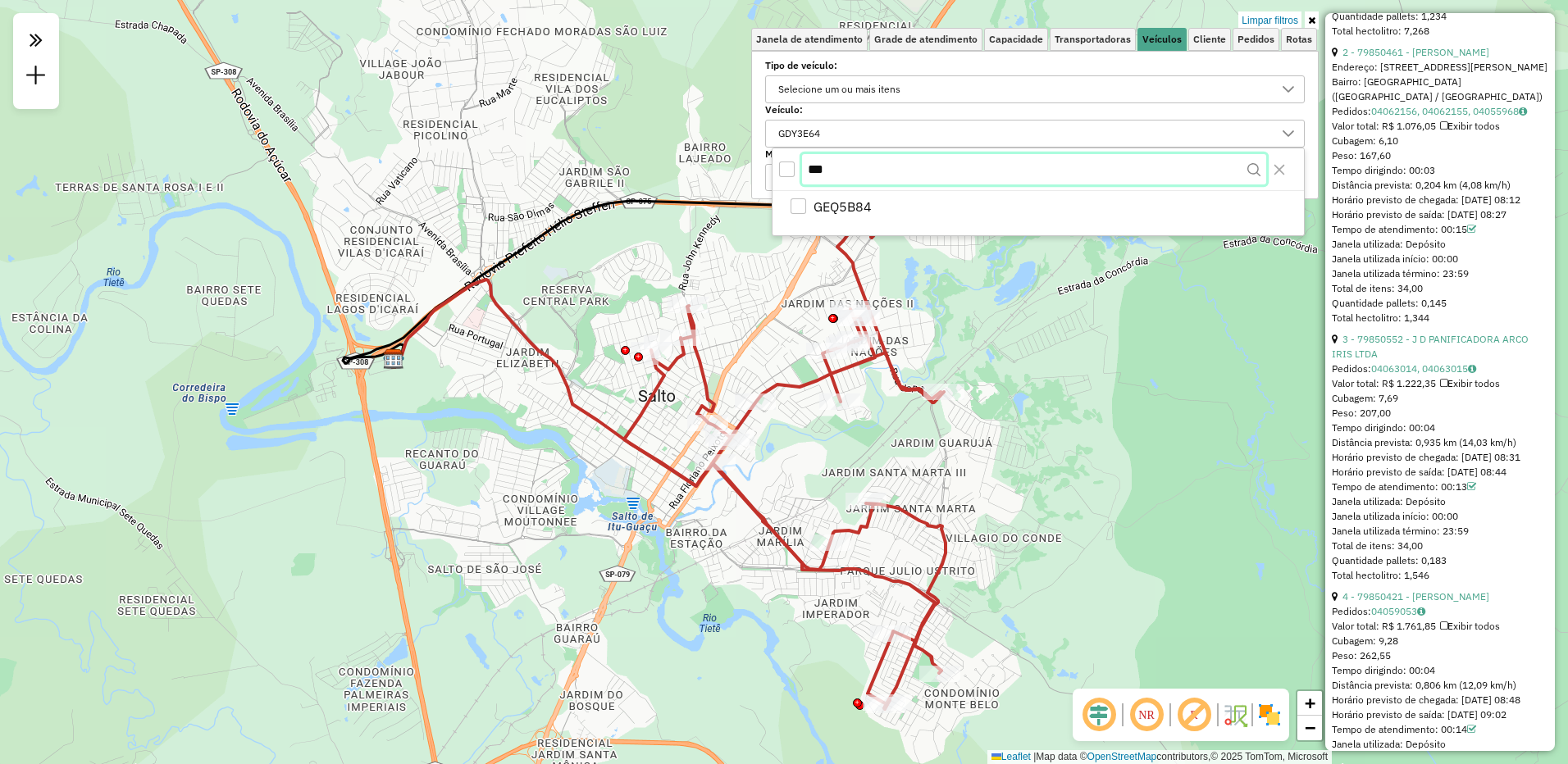
click at [825, 181] on input "***" at bounding box center [1034, 169] width 464 height 31
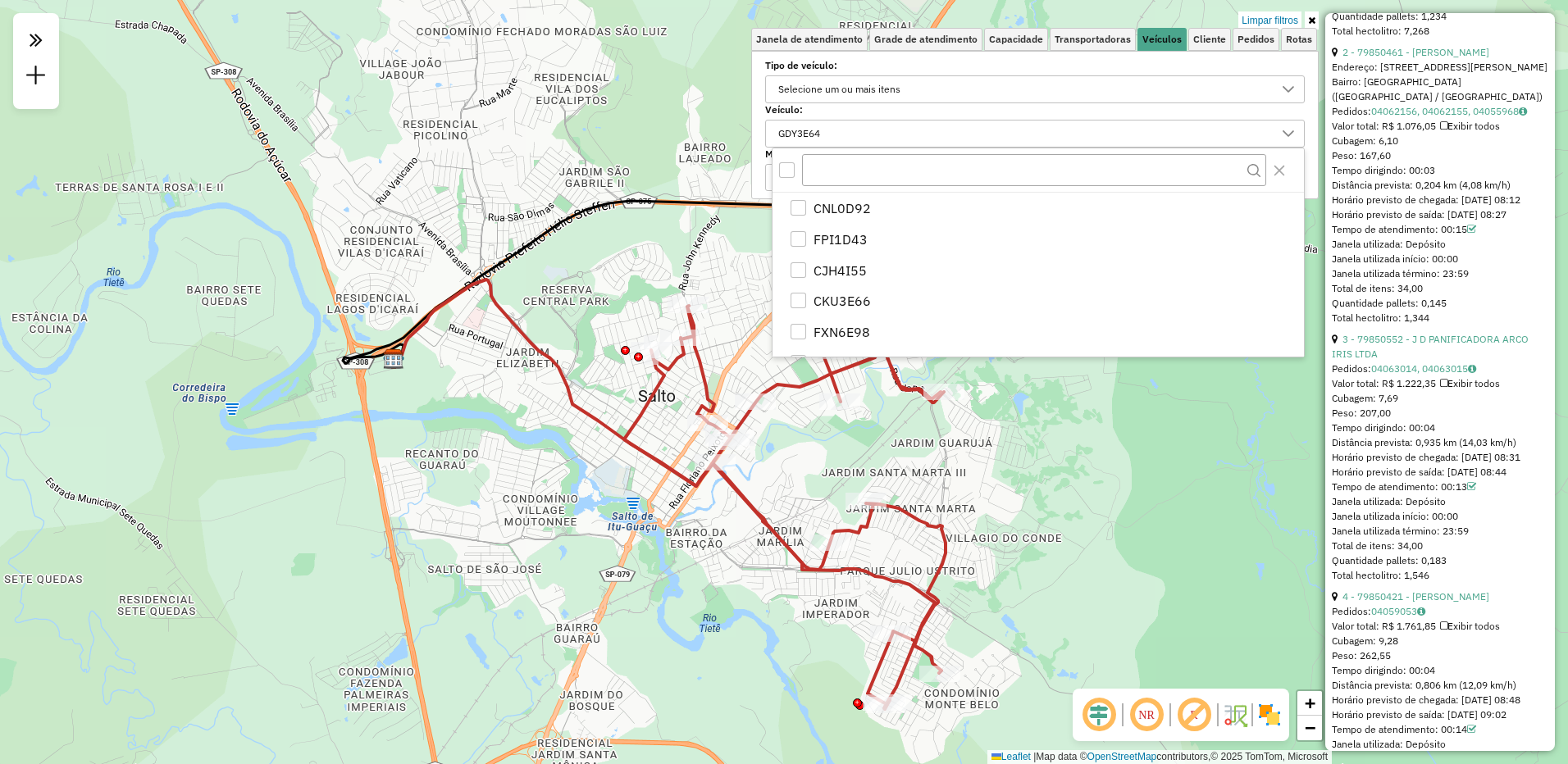
click at [796, 166] on div at bounding box center [1038, 170] width 531 height 44
click at [788, 166] on div "All items unselected" at bounding box center [787, 170] width 15 height 15
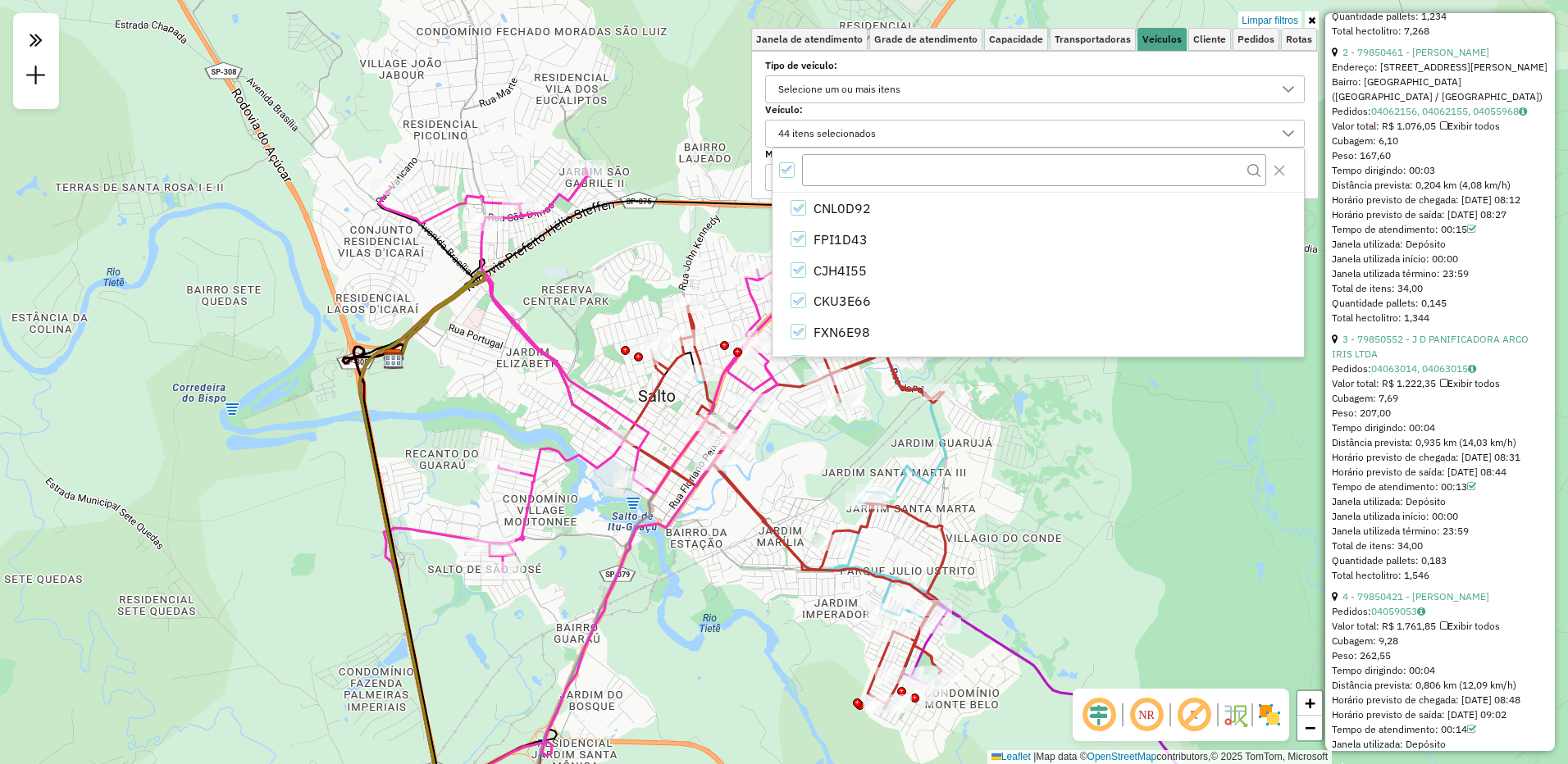
click at [1309, 24] on icon at bounding box center [1313, 20] width 8 height 10
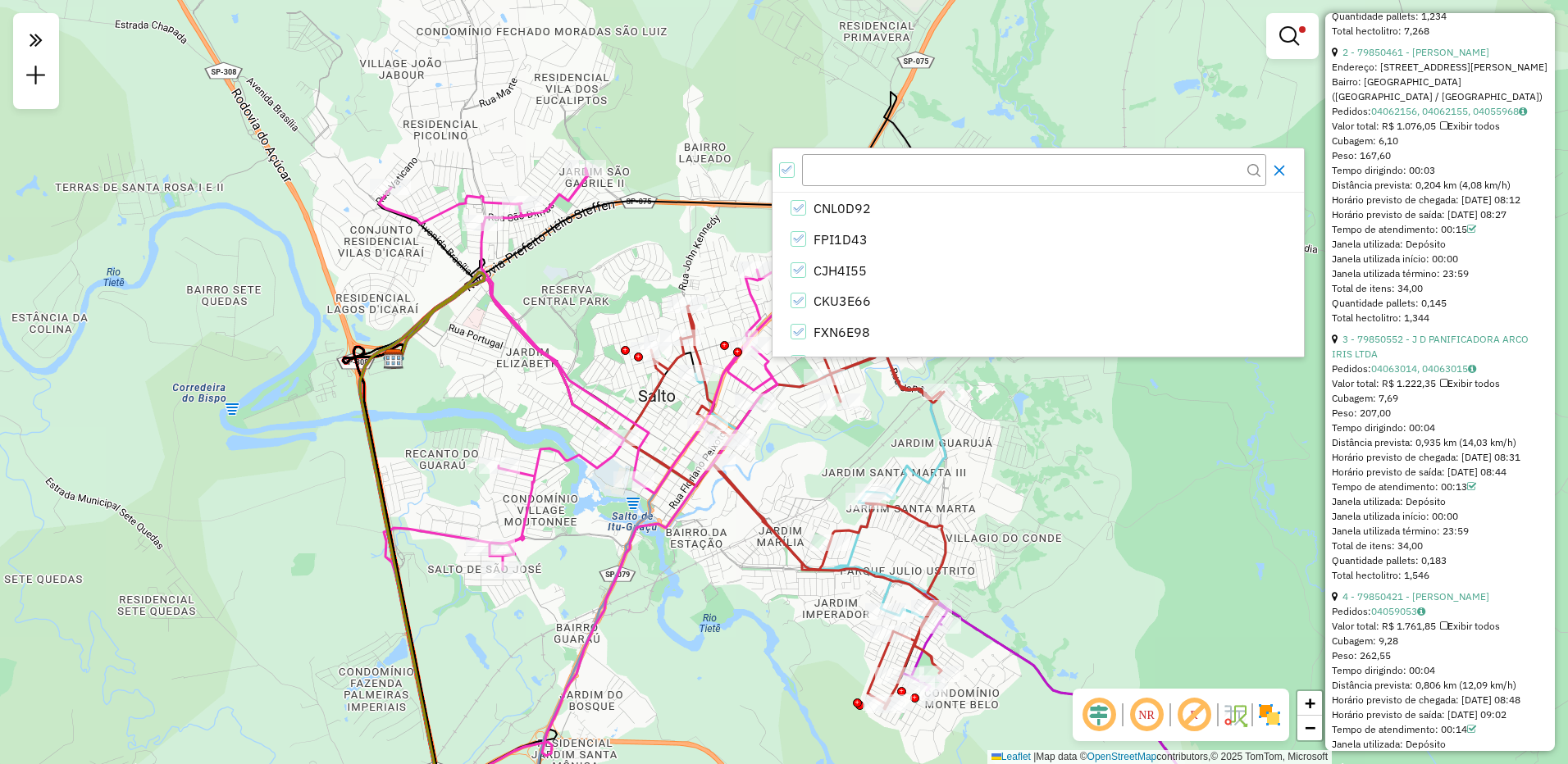
click at [1277, 172] on icon "Close" at bounding box center [1280, 169] width 11 height 11
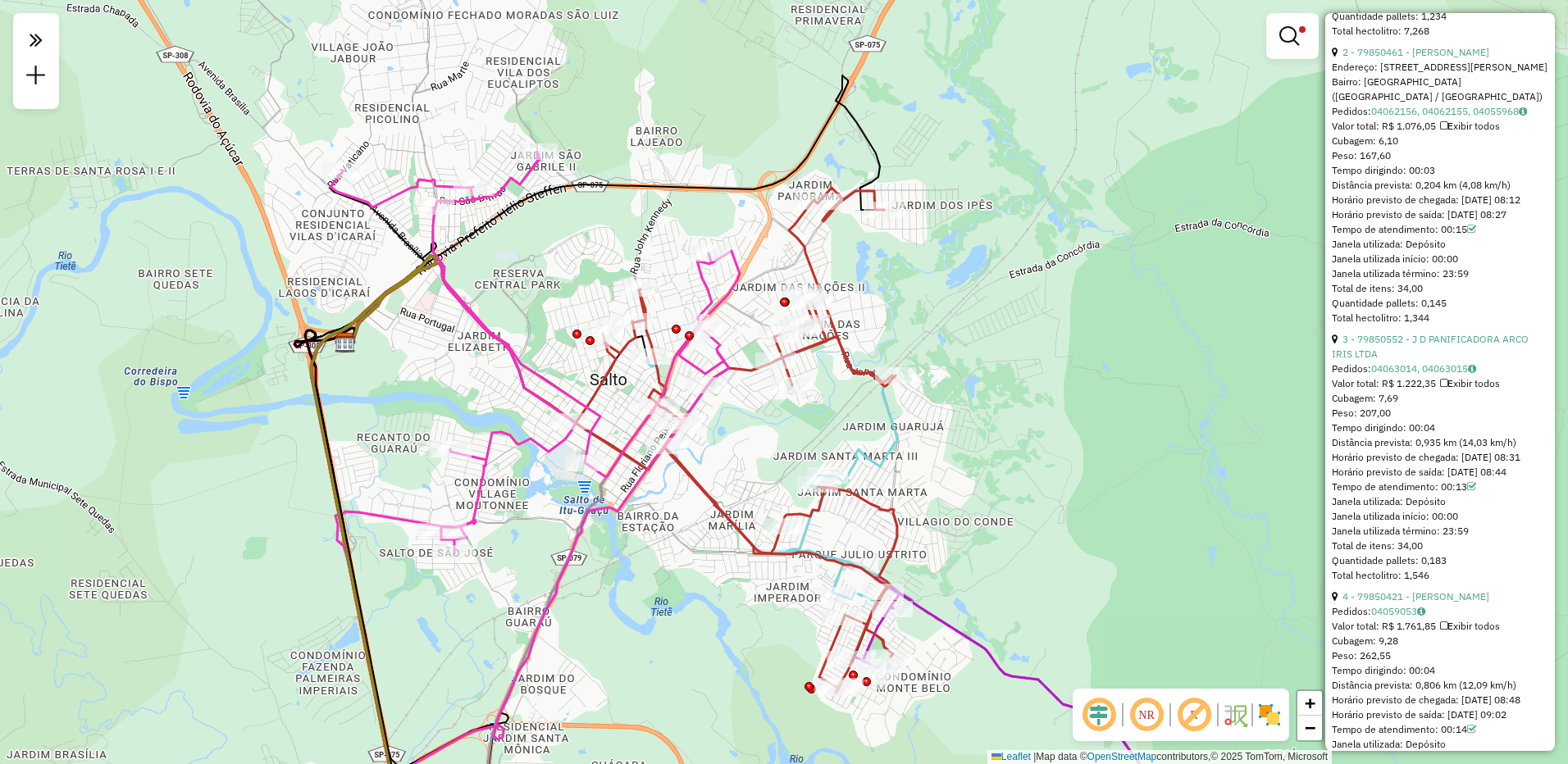
drag, startPoint x: 814, startPoint y: 472, endPoint x: 765, endPoint y: 455, distance: 51.9
click at [765, 455] on div "Limpar filtros Janela de atendimento Grade de atendimento Capacidade Transporta…" at bounding box center [784, 382] width 1568 height 764
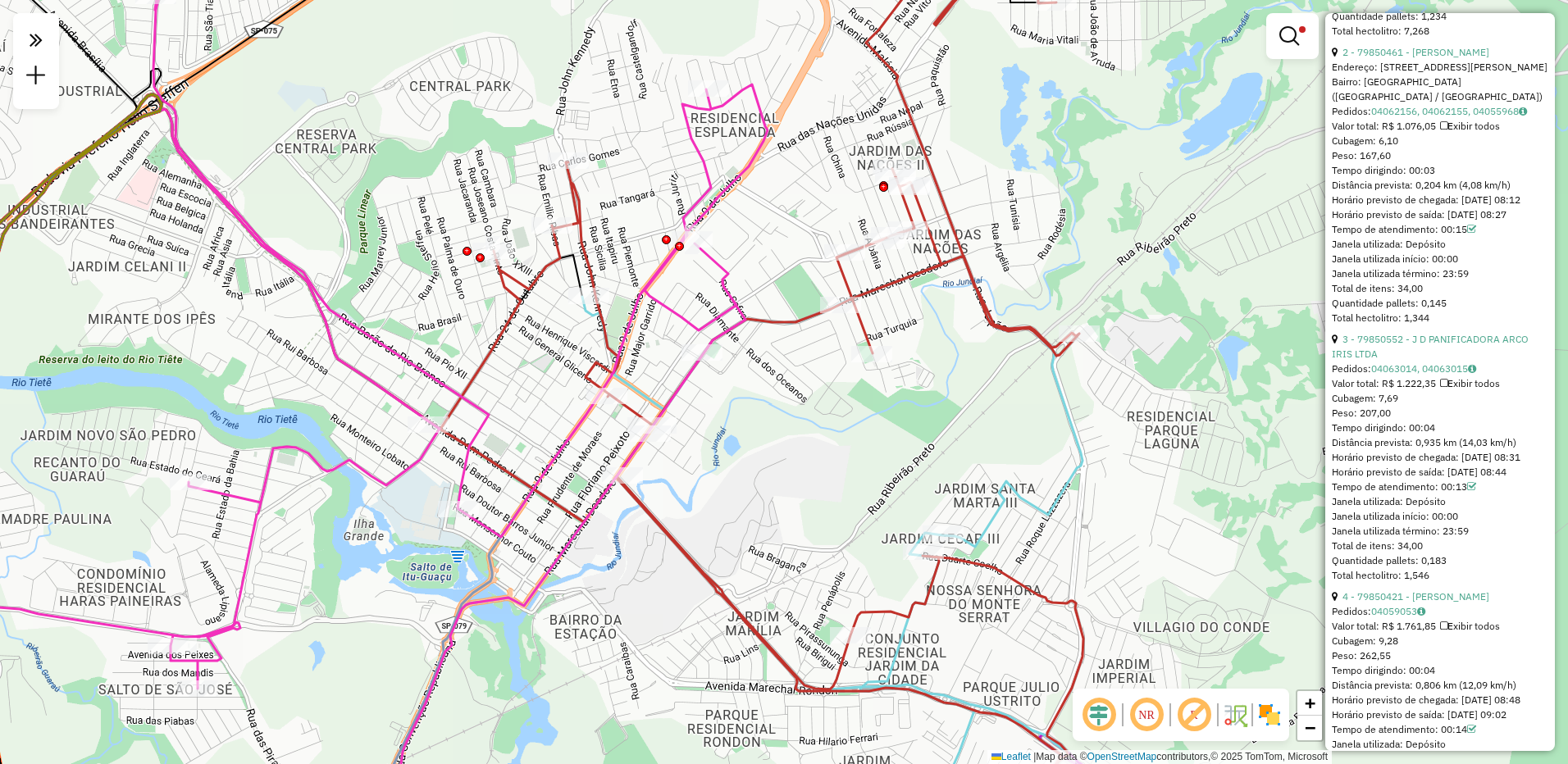
drag, startPoint x: 754, startPoint y: 400, endPoint x: 763, endPoint y: 421, distance: 22.8
click at [763, 421] on div "Limpar filtros Janela de atendimento Grade de atendimento Capacidade Transporta…" at bounding box center [784, 382] width 1568 height 764
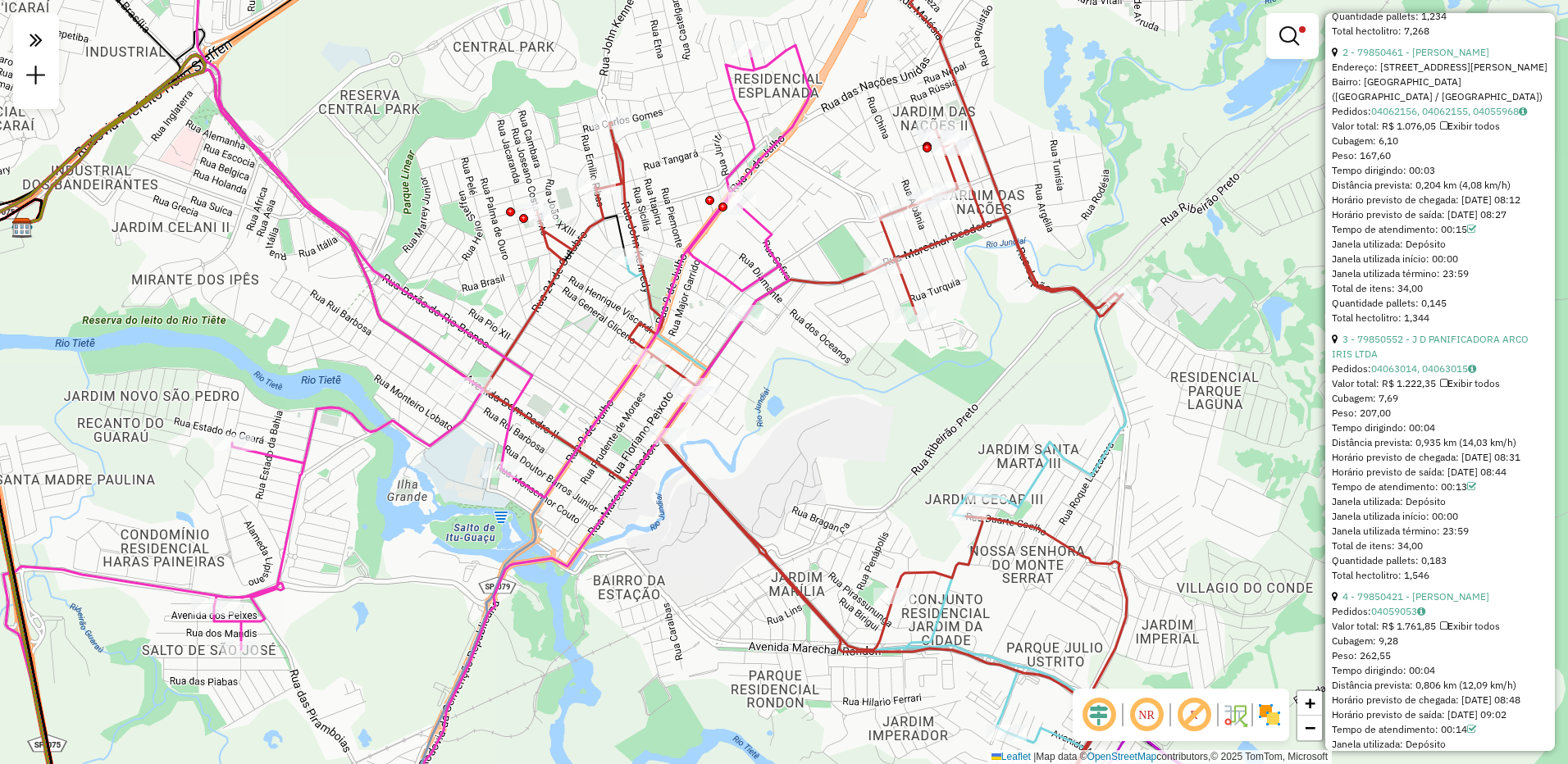
drag, startPoint x: 709, startPoint y: 213, endPoint x: 753, endPoint y: 173, distance: 59.5
click at [753, 173] on icon at bounding box center [401, 342] width 818 height 917
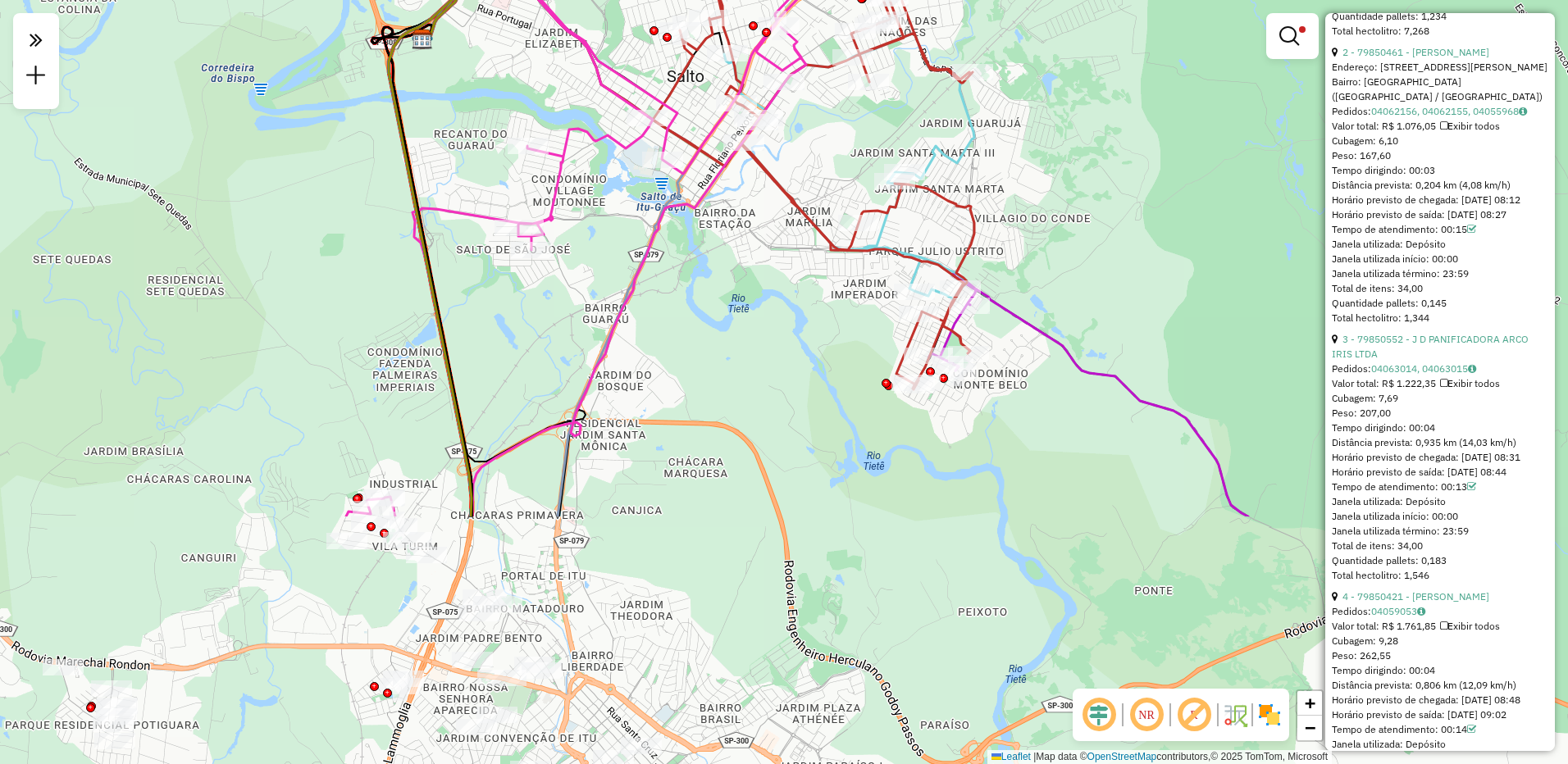
drag, startPoint x: 808, startPoint y: 489, endPoint x: 827, endPoint y: 165, distance: 324.6
click at [827, 165] on div "Limpar filtros Janela de atendimento Grade de atendimento Capacidade Transporta…" at bounding box center [784, 382] width 1568 height 764
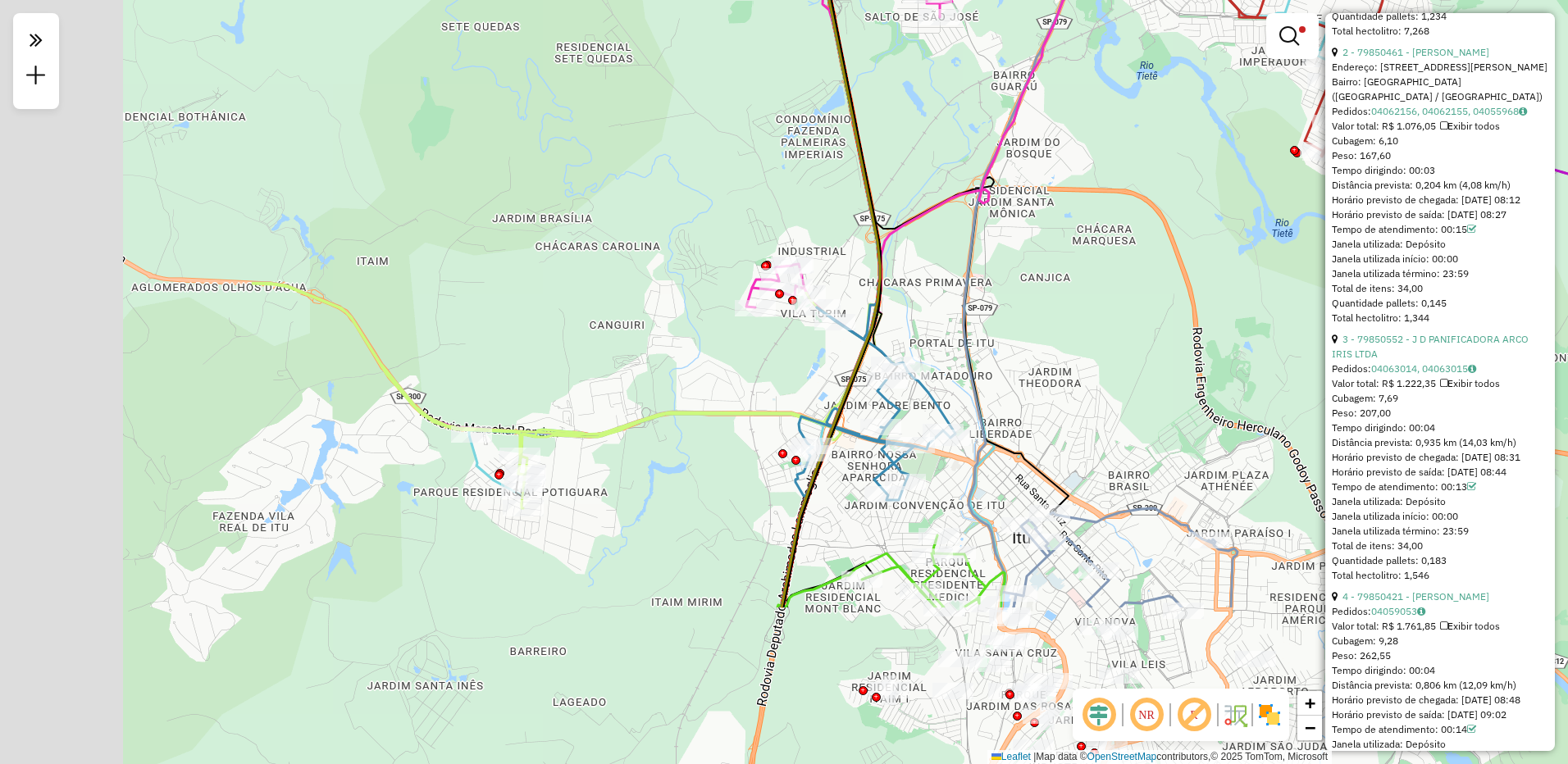
drag, startPoint x: 694, startPoint y: 679, endPoint x: 1111, endPoint y: 446, distance: 477.7
click at [1111, 446] on div "Limpar filtros Janela de atendimento Grade de atendimento Capacidade Transporta…" at bounding box center [784, 382] width 1568 height 764
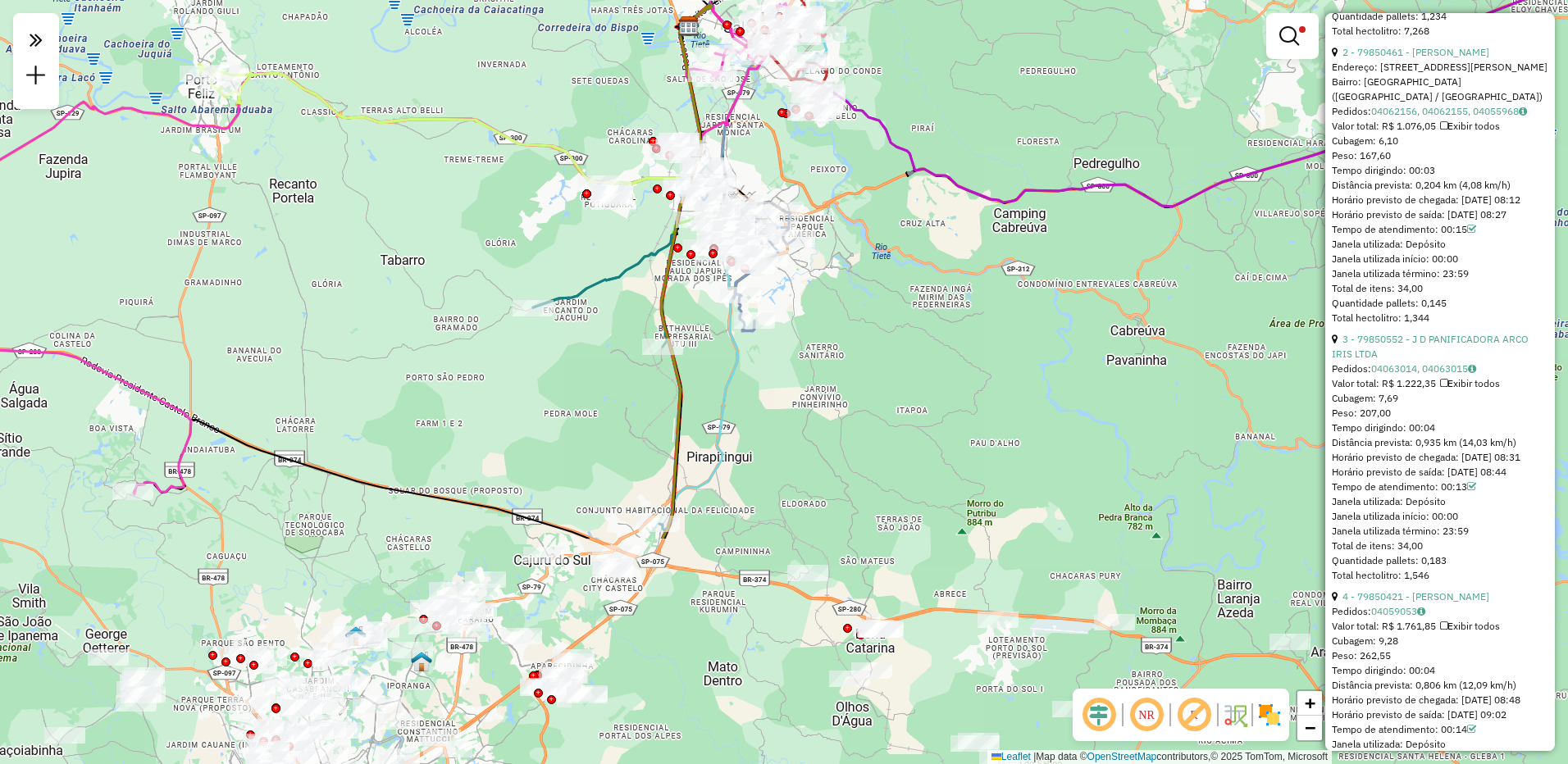
drag, startPoint x: 1038, startPoint y: 479, endPoint x: 1005, endPoint y: 137, distance: 343.6
click at [1005, 137] on div "Limpar filtros Janela de atendimento Grade de atendimento Capacidade Transporta…" at bounding box center [784, 382] width 1568 height 764
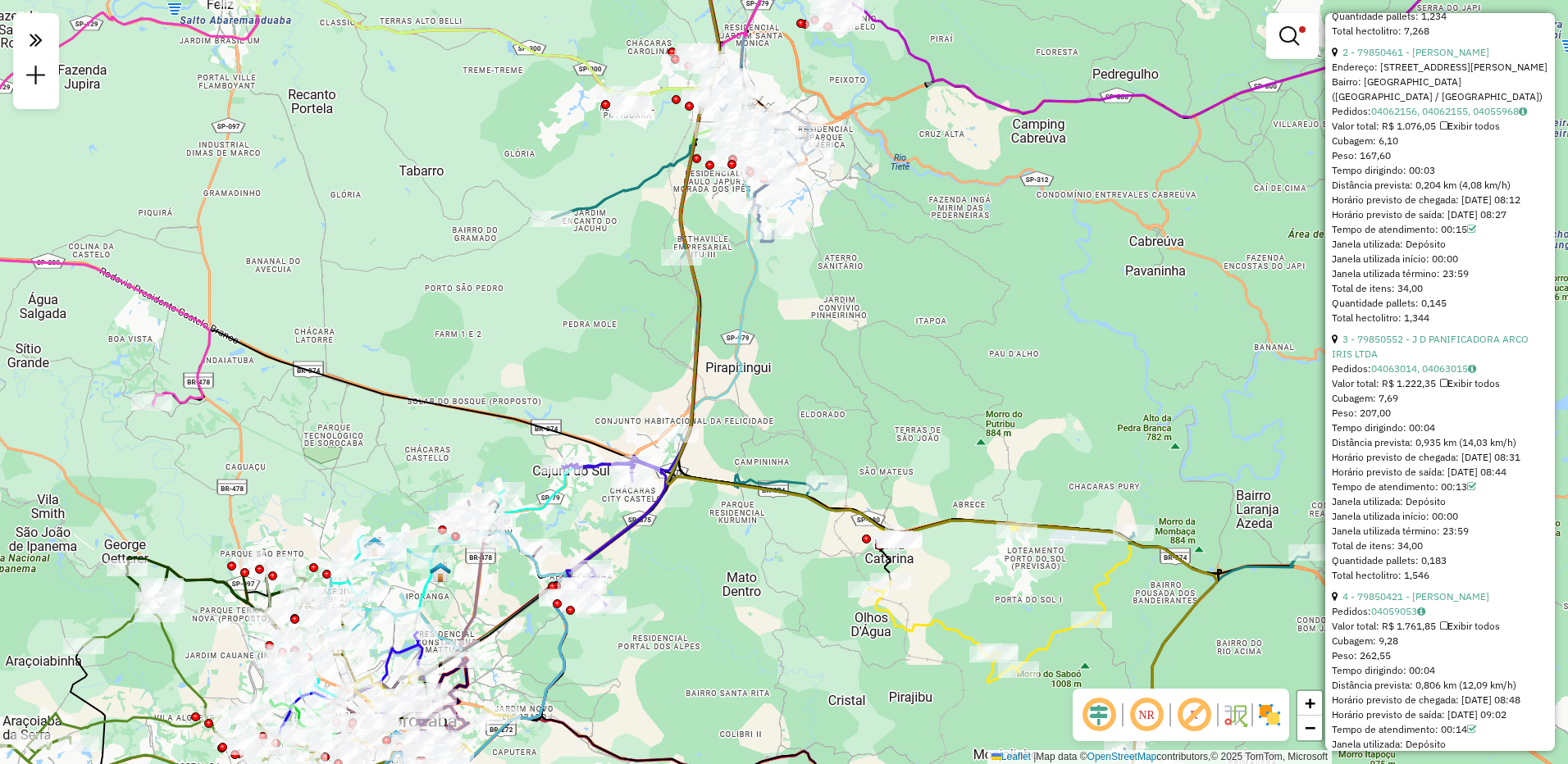
drag, startPoint x: 896, startPoint y: 550, endPoint x: 901, endPoint y: 610, distance: 60.2
click at [902, 603] on div "Limpar filtros Janela de atendimento Grade de atendimento Capacidade Transporta…" at bounding box center [784, 382] width 1568 height 764
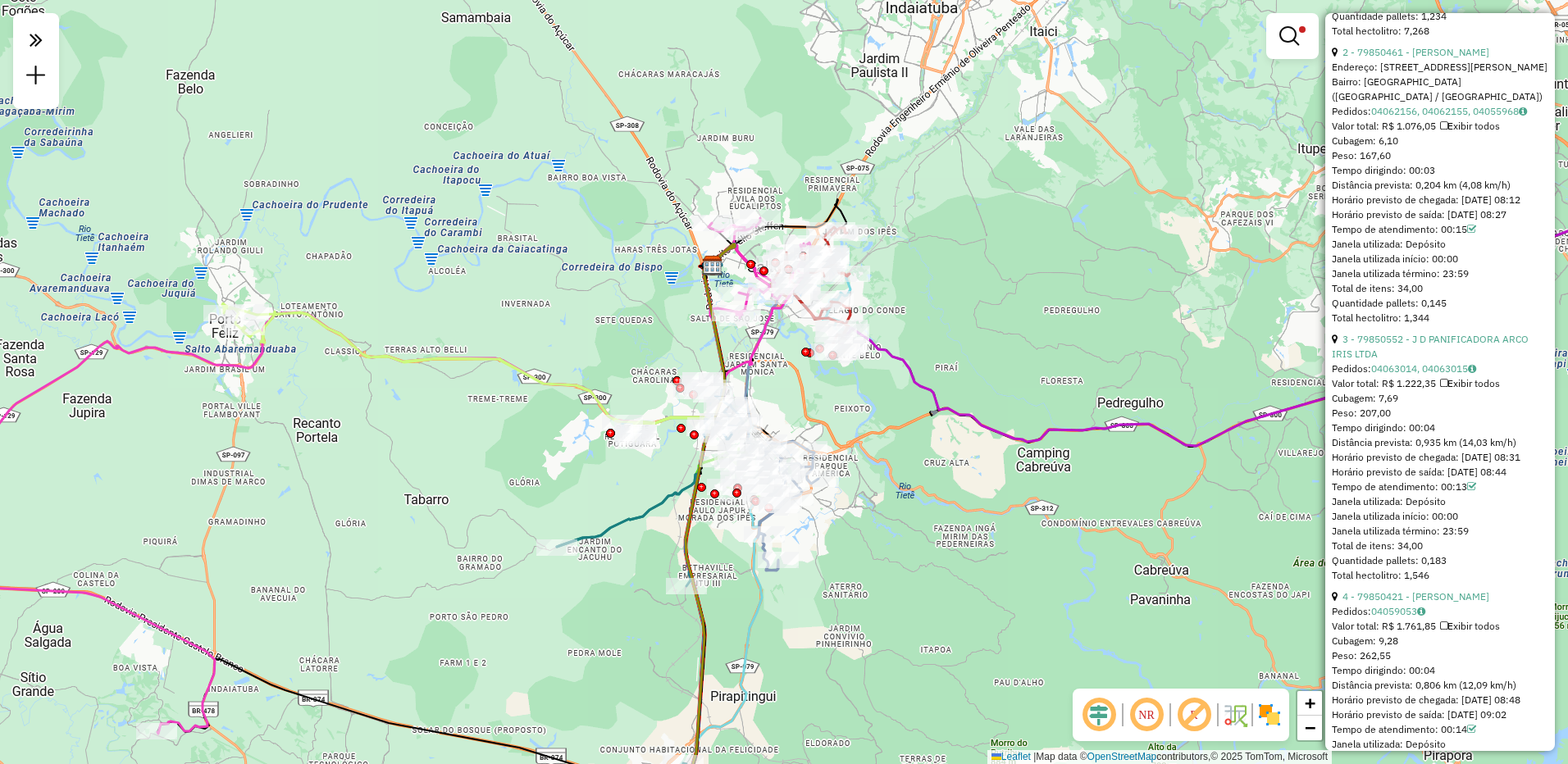
drag, startPoint x: 947, startPoint y: 178, endPoint x: 988, endPoint y: 404, distance: 229.7
click at [988, 404] on div "Limpar filtros Janela de atendimento Grade de atendimento Capacidade Transporta…" at bounding box center [784, 382] width 1568 height 764
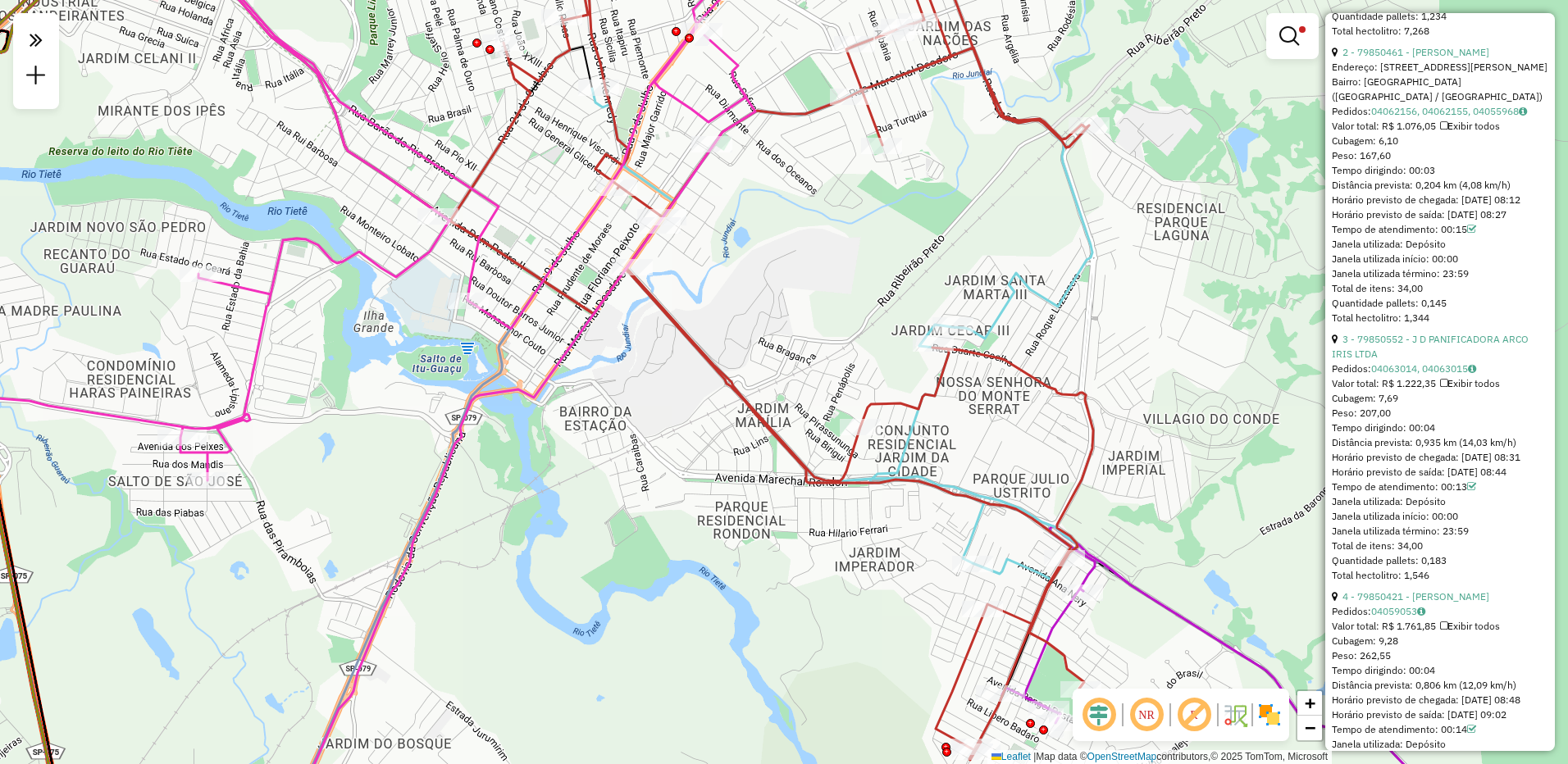
drag, startPoint x: 782, startPoint y: 252, endPoint x: 784, endPoint y: 264, distance: 12.2
click at [784, 264] on div "Limpar filtros Janela de atendimento Grade de atendimento Capacidade Transporta…" at bounding box center [784, 382] width 1568 height 764
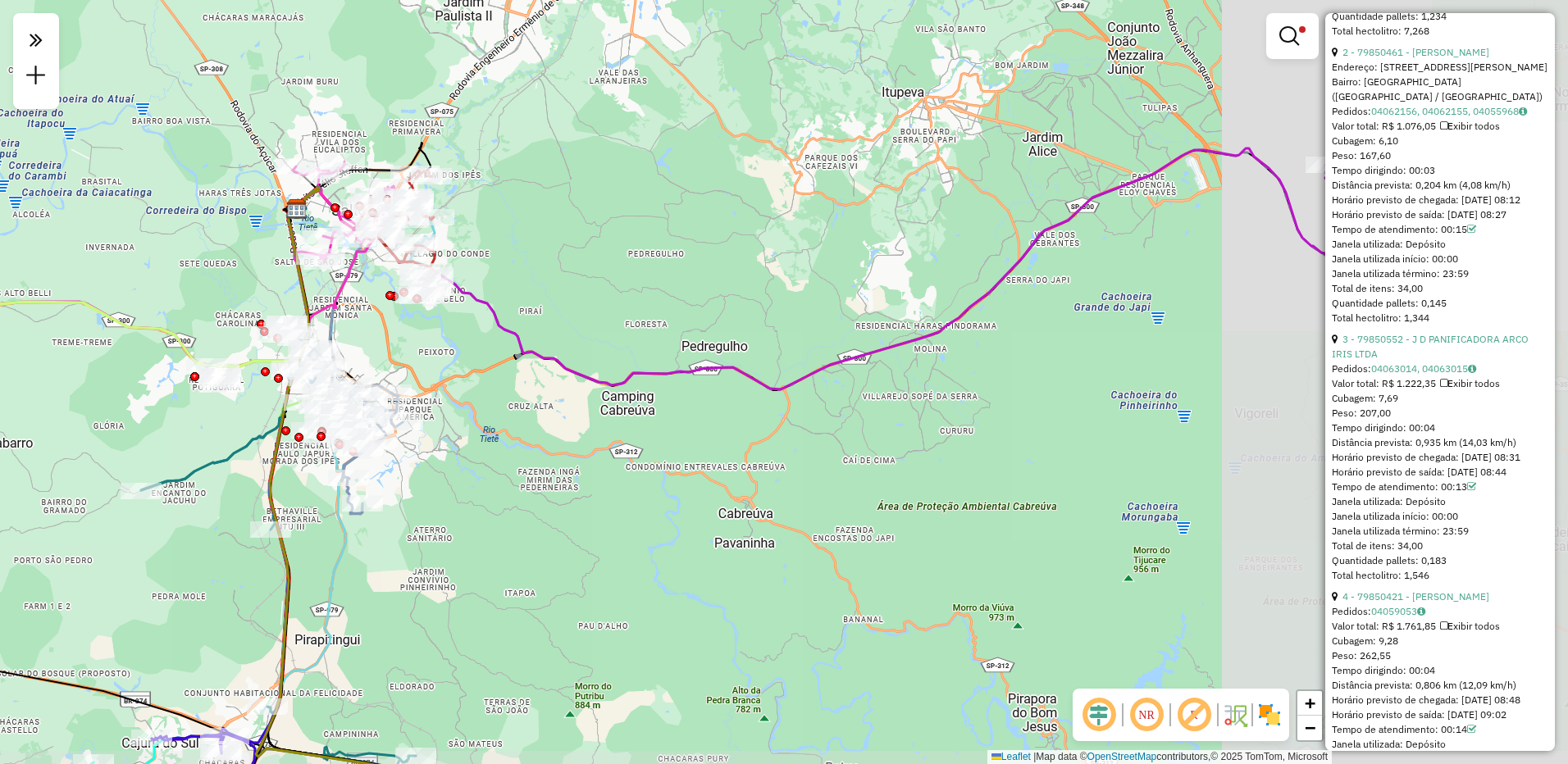
drag, startPoint x: 951, startPoint y: 356, endPoint x: 534, endPoint y: 322, distance: 418.4
click at [510, 324] on div "Limpar filtros Janela de atendimento Grade de atendimento Capacidade Transporta…" at bounding box center [784, 382] width 1568 height 764
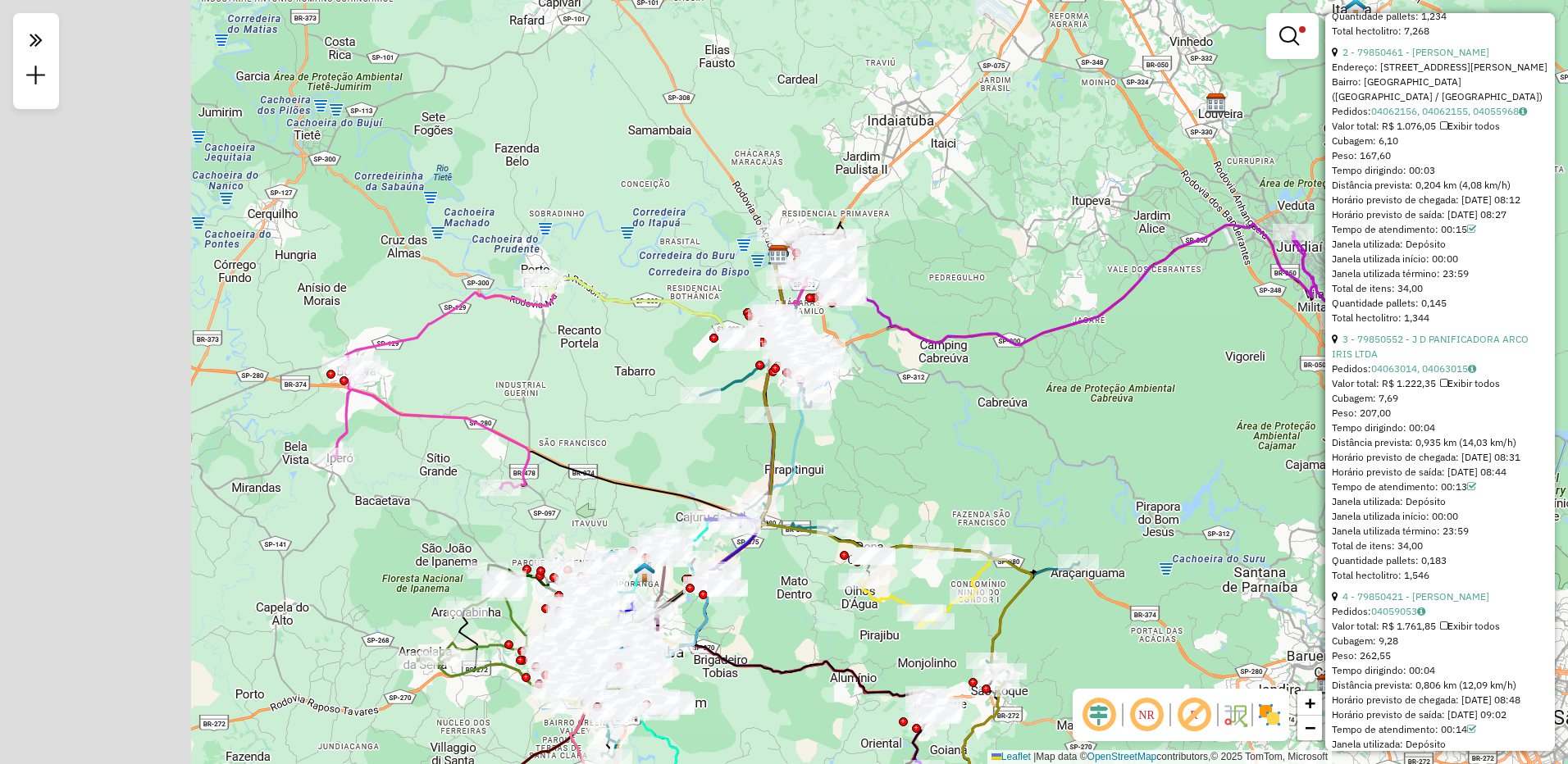
drag, startPoint x: 634, startPoint y: 366, endPoint x: 887, endPoint y: 355, distance: 253.2
click at [887, 355] on div "Limpar filtros Janela de atendimento Grade de atendimento Capacidade Transporta…" at bounding box center [784, 382] width 1568 height 764
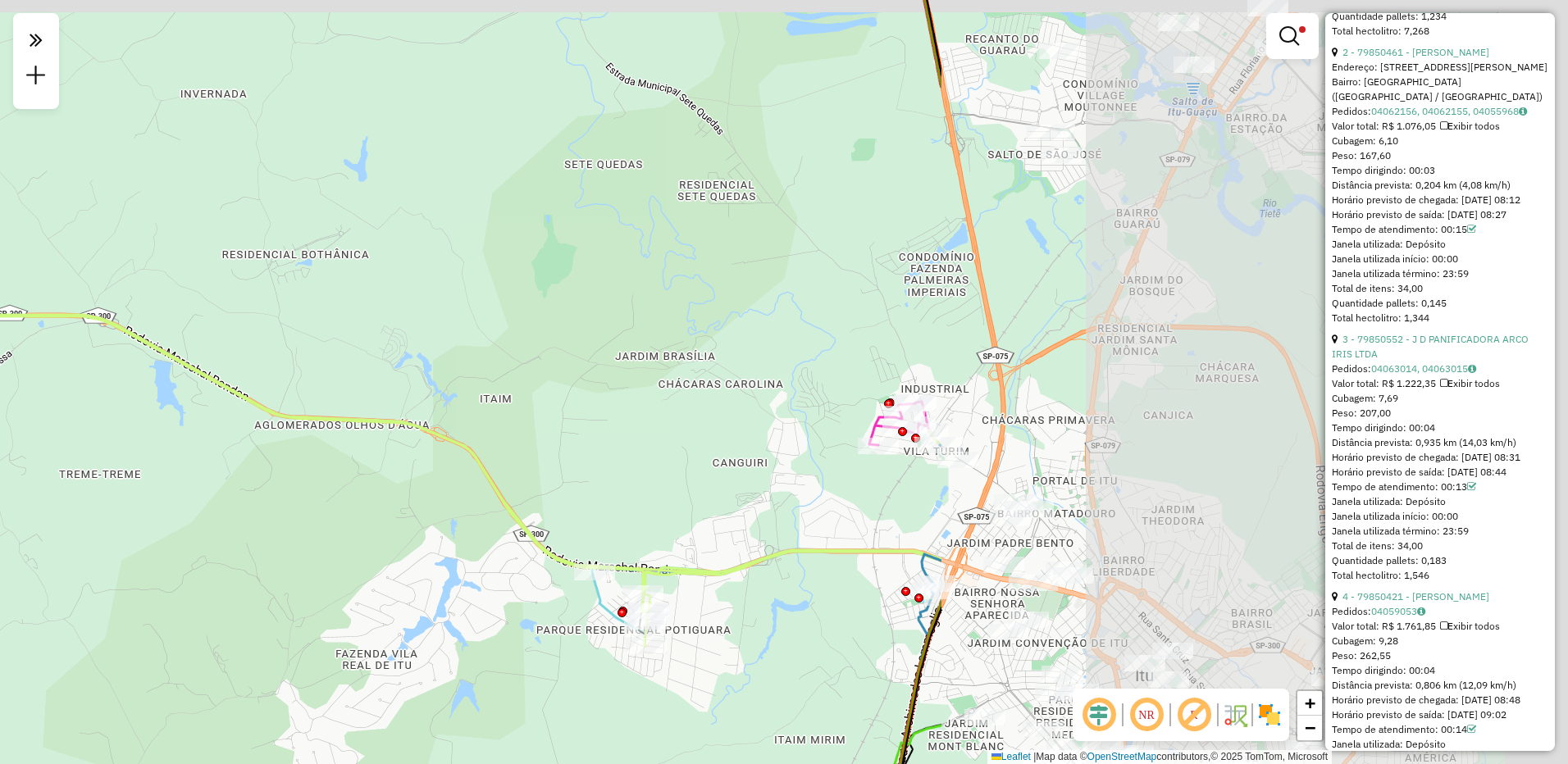
drag, startPoint x: 1248, startPoint y: 243, endPoint x: 319, endPoint y: 306, distance: 931.1
click at [332, 306] on div "Limpar filtros Janela de atendimento Grade de atendimento Capacidade Transporta…" at bounding box center [784, 382] width 1568 height 764
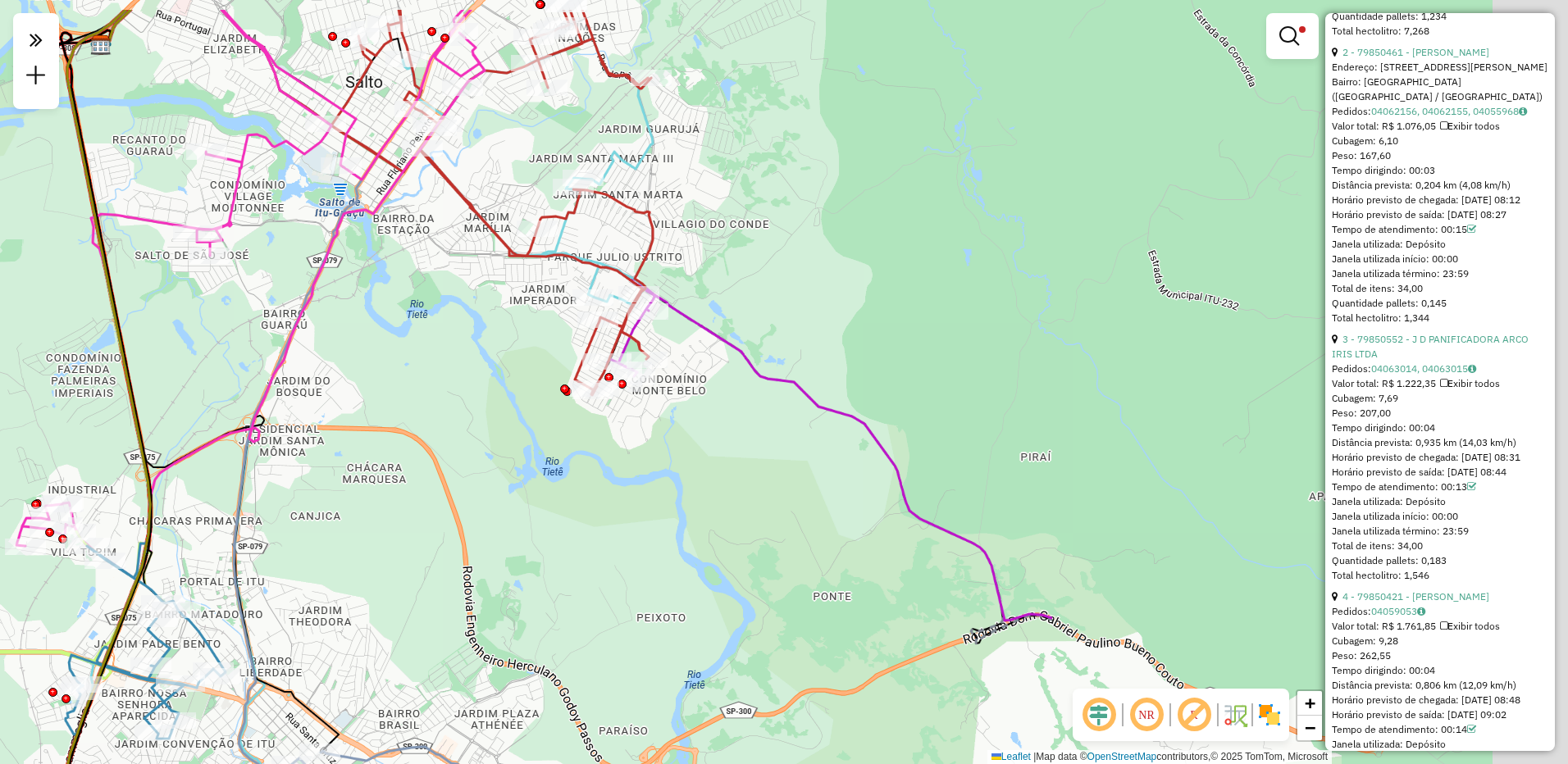
drag, startPoint x: 920, startPoint y: 246, endPoint x: 248, endPoint y: 332, distance: 677.5
click at [248, 332] on div "Limpar filtros Janela de atendimento Grade de atendimento Capacidade Transporta…" at bounding box center [784, 382] width 1568 height 764
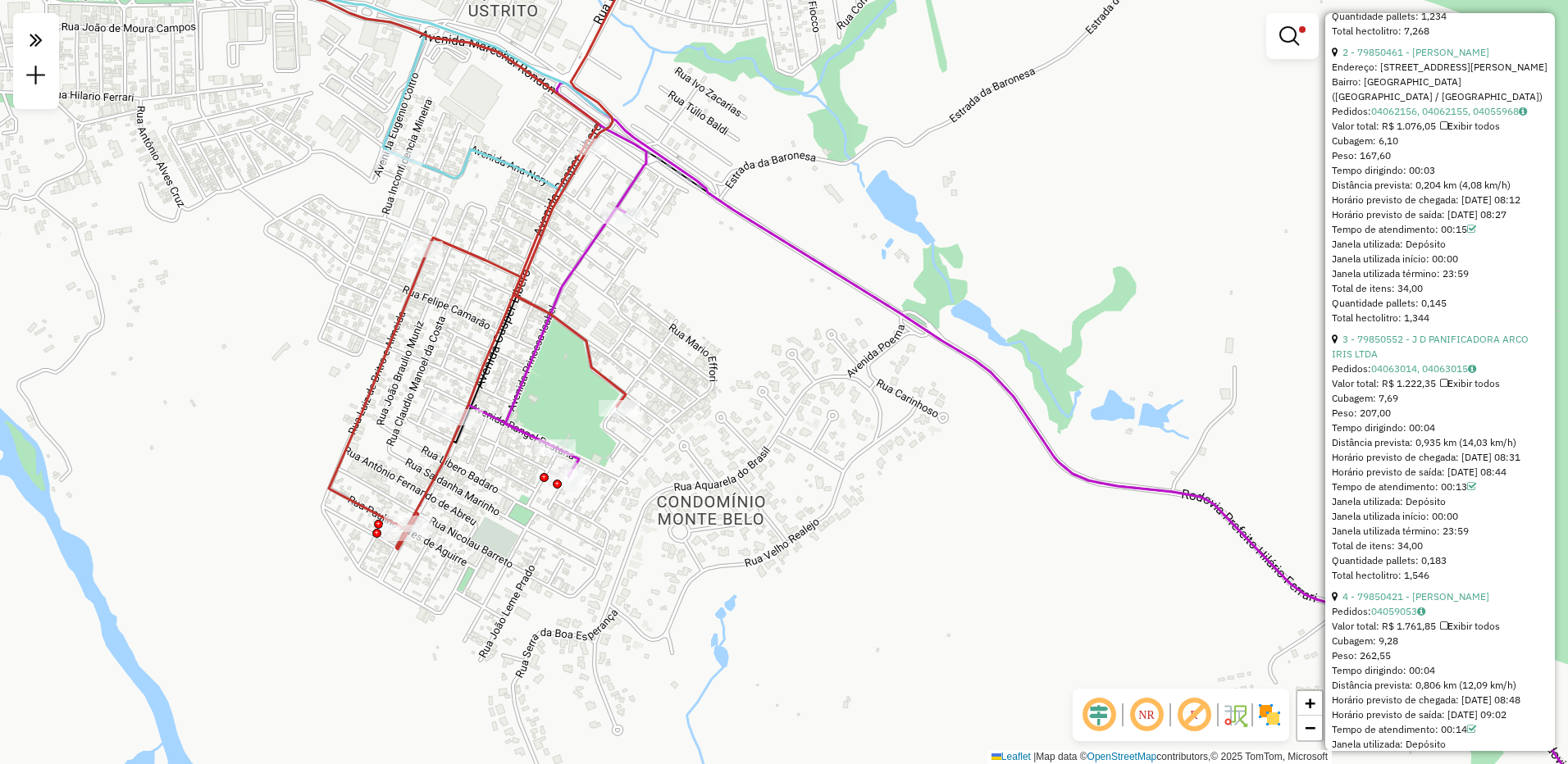
drag, startPoint x: 617, startPoint y: 369, endPoint x: 752, endPoint y: 336, distance: 139.0
click at [752, 336] on div "Limpar filtros Janela de atendimento Grade de atendimento Capacidade Transporta…" at bounding box center [784, 382] width 1568 height 764
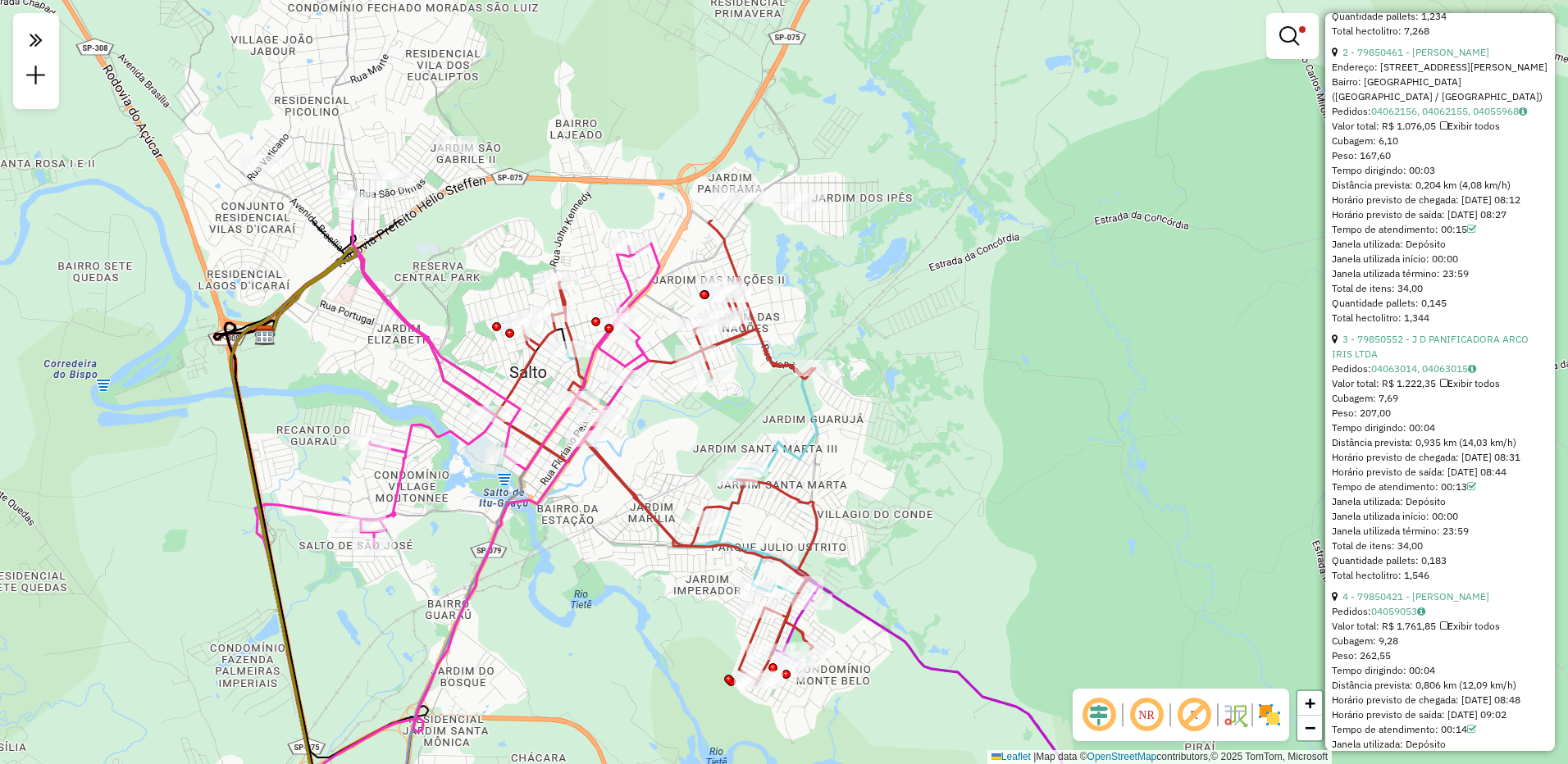
drag, startPoint x: 798, startPoint y: 270, endPoint x: 892, endPoint y: 566, distance: 310.6
click at [892, 566] on div "Limpar filtros Janela de atendimento Grade de atendimento Capacidade Transporta…" at bounding box center [784, 382] width 1568 height 764
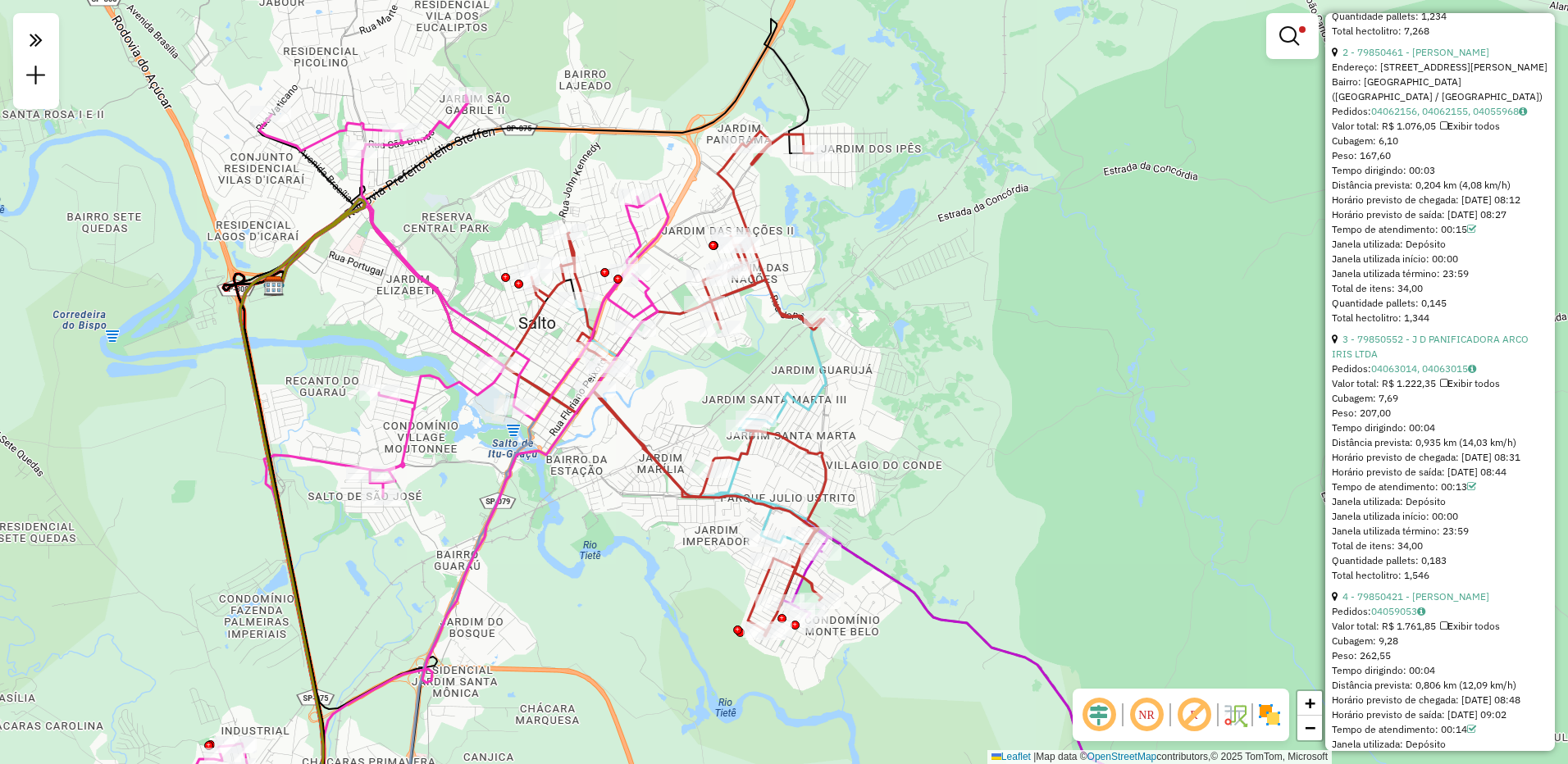
drag, startPoint x: 879, startPoint y: 380, endPoint x: 884, endPoint y: 347, distance: 33.4
click at [884, 347] on div "Limpar filtros Janela de atendimento Grade de atendimento Capacidade Transporta…" at bounding box center [784, 382] width 1568 height 764
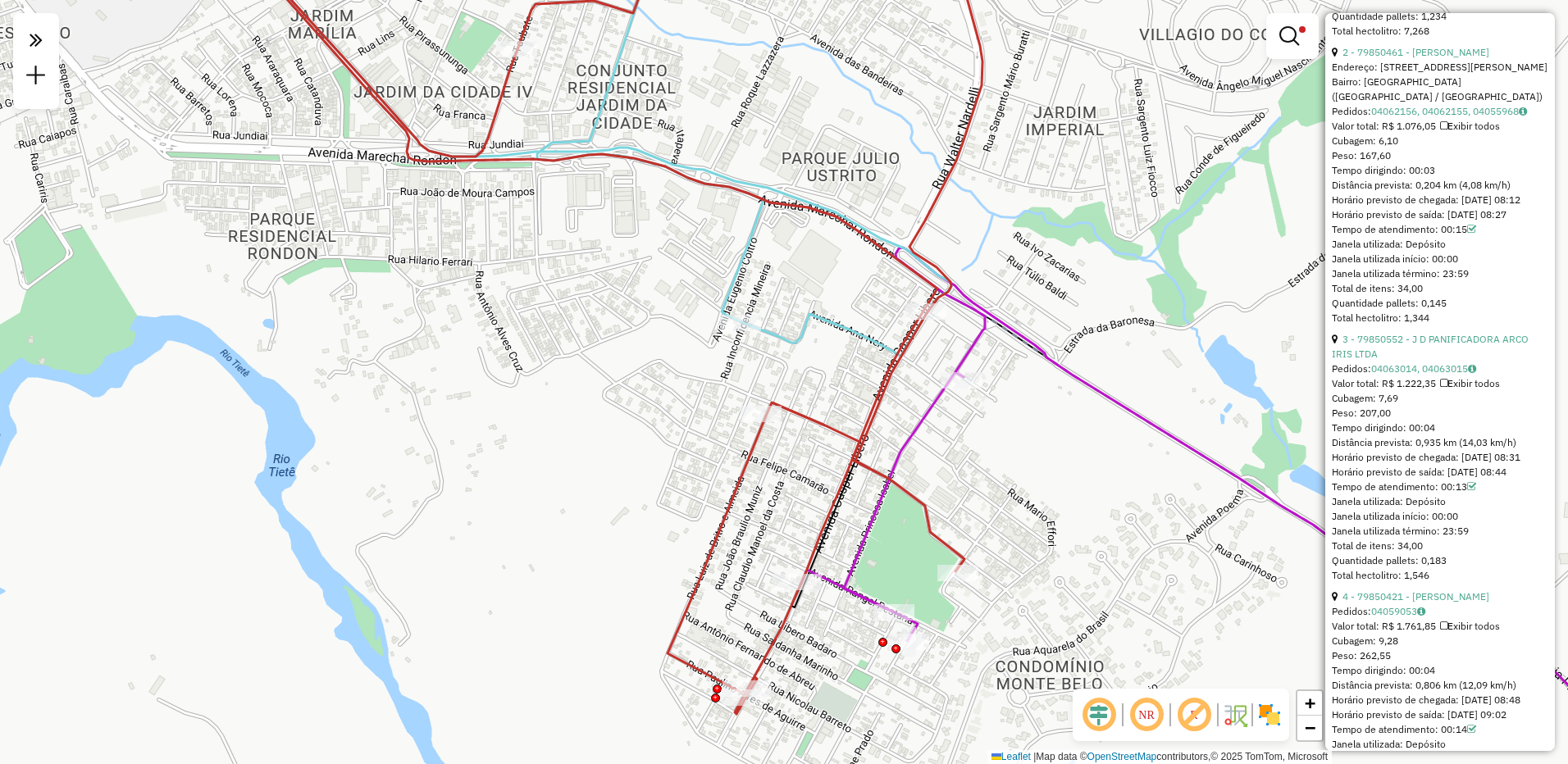
click at [741, 472] on icon at bounding box center [603, 318] width 759 height 790
click at [741, 476] on icon at bounding box center [603, 318] width 759 height 790
click at [785, 483] on span "Exibir somente esta rota" at bounding box center [841, 489] width 146 height 14
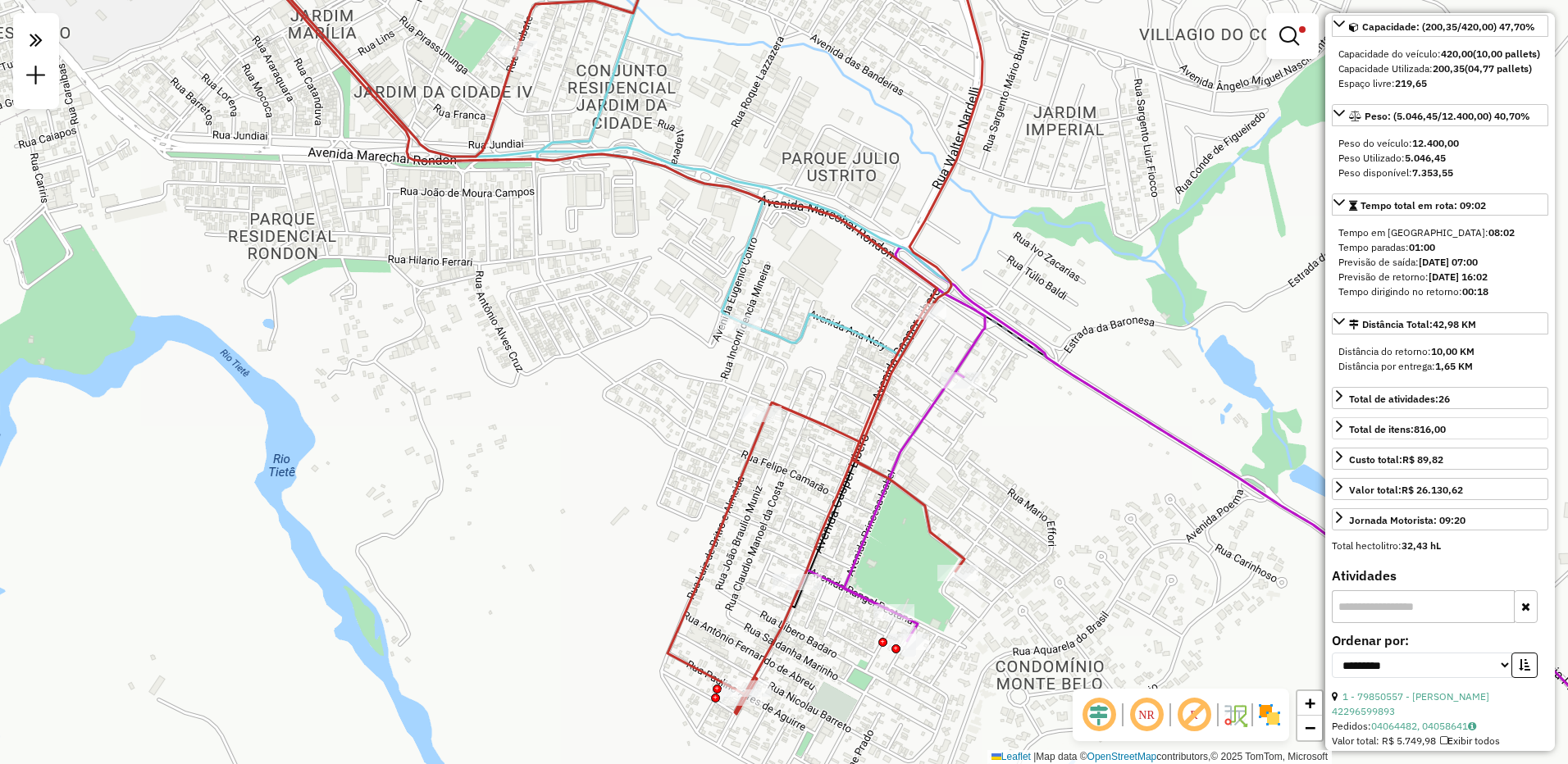
scroll to position [0, 0]
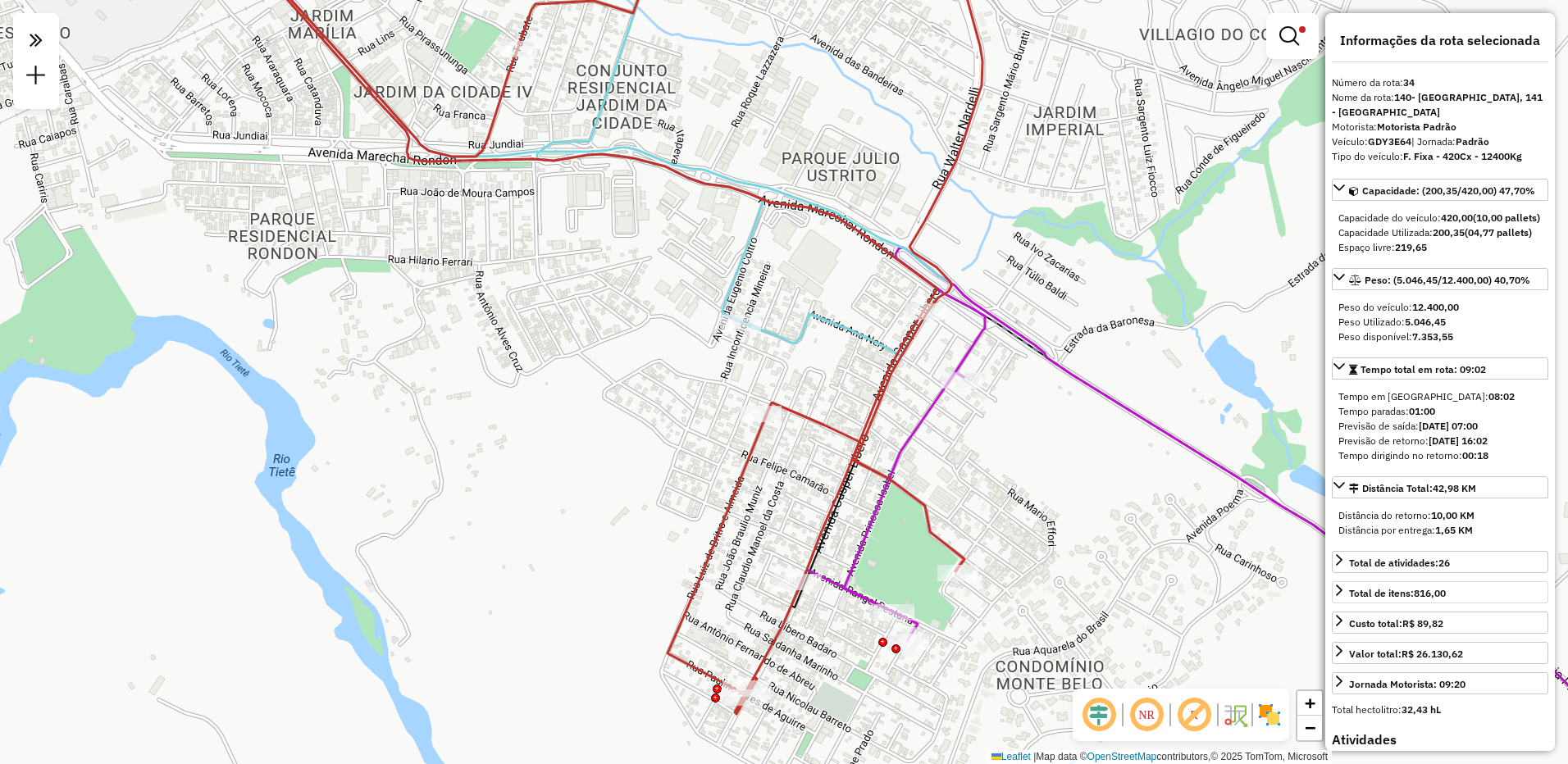
click at [931, 410] on icon at bounding box center [1262, 515] width 924 height 537
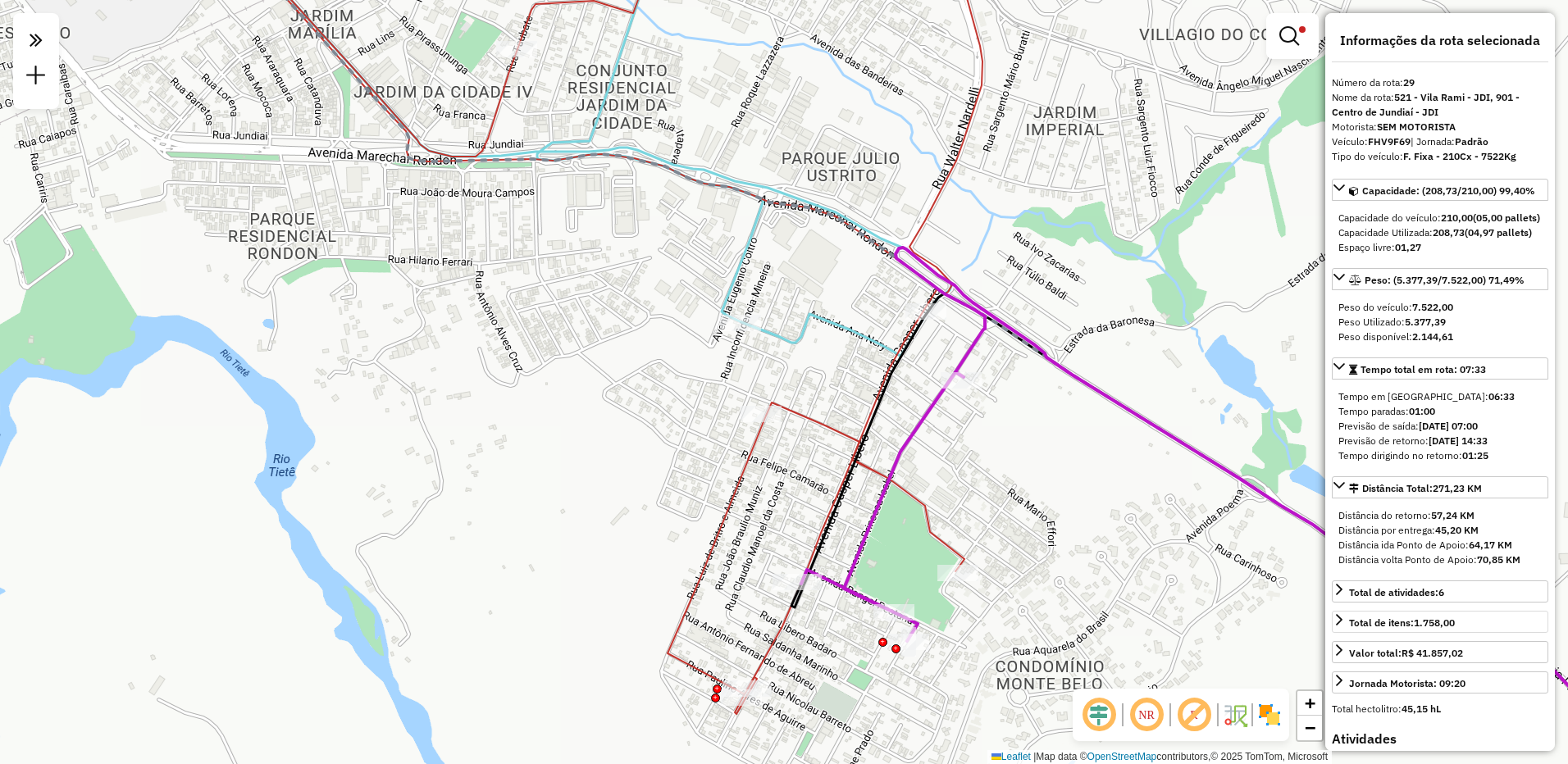
click at [759, 435] on icon at bounding box center [603, 318] width 759 height 790
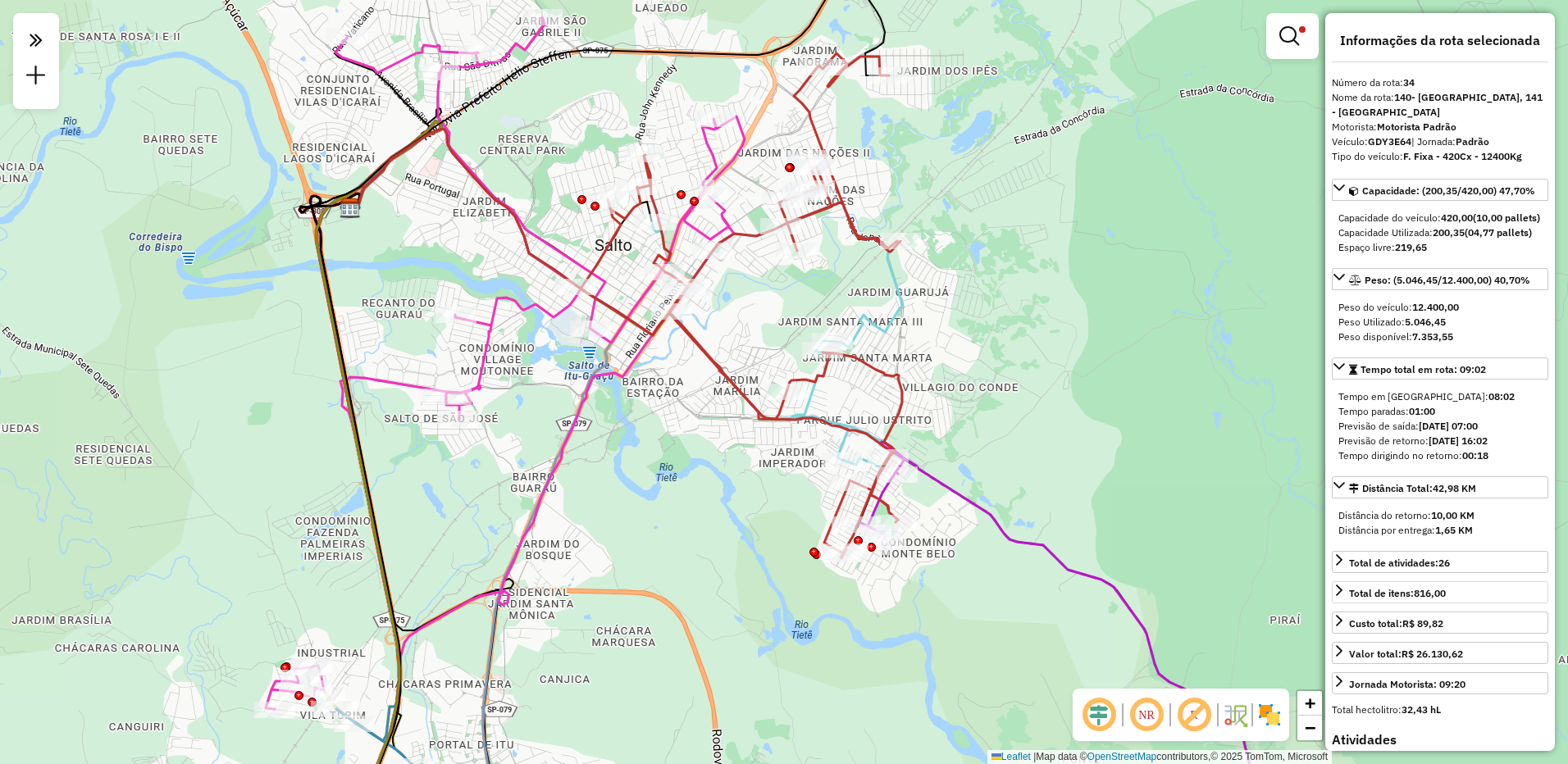
drag, startPoint x: 948, startPoint y: 348, endPoint x: 844, endPoint y: 397, distance: 115.0
click at [844, 397] on div "Limpar filtros Janela de atendimento Grade de atendimento Capacidade Transporta…" at bounding box center [784, 382] width 1568 height 764
click at [774, 417] on icon at bounding box center [741, 306] width 321 height 505
click at [1319, 57] on div "Limpar filtros Janela de atendimento Grade de atendimento Capacidade Transporta…" at bounding box center [784, 382] width 1568 height 764
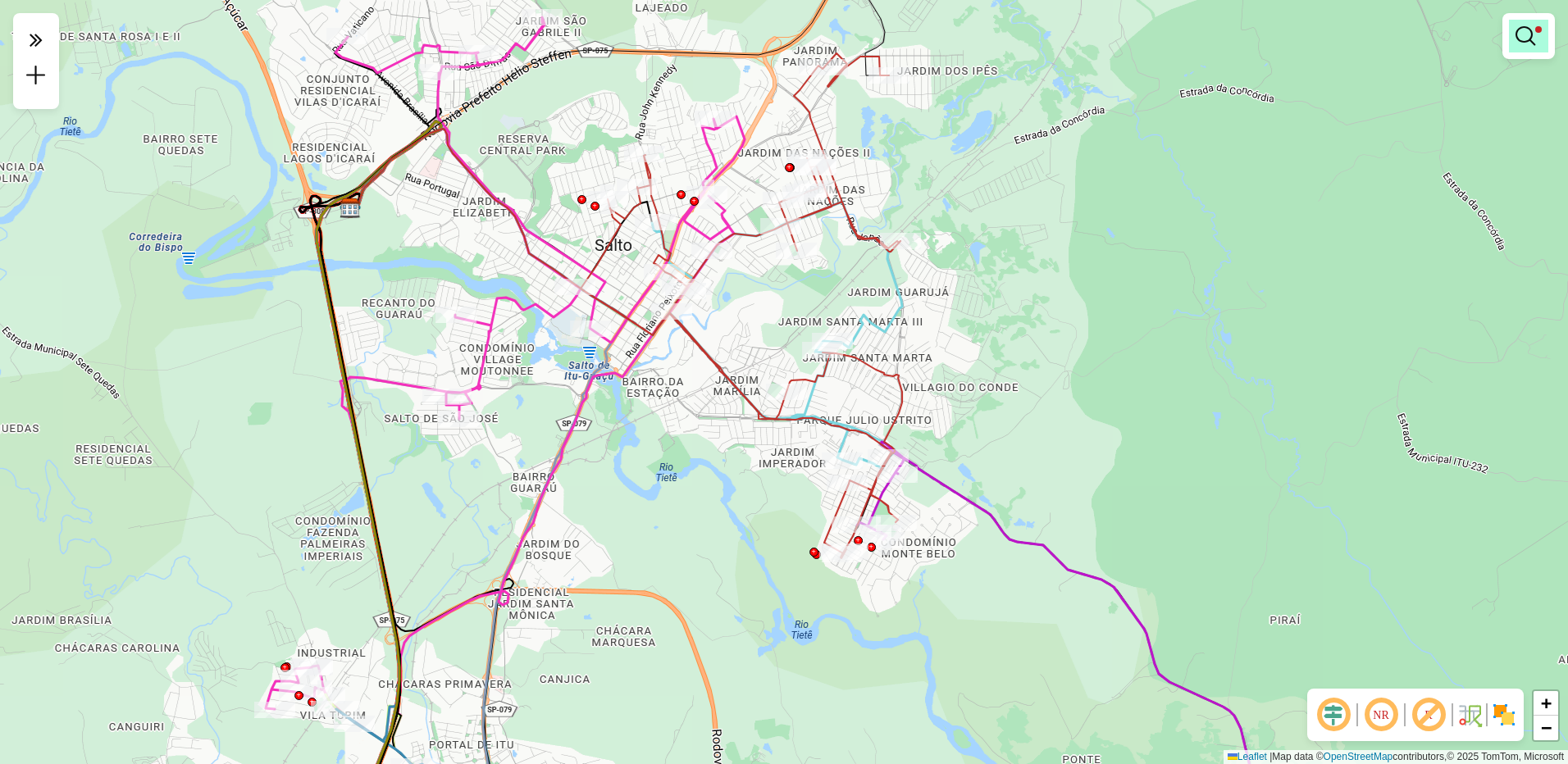
click at [1526, 49] on link at bounding box center [1528, 36] width 40 height 33
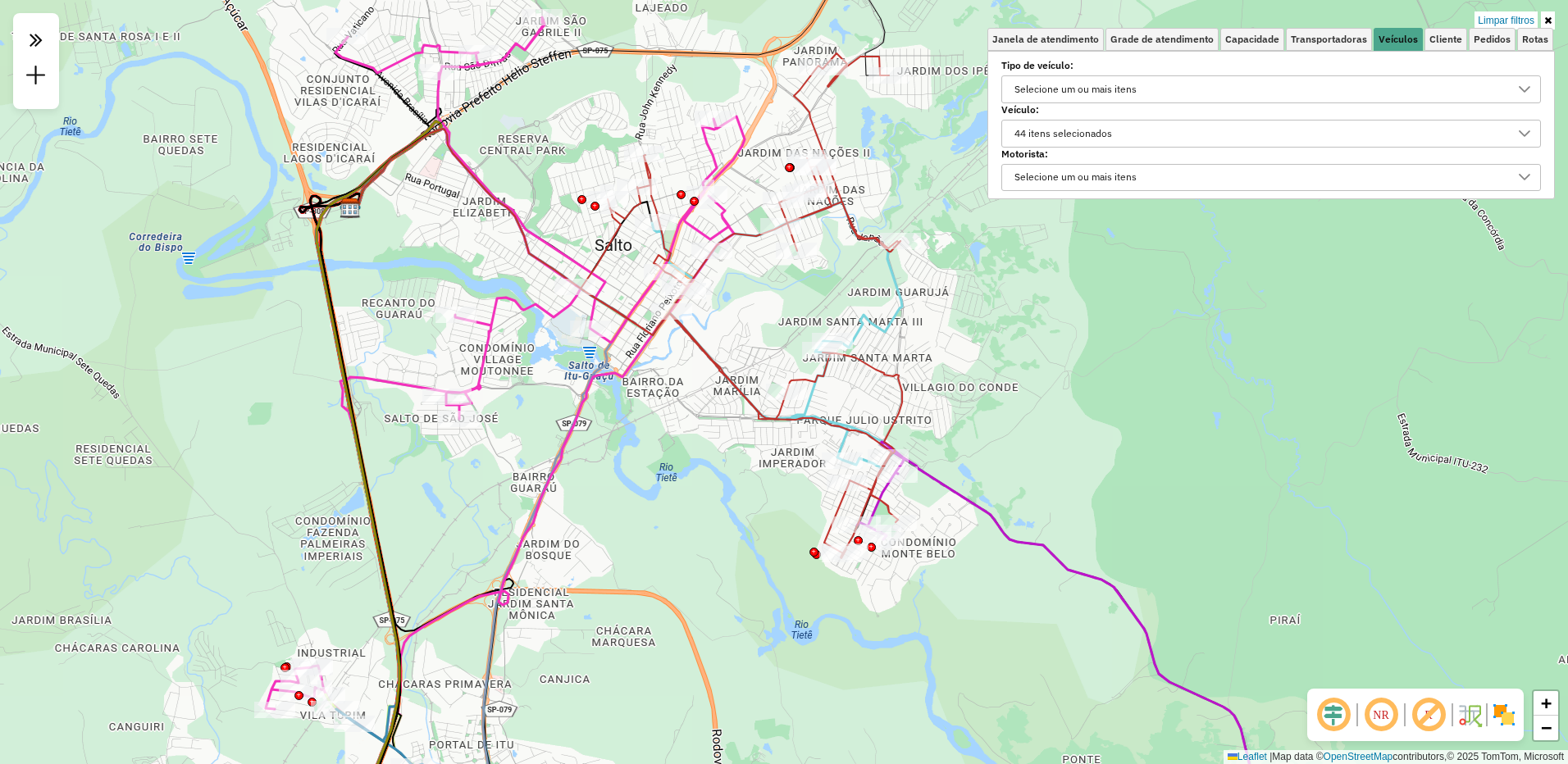
drag, startPoint x: 1085, startPoint y: 125, endPoint x: 1083, endPoint y: 132, distance: 7.3
click at [1084, 128] on div "44 itens selecionados" at bounding box center [1063, 133] width 109 height 26
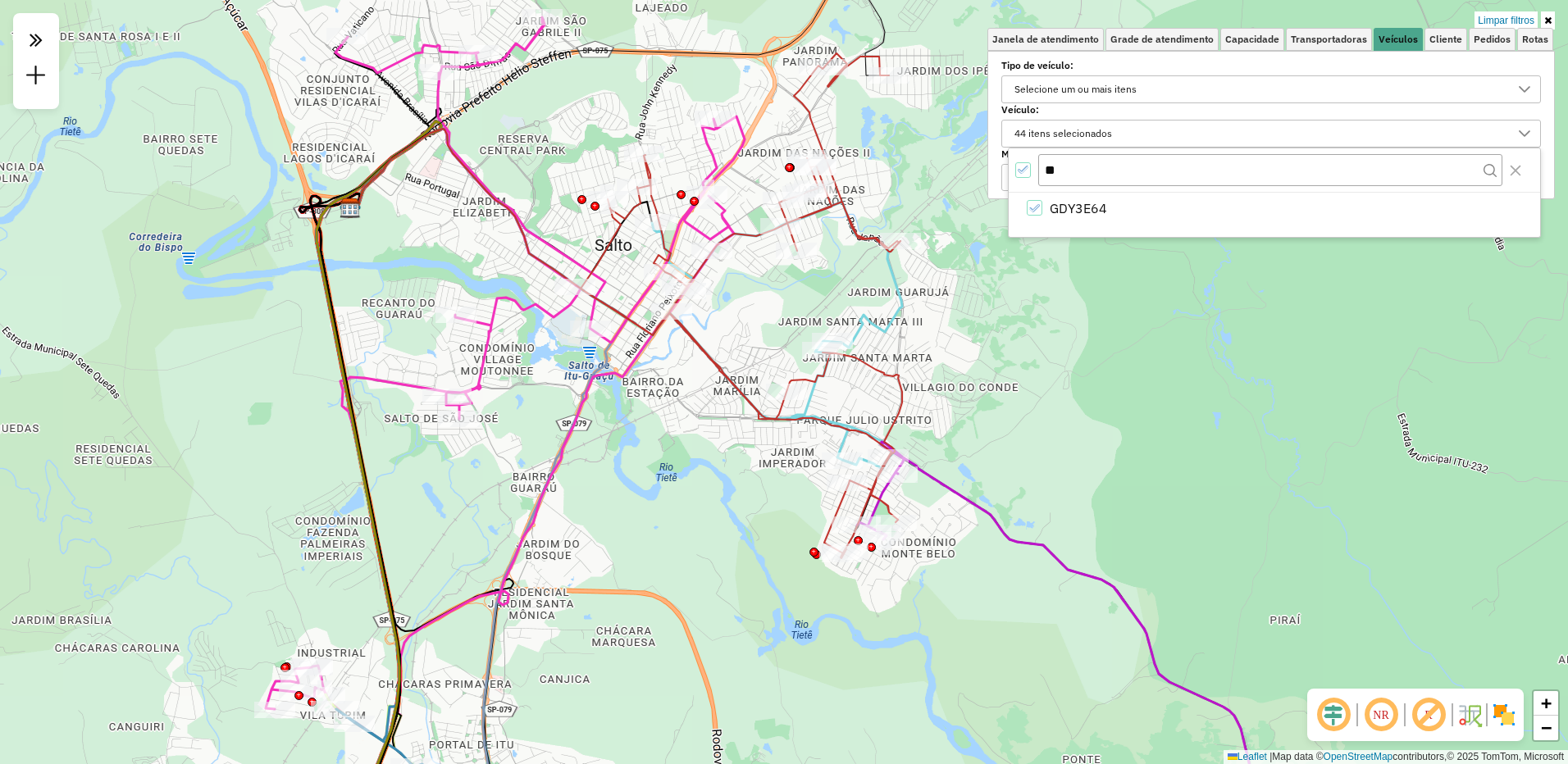
type input "*"
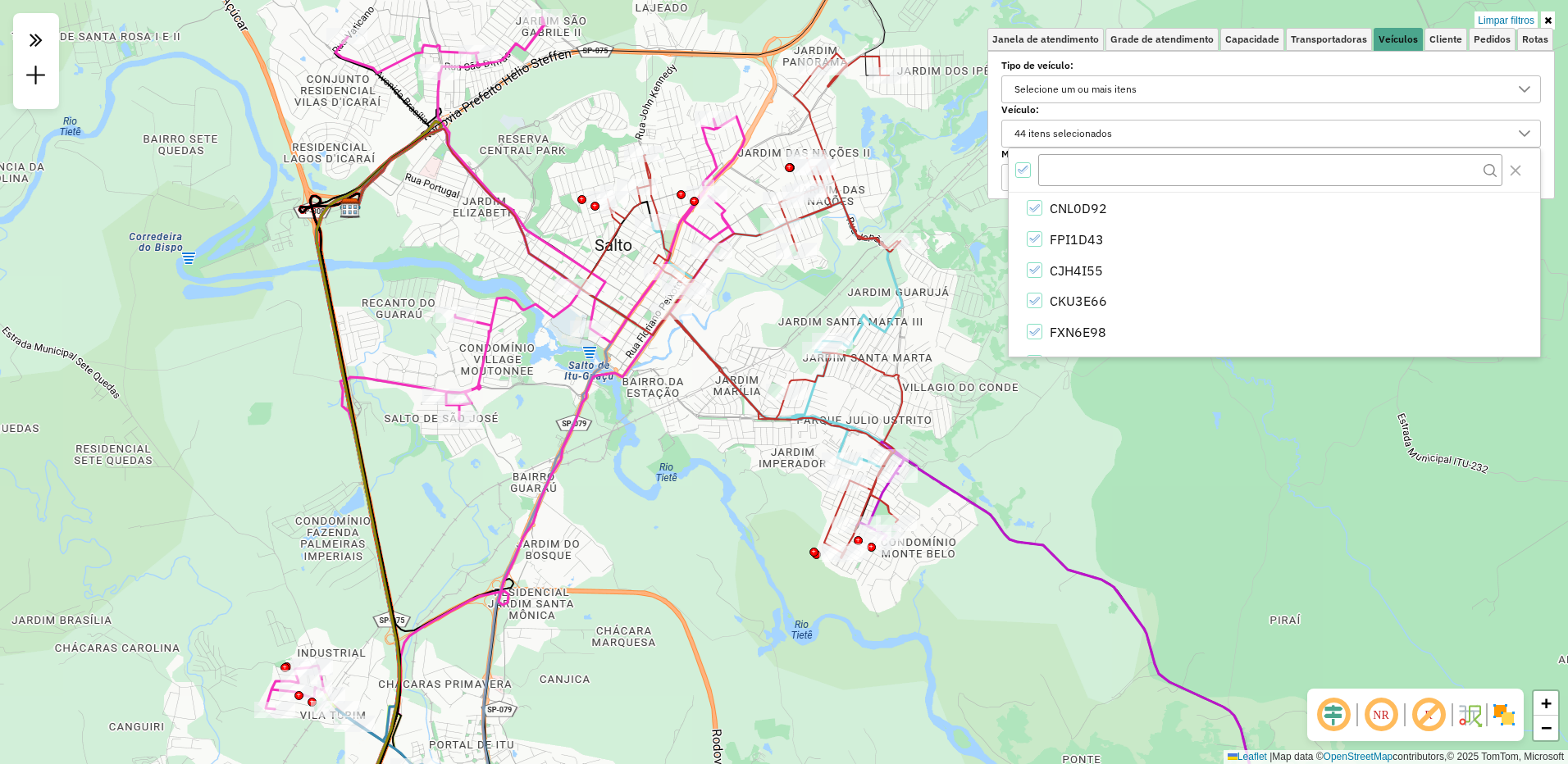
click at [1011, 170] on div at bounding box center [1274, 170] width 531 height 44
click at [1020, 170] on icon "All items selected" at bounding box center [1023, 170] width 12 height 12
click at [1068, 167] on input "text" at bounding box center [1271, 169] width 464 height 31
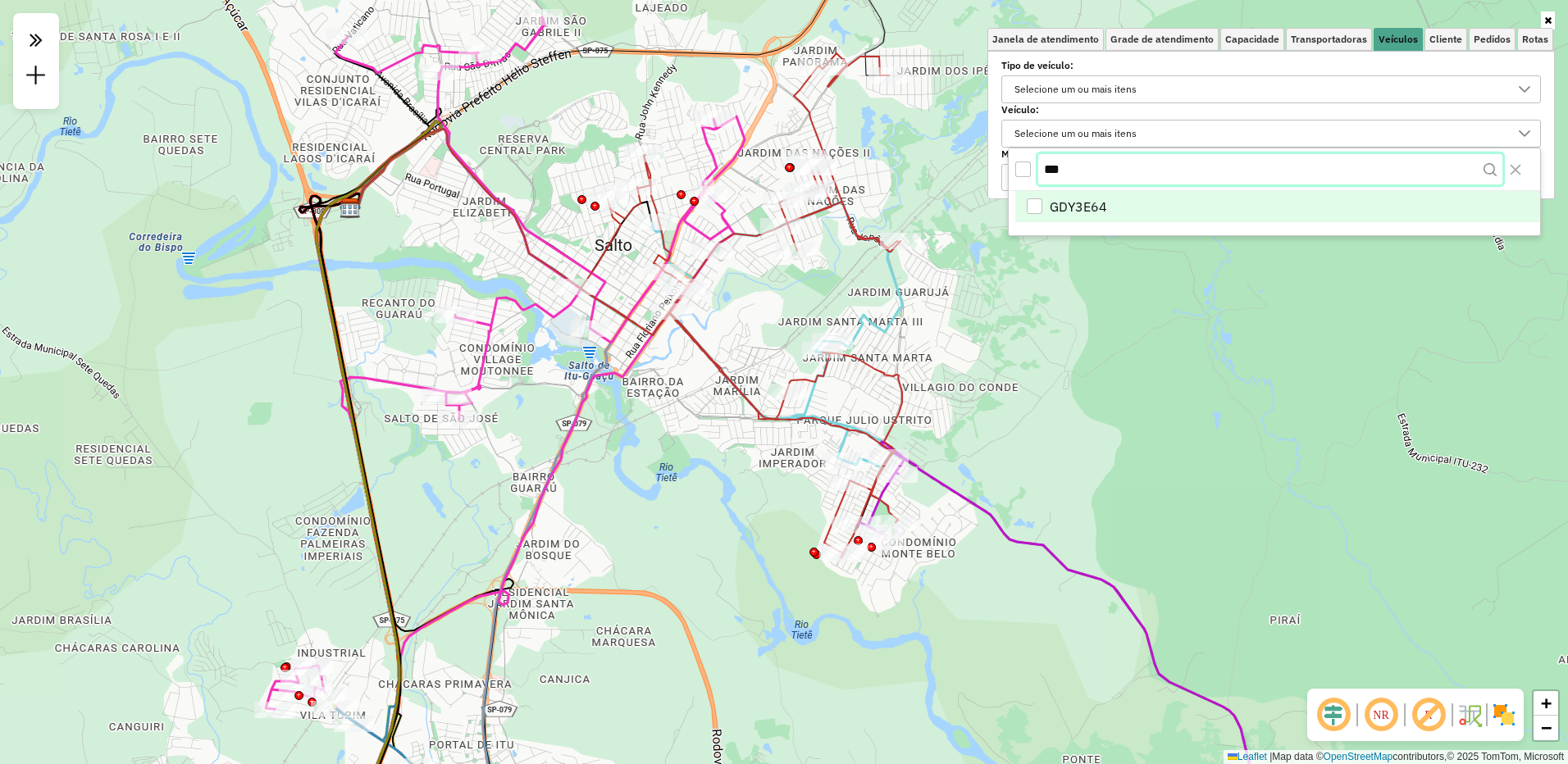
type input "***"
click at [1033, 202] on div "GDY3E64" at bounding box center [1035, 208] width 15 height 15
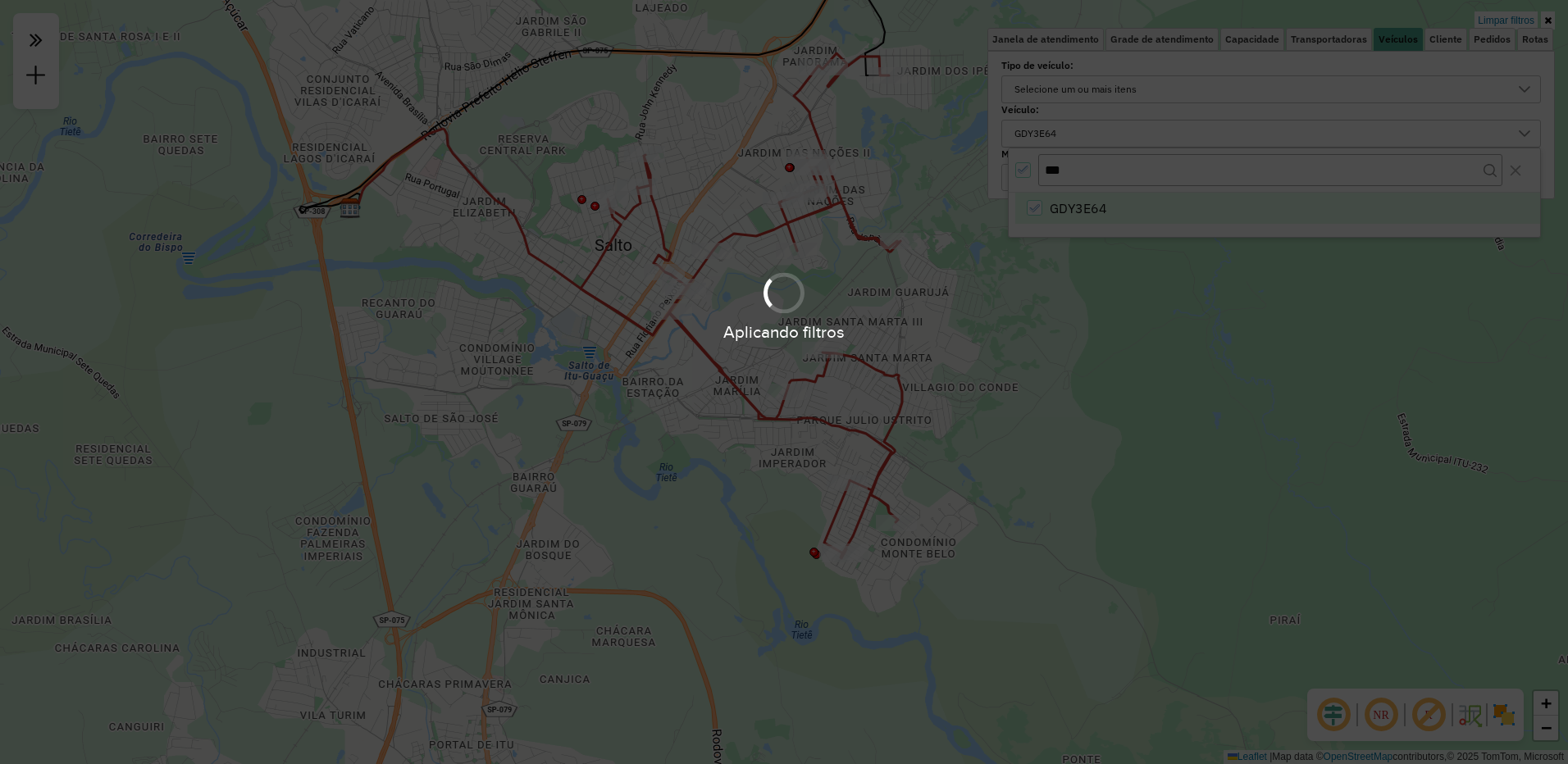
drag, startPoint x: 958, startPoint y: 335, endPoint x: 896, endPoint y: 338, distance: 62.1
click at [896, 338] on div "Aplicando filtros" at bounding box center [784, 332] width 1568 height 25
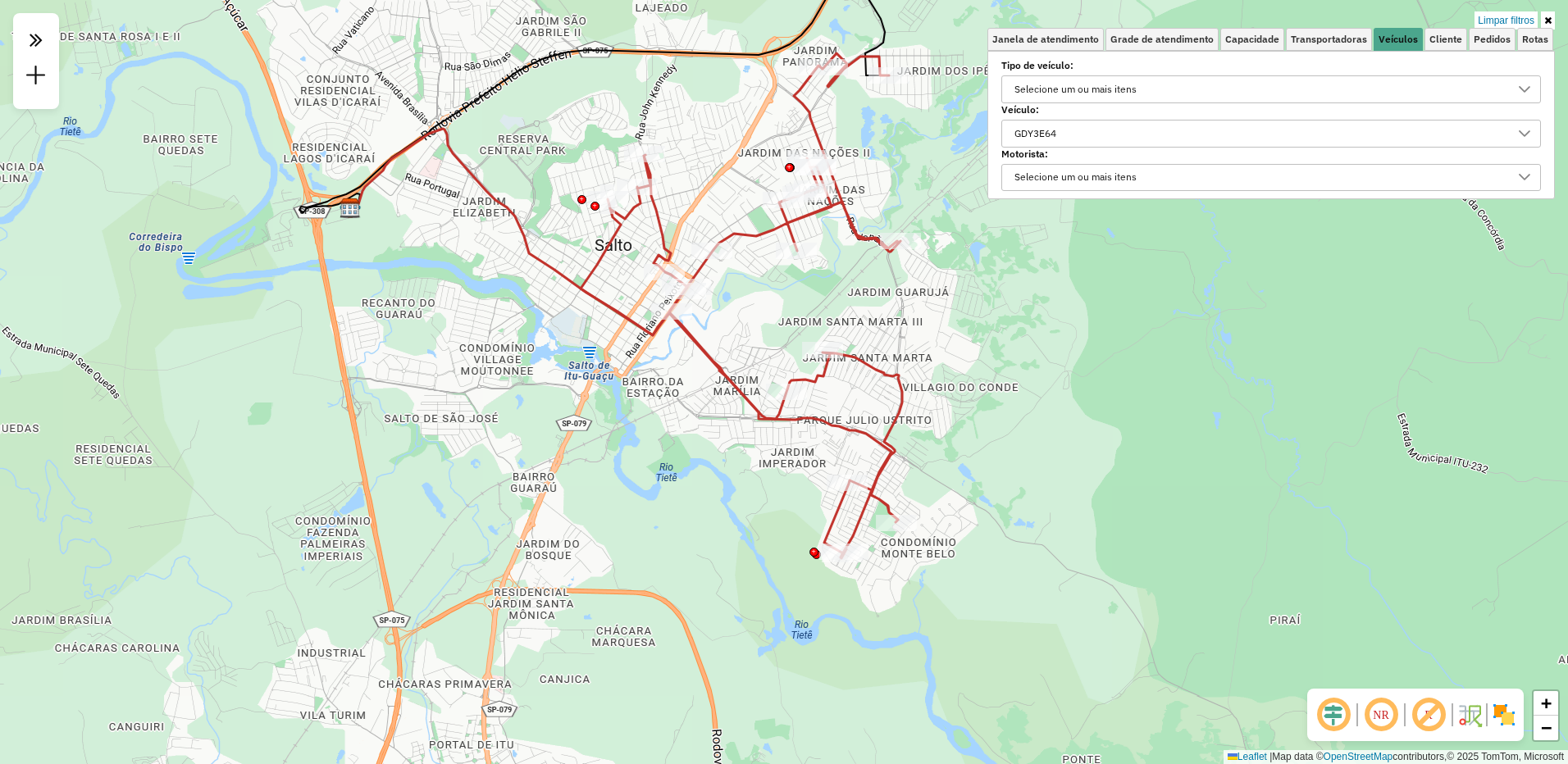
click at [1552, 19] on icon at bounding box center [1549, 20] width 8 height 10
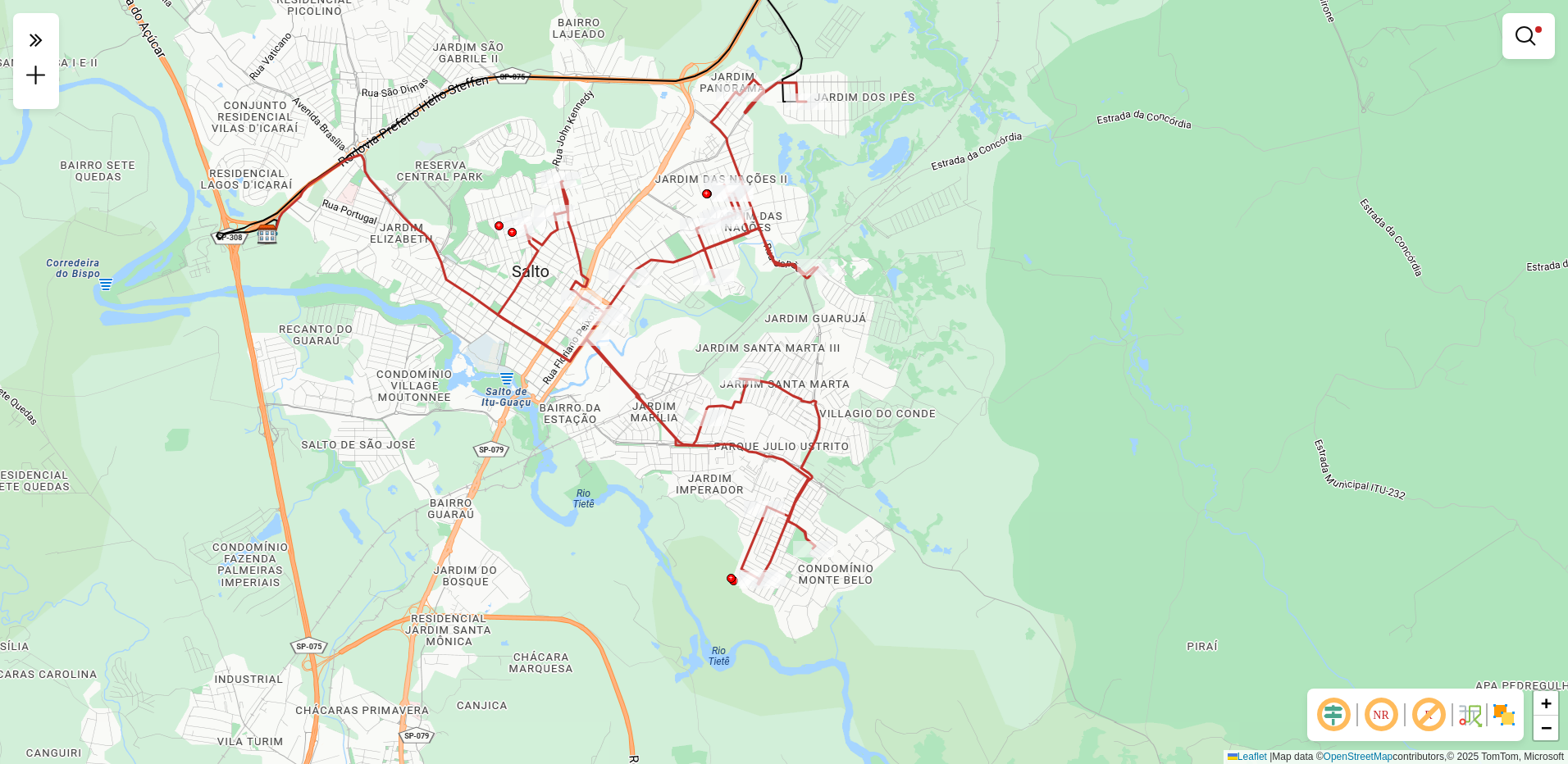
drag, startPoint x: 1088, startPoint y: 314, endPoint x: 1053, endPoint y: 326, distance: 37.0
click at [1053, 326] on div "Limpar filtros Janela de atendimento Grade de atendimento Capacidade Transporta…" at bounding box center [784, 382] width 1568 height 764
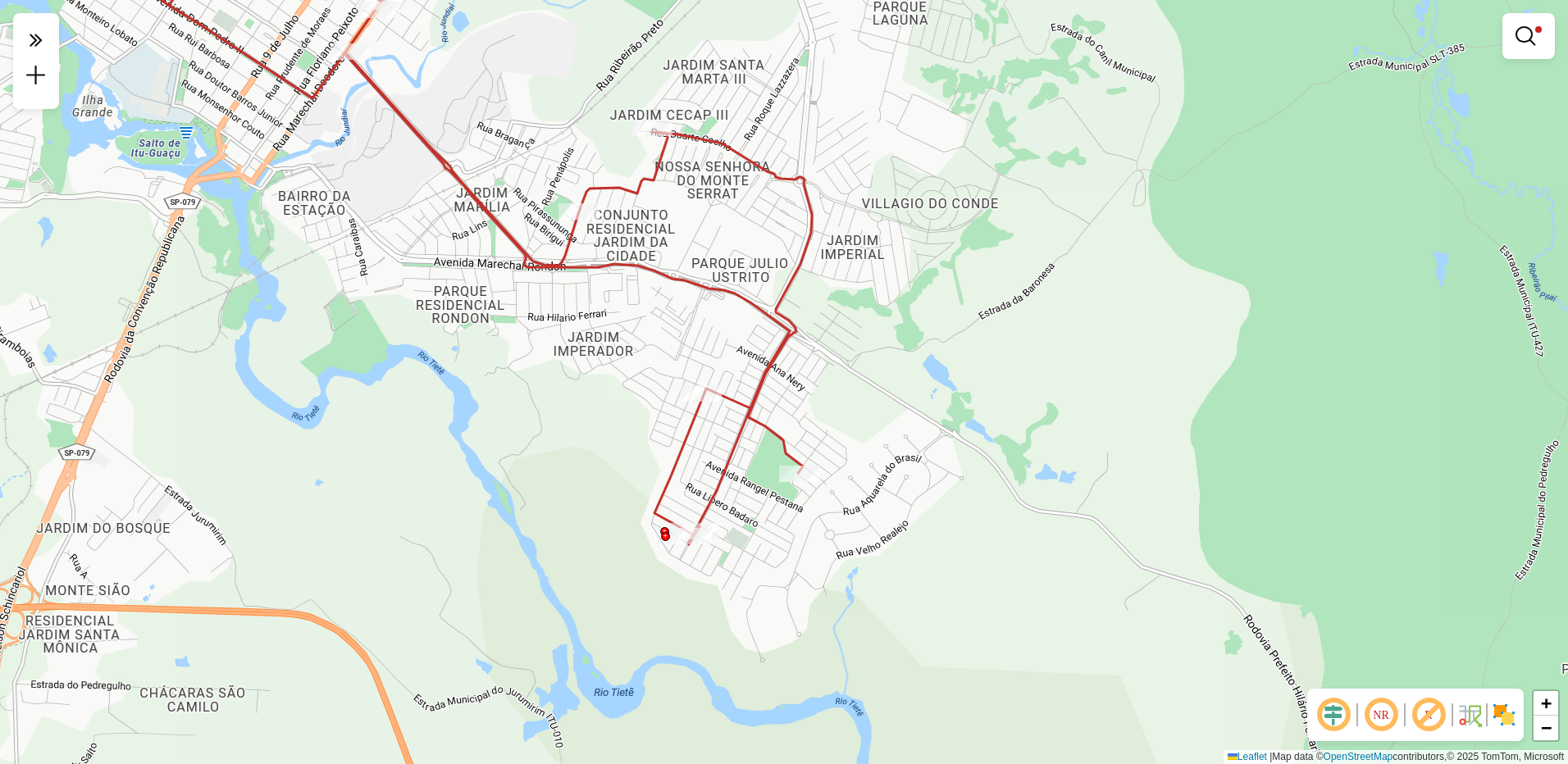
drag, startPoint x: 754, startPoint y: 550, endPoint x: 699, endPoint y: 485, distance: 85.1
click at [699, 485] on div "Limpar filtros Janela de atendimento Grade de atendimento Capacidade Transporta…" at bounding box center [784, 382] width 1568 height 764
click at [1541, 35] on link at bounding box center [1528, 36] width 40 height 33
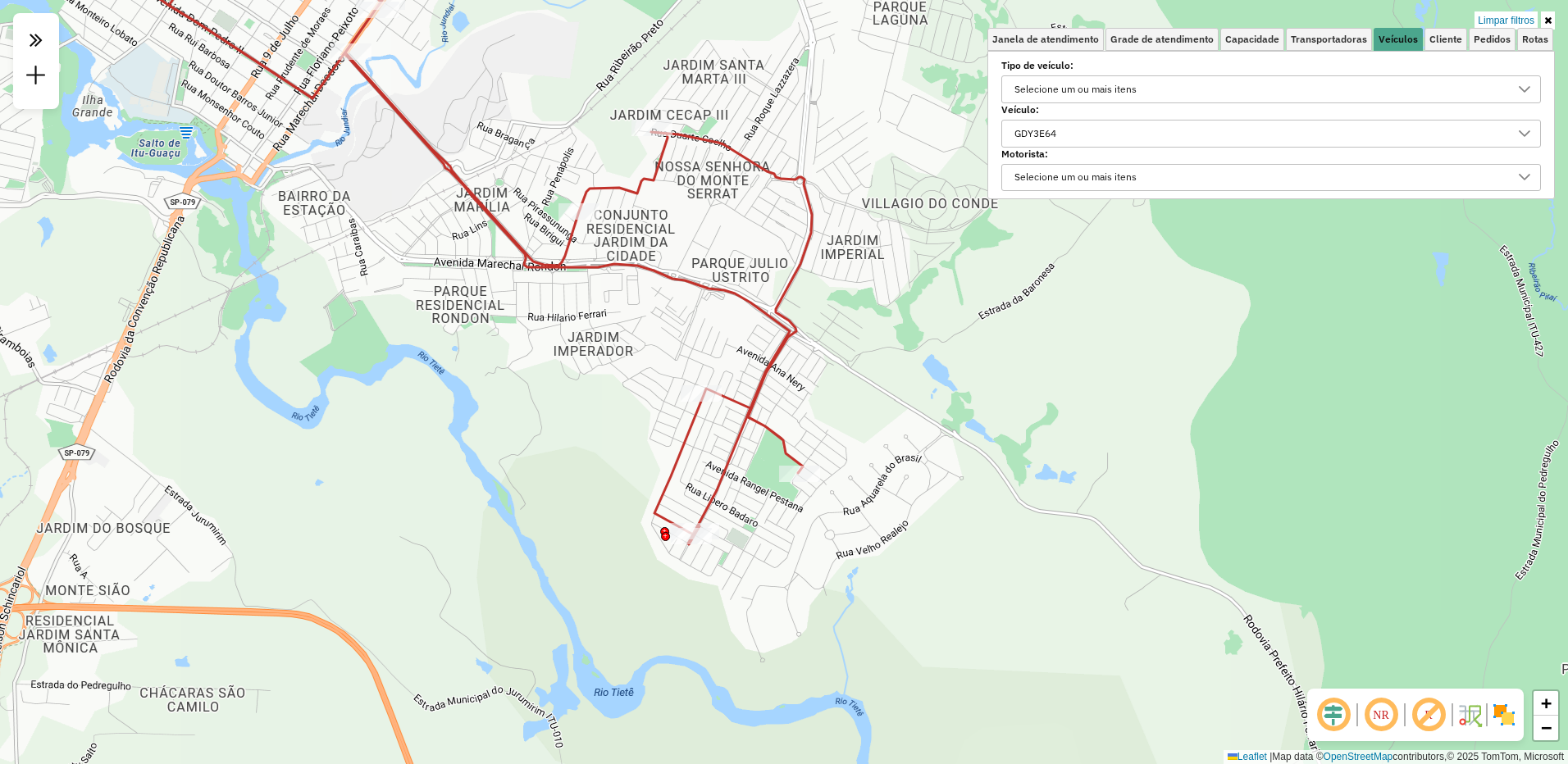
click at [1547, 18] on icon at bounding box center [1549, 20] width 8 height 10
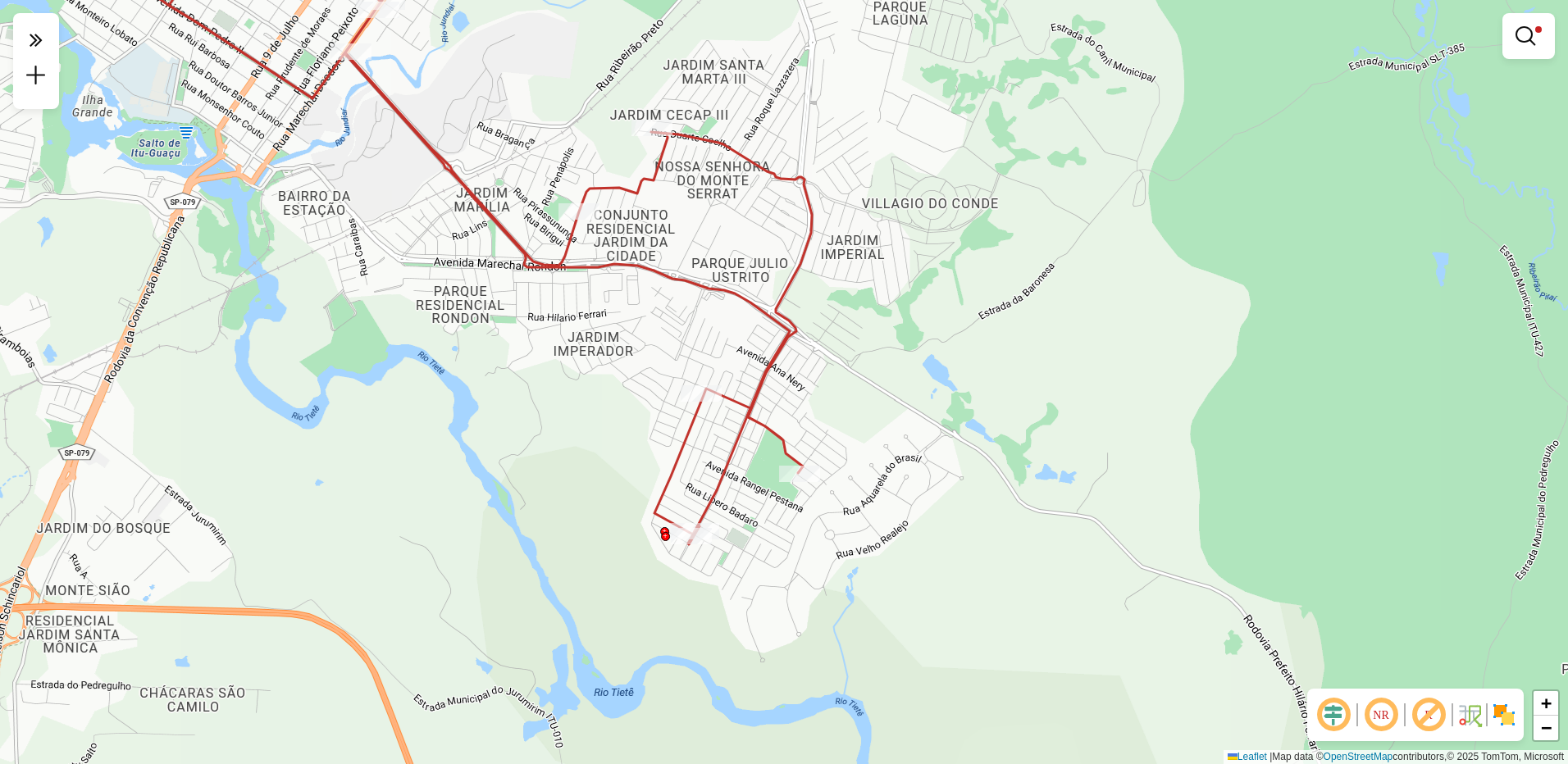
click at [786, 288] on icon at bounding box center [490, 234] width 644 height 621
select select "**********"
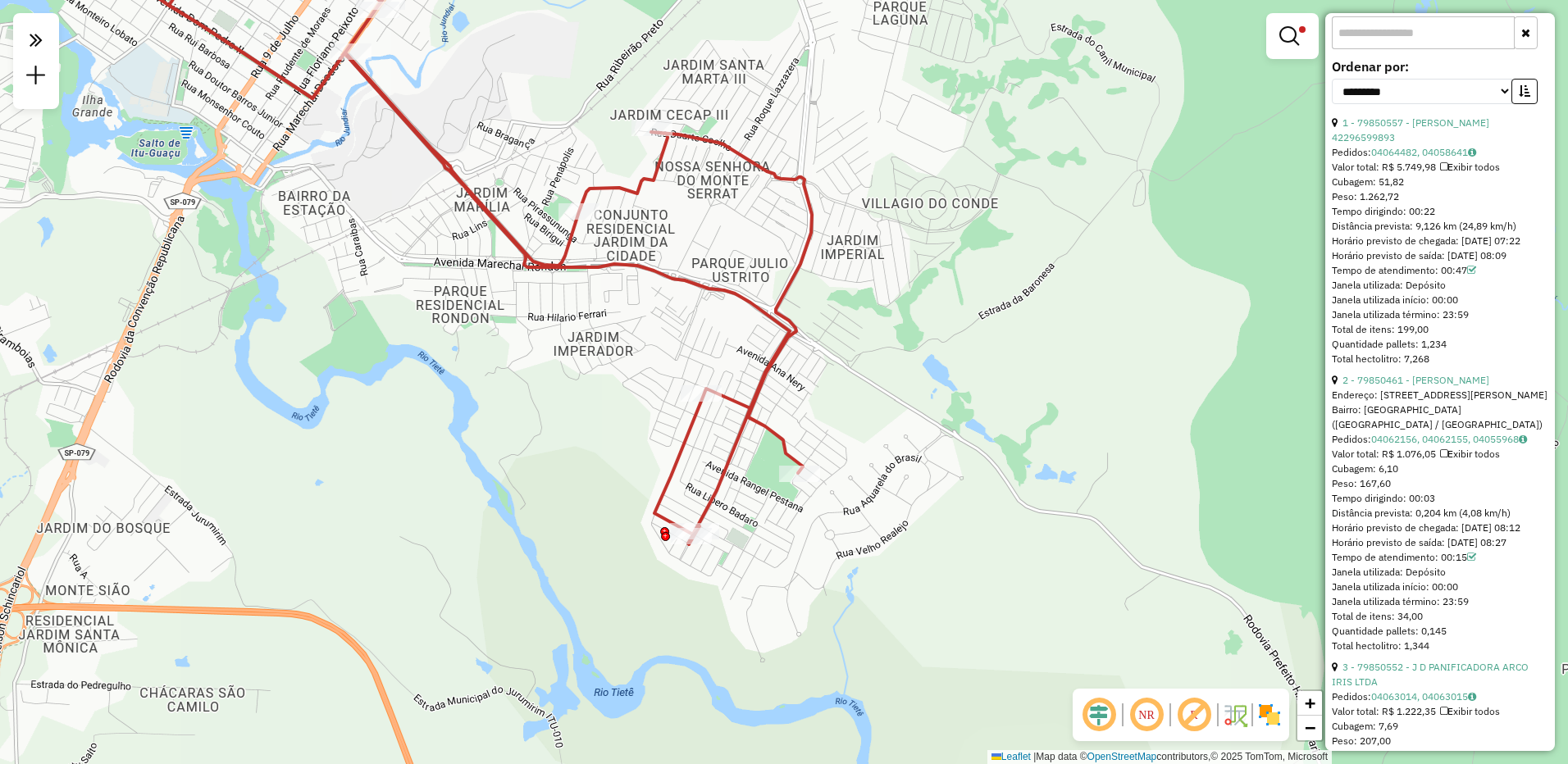
scroll to position [984, 0]
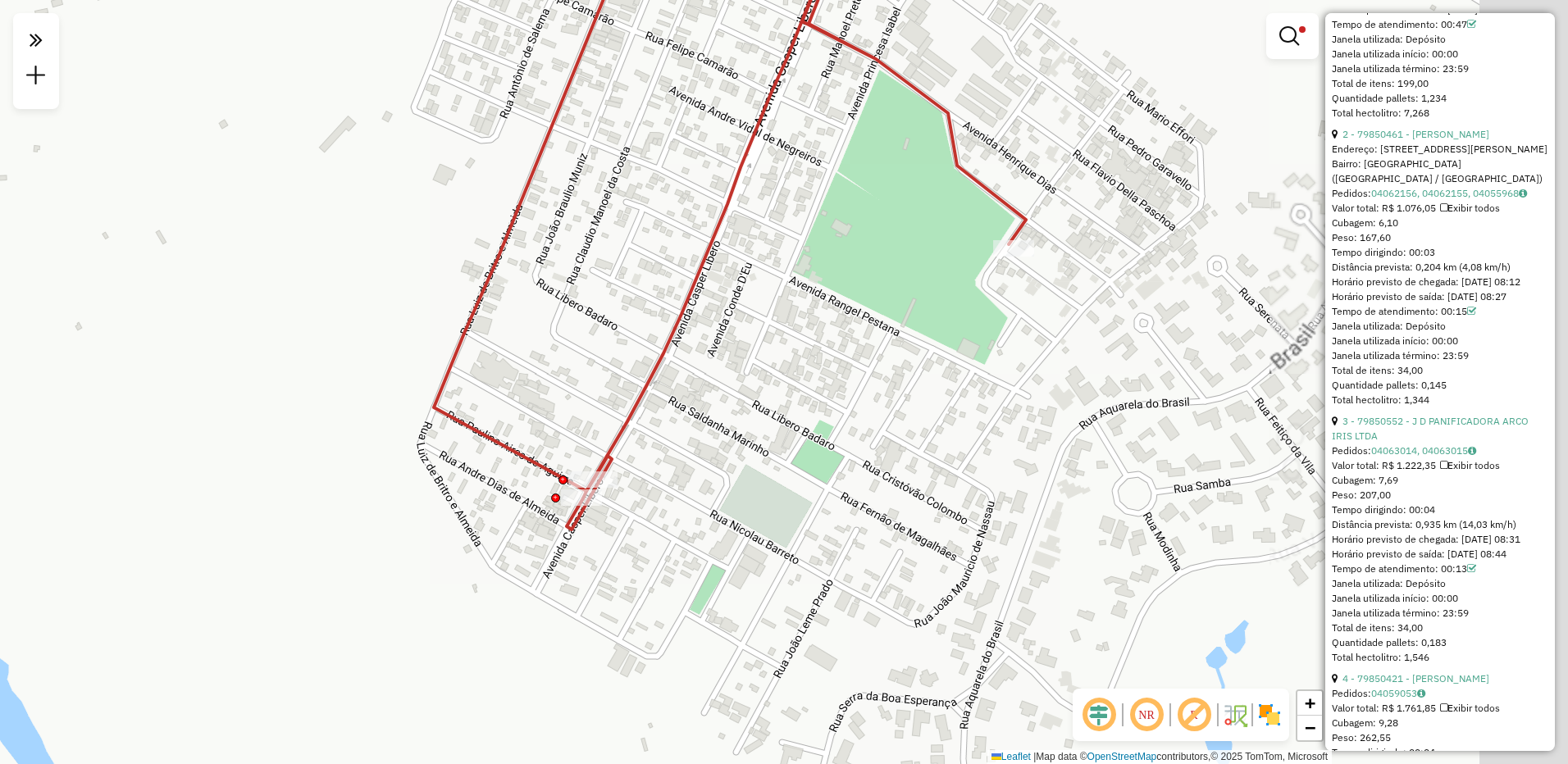
drag, startPoint x: 904, startPoint y: 472, endPoint x: 399, endPoint y: 358, distance: 517.7
click at [399, 358] on div "Limpar filtros Janela de atendimento Grade de atendimento Capacidade Transporta…" at bounding box center [784, 382] width 1568 height 764
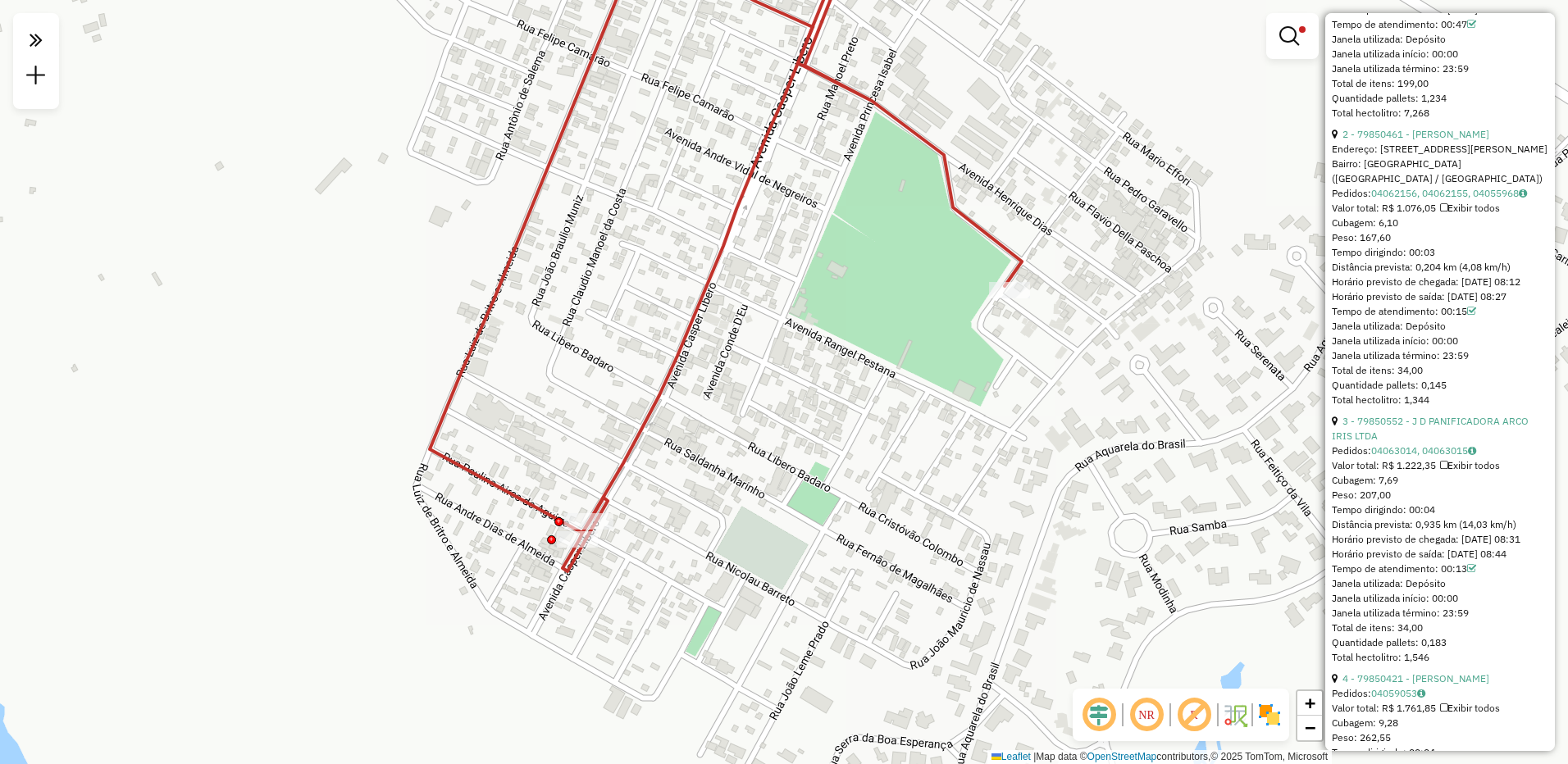
drag, startPoint x: 587, startPoint y: 415, endPoint x: 583, endPoint y: 456, distance: 41.2
click at [583, 456] on div "Limpar filtros Janela de atendimento Grade de atendimento Capacidade Transporta…" at bounding box center [784, 382] width 1568 height 764
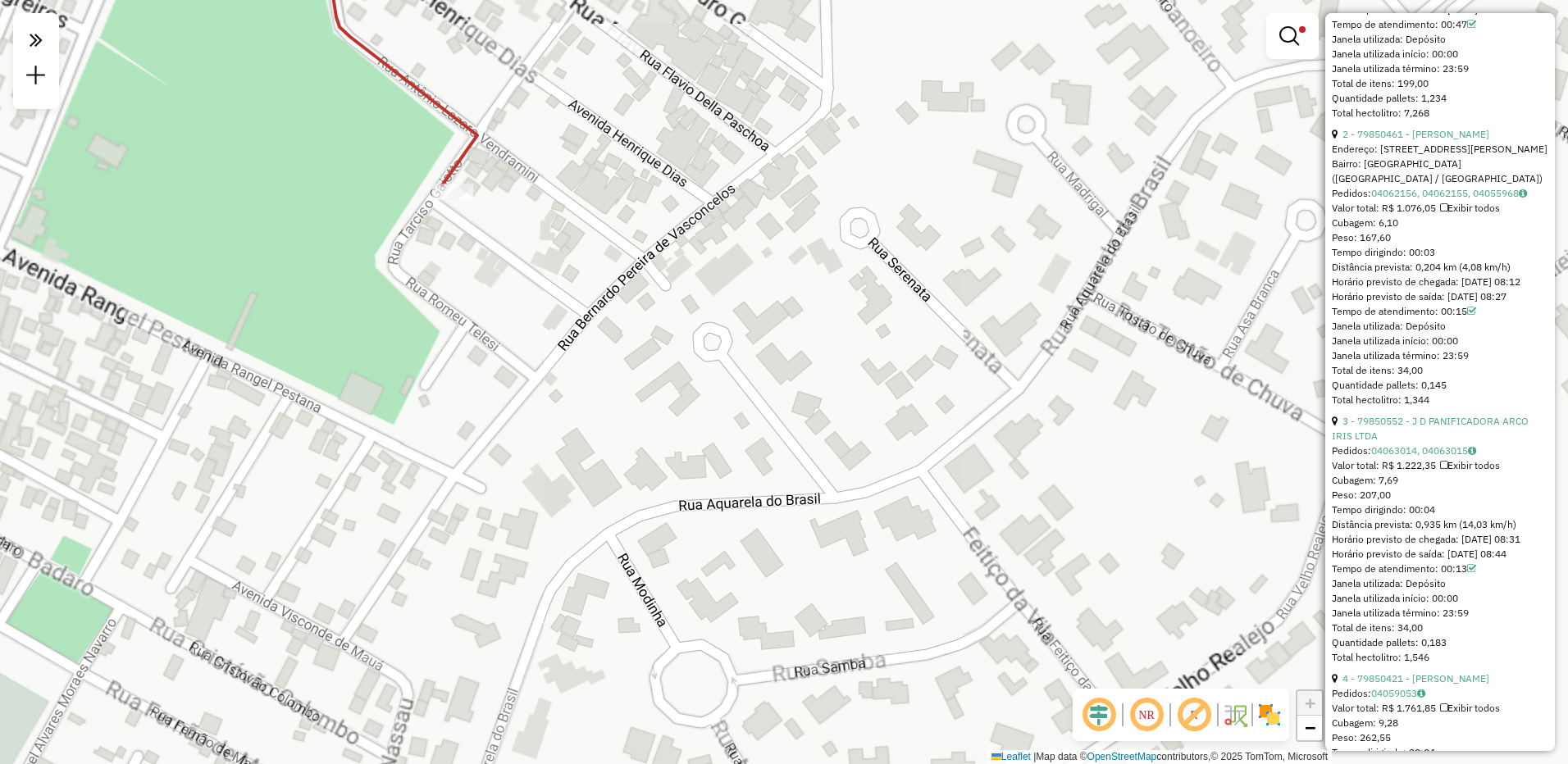
scroll to position [902, 0]
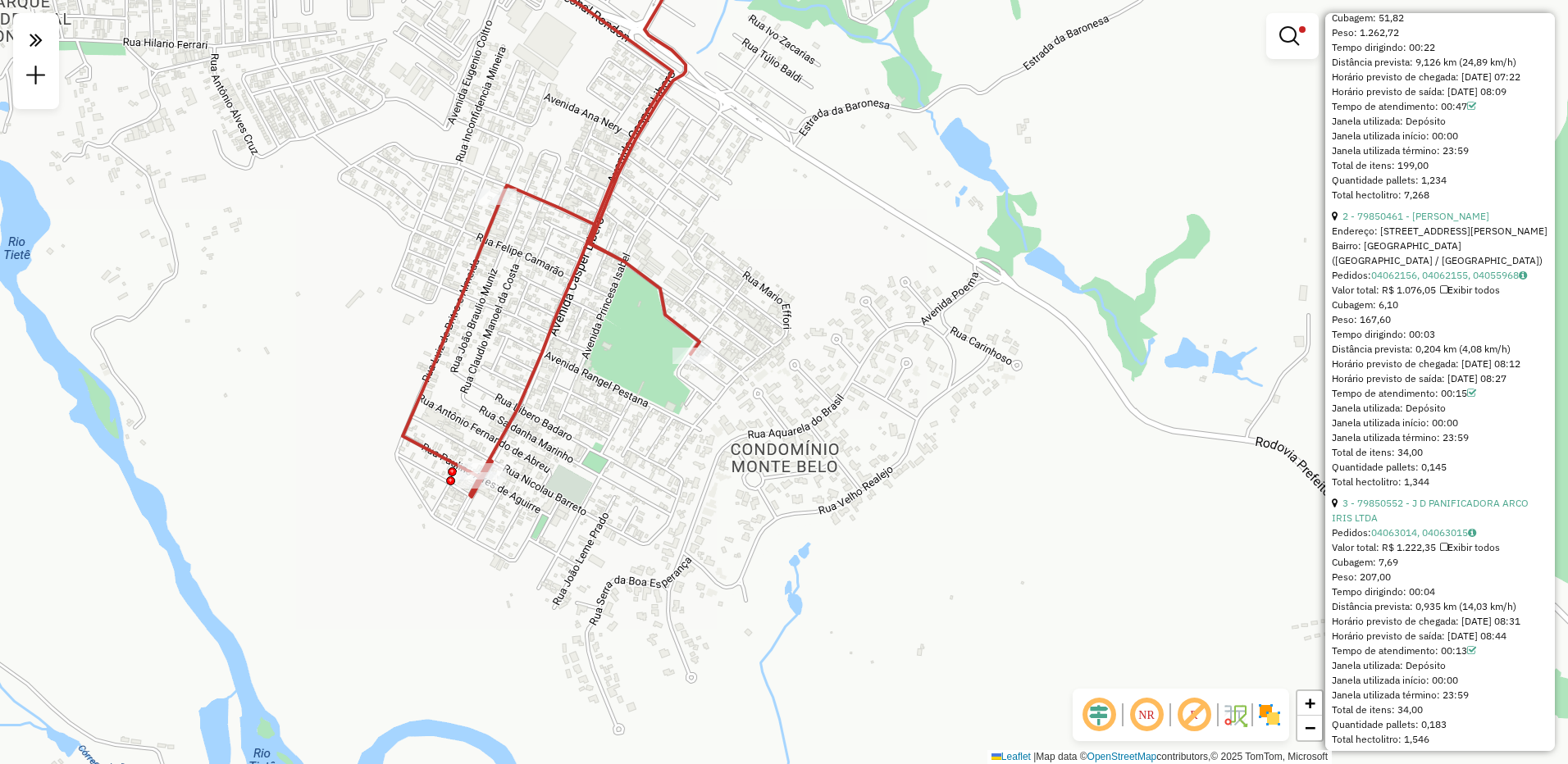
drag, startPoint x: 636, startPoint y: 445, endPoint x: 712, endPoint y: 433, distance: 76.9
click at [712, 433] on div "Limpar filtros Janela de atendimento Grade de atendimento Capacidade Transporta…" at bounding box center [784, 382] width 1568 height 764
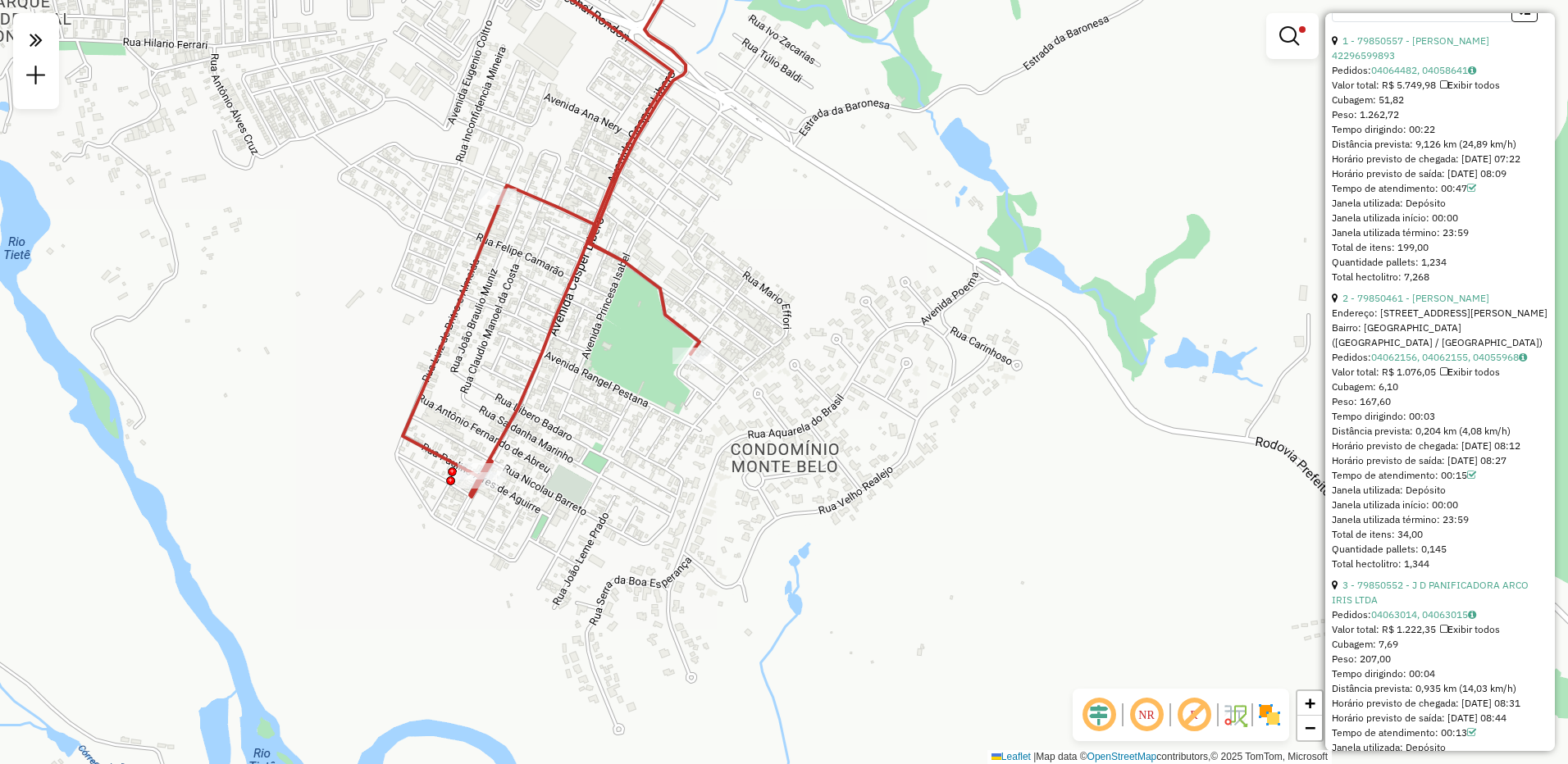
drag, startPoint x: 1357, startPoint y: 207, endPoint x: 1326, endPoint y: 204, distance: 31.1
click at [1326, 204] on div "Informações da rota selecionada Número da rota: 34 Nome da rota: 140- [GEOGRAPH…" at bounding box center [1439, 382] width 229 height 738
drag, startPoint x: 1326, startPoint y: 204, endPoint x: 1428, endPoint y: 216, distance: 102.7
click at [1434, 181] on div "Horário previsto de saída: [DATE] 08:09" at bounding box center [1440, 173] width 217 height 15
drag, startPoint x: 1364, startPoint y: 202, endPoint x: 1326, endPoint y: 200, distance: 38.1
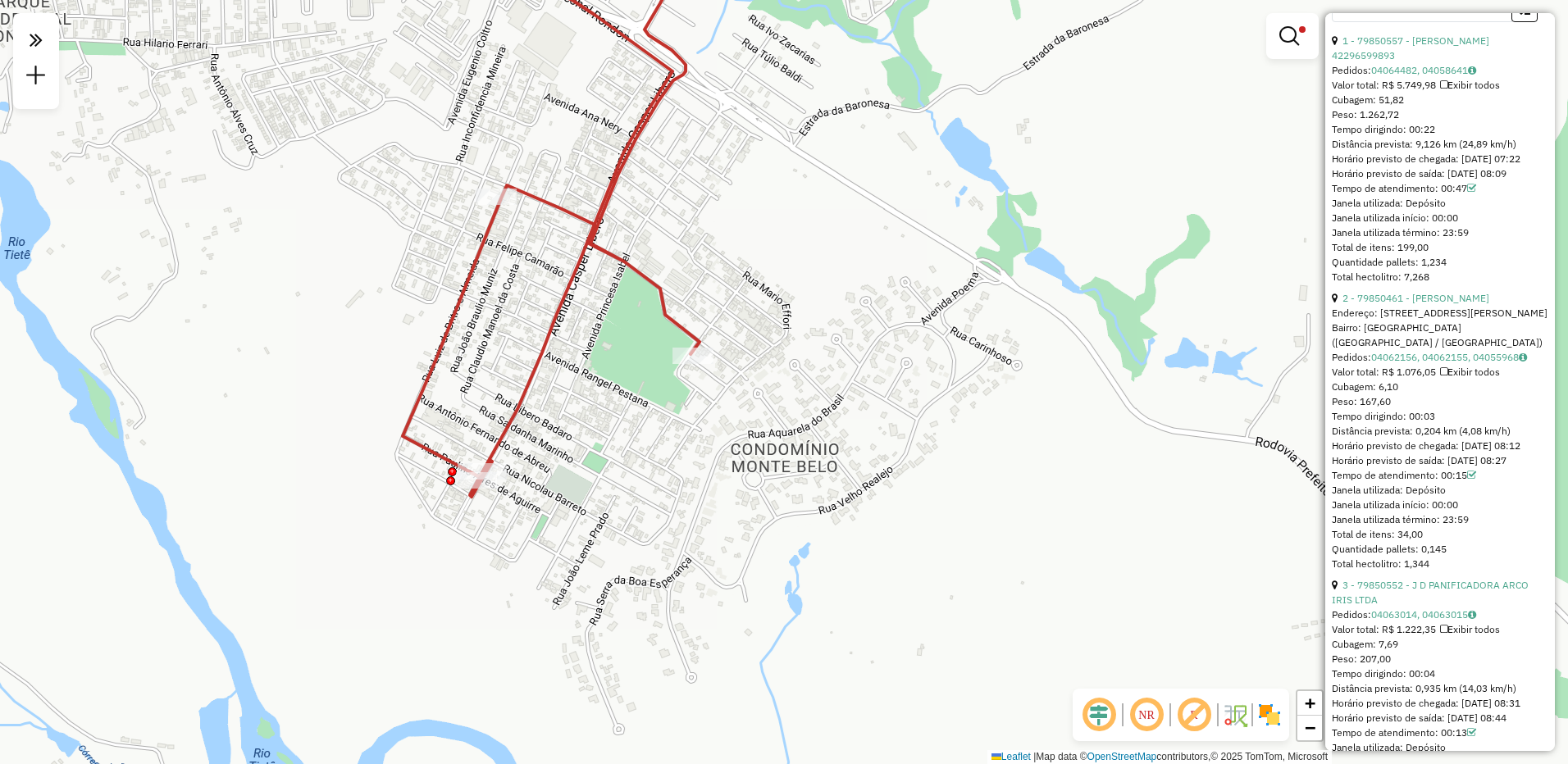
click at [1326, 200] on div "Informações da rota selecionada Número da rota: 34 Nome da rota: 140- [GEOGRAPH…" at bounding box center [1439, 382] width 229 height 738
